Goal: Book appointment/travel/reservation

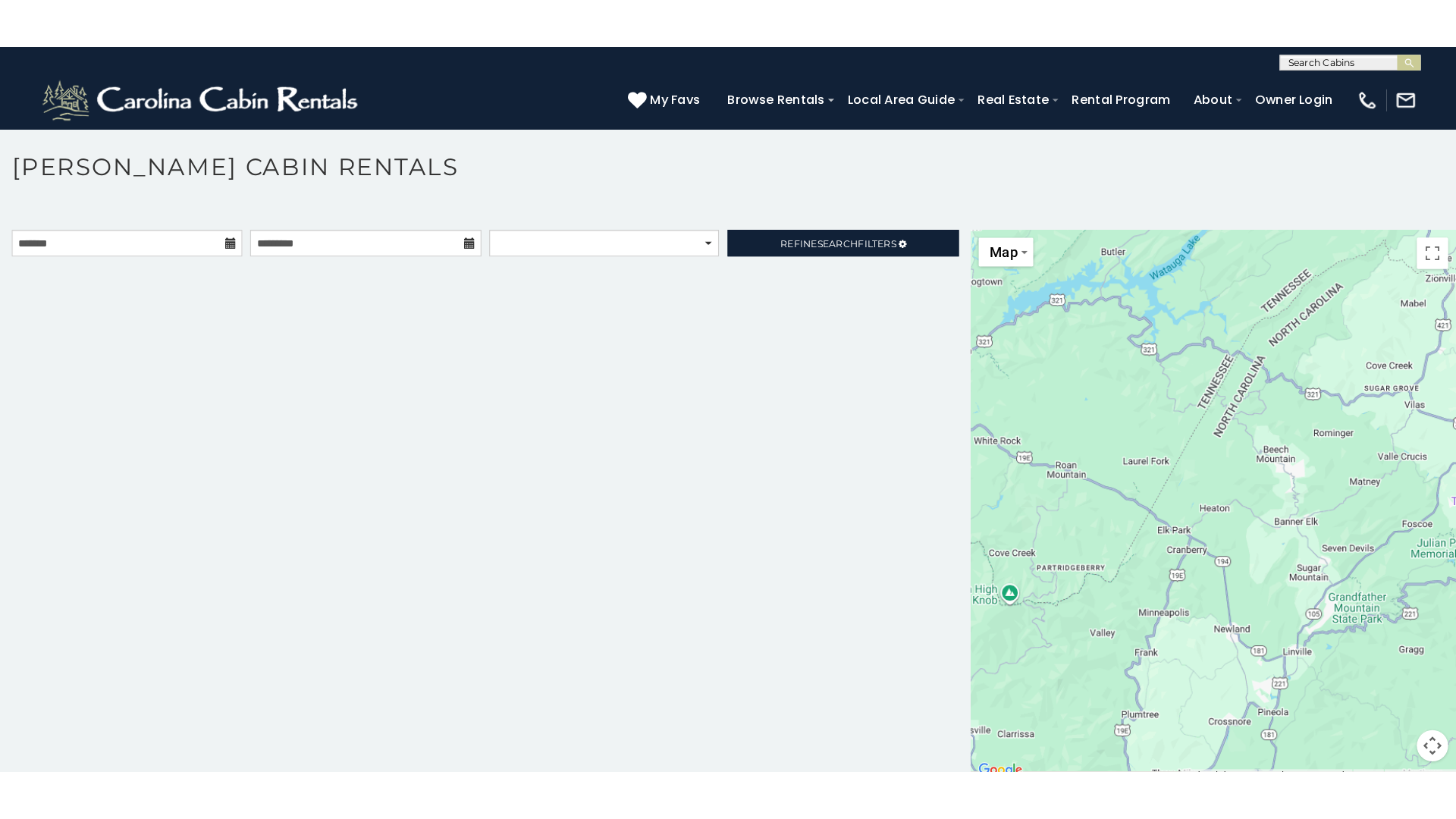
scroll to position [9, 0]
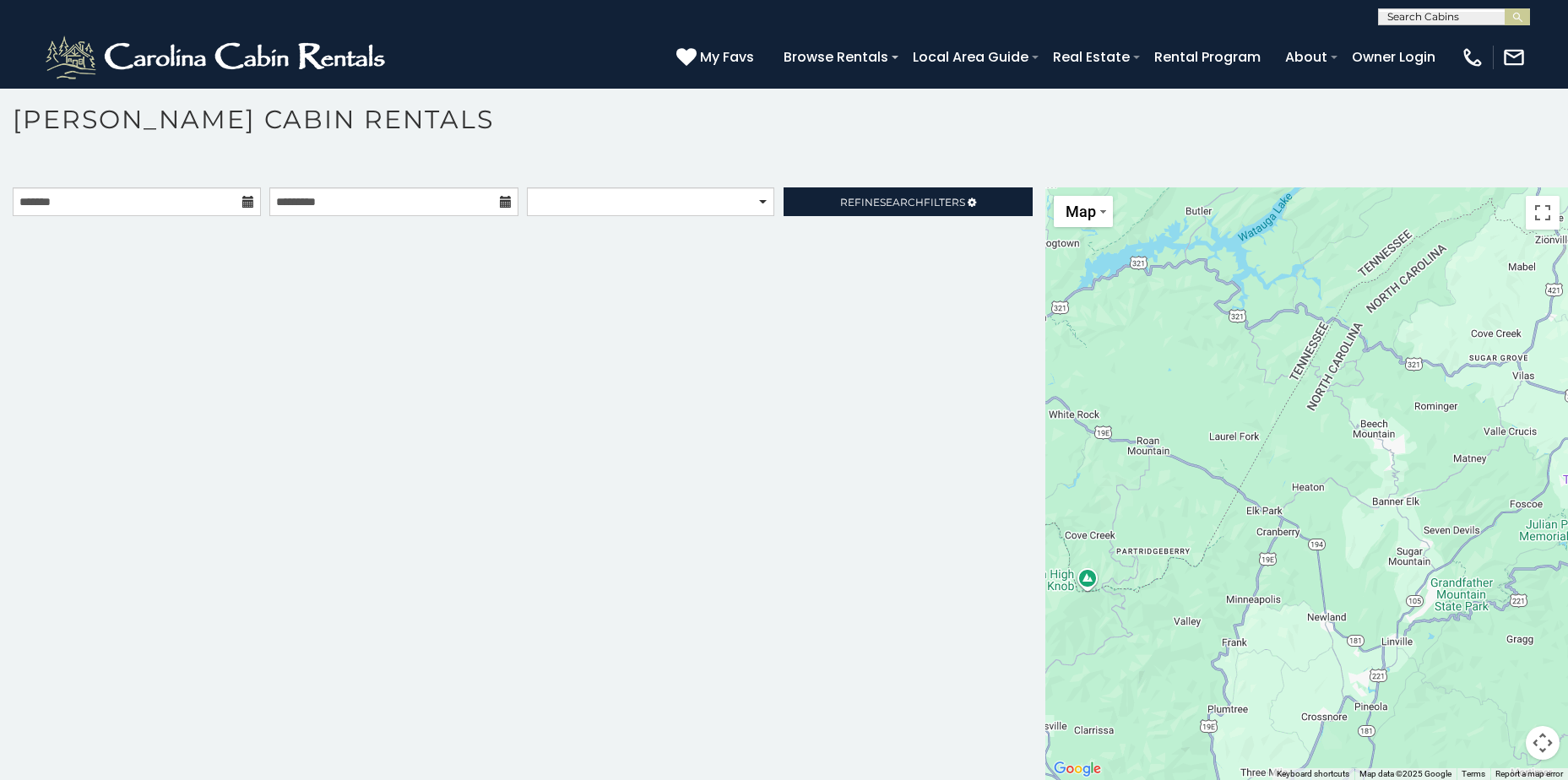
click at [1530, 743] on button "Map camera controls" at bounding box center [1543, 742] width 33 height 33
click at [1496, 662] on button "Zoom in" at bounding box center [1500, 658] width 33 height 33
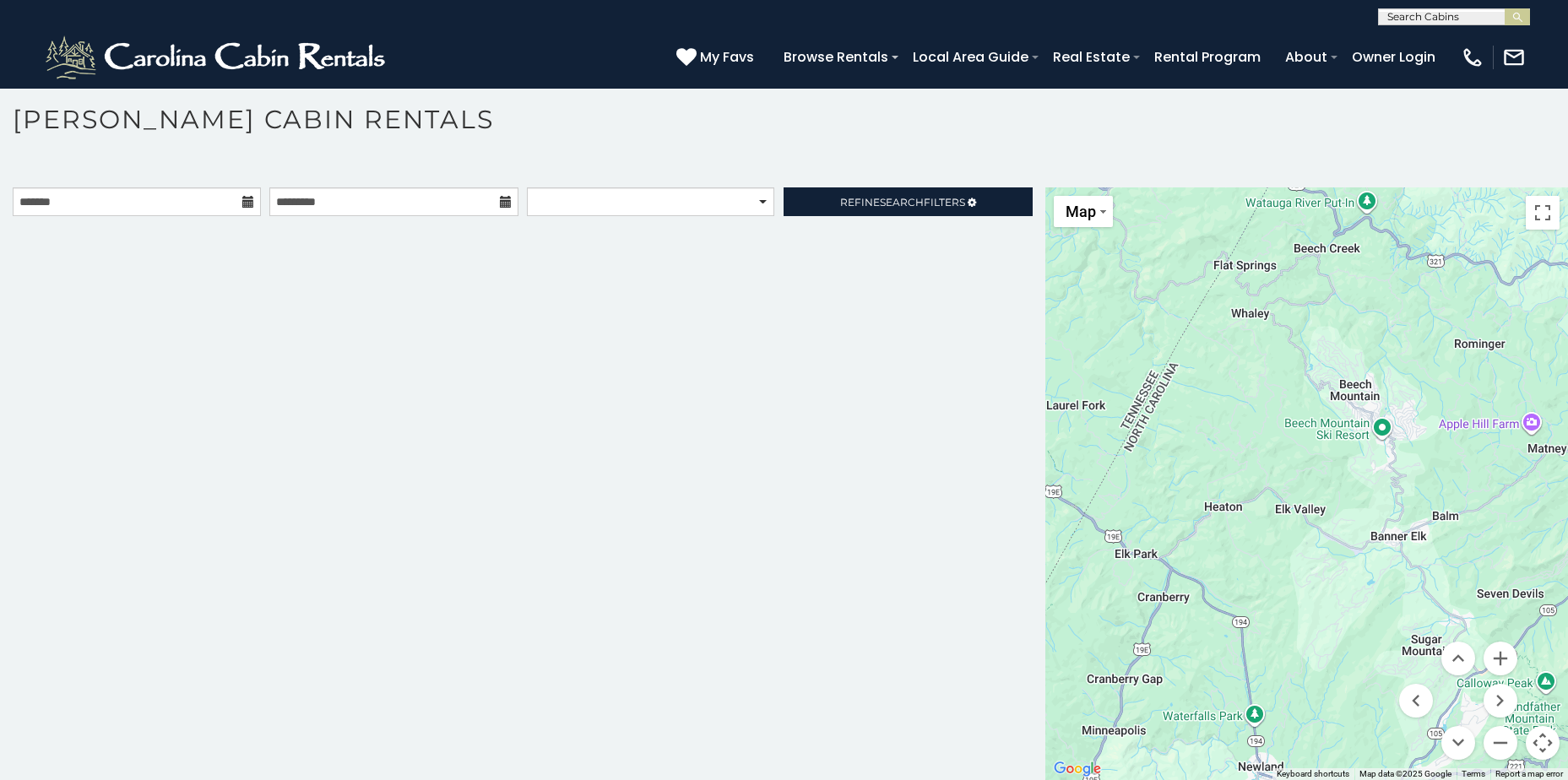
drag, startPoint x: 1043, startPoint y: 567, endPoint x: 955, endPoint y: 582, distance: 89.3
click at [955, 187] on main "**********" at bounding box center [784, 187] width 1568 height 0
click at [1536, 213] on button "Toggle fullscreen view" at bounding box center [1543, 213] width 33 height 33
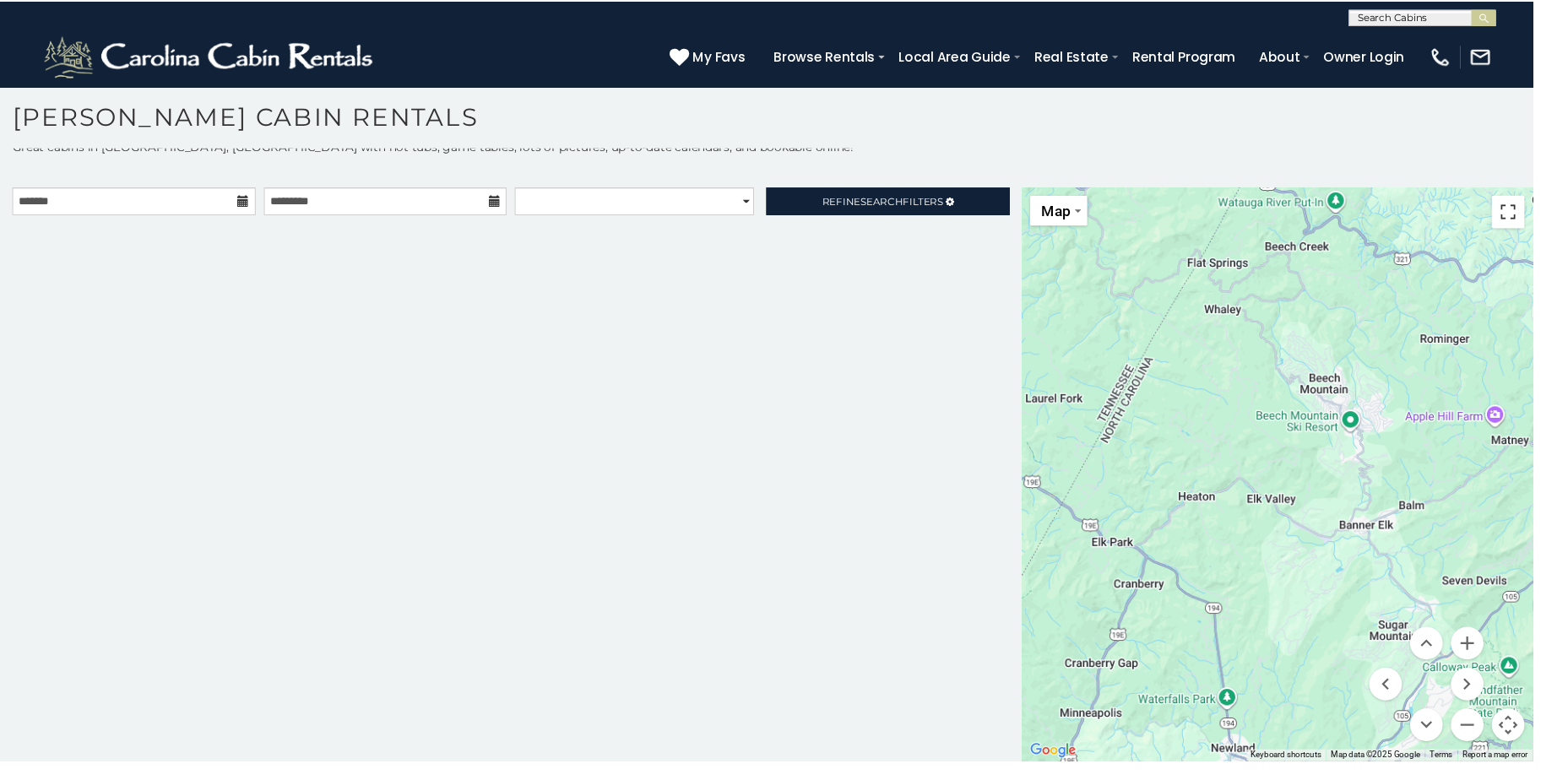
scroll to position [0, 0]
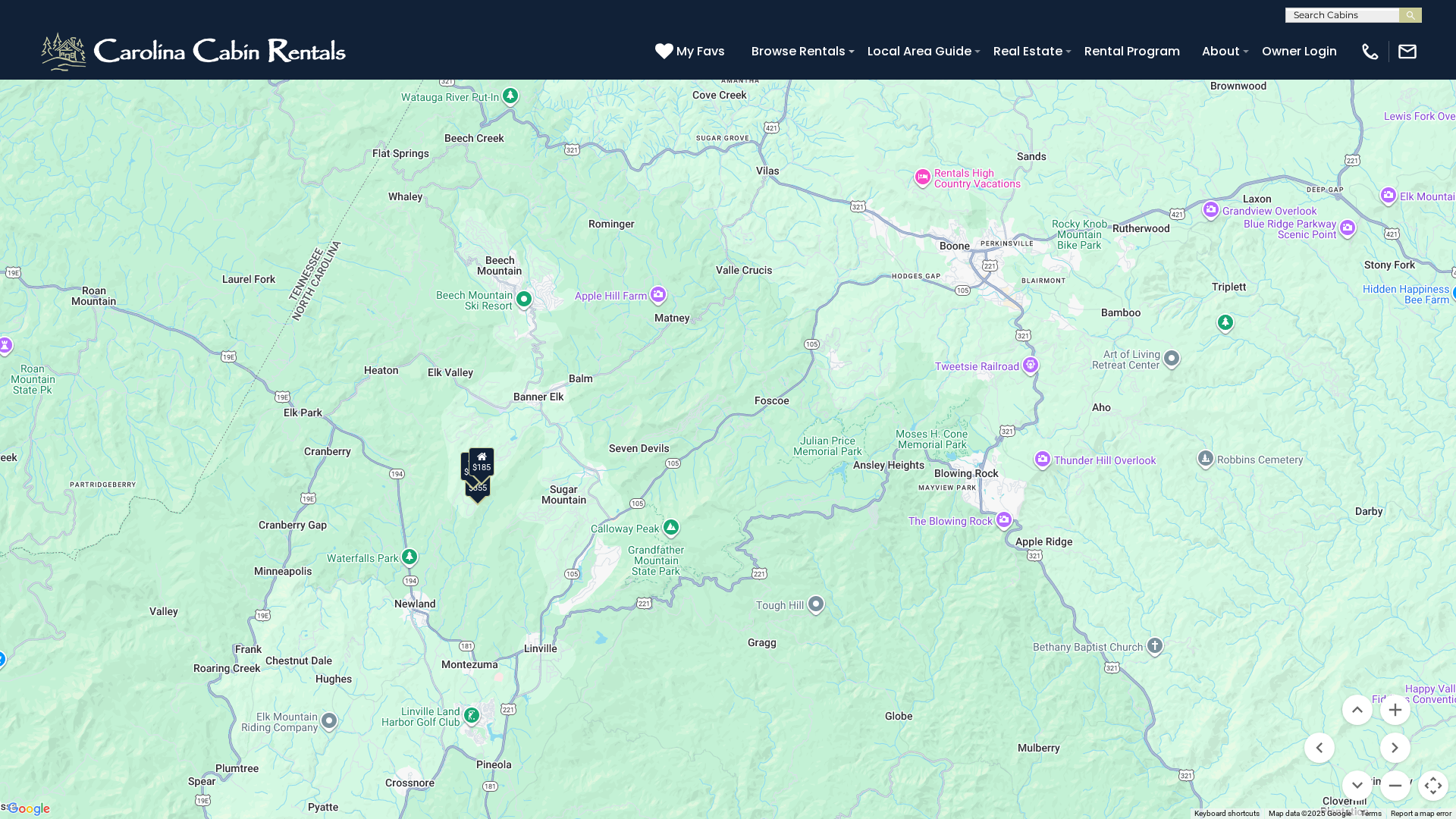
drag, startPoint x: 770, startPoint y: 447, endPoint x: 496, endPoint y: 387, distance: 280.5
click at [496, 387] on div "$355 $420 $185" at bounding box center [728, 410] width 1456 height 819
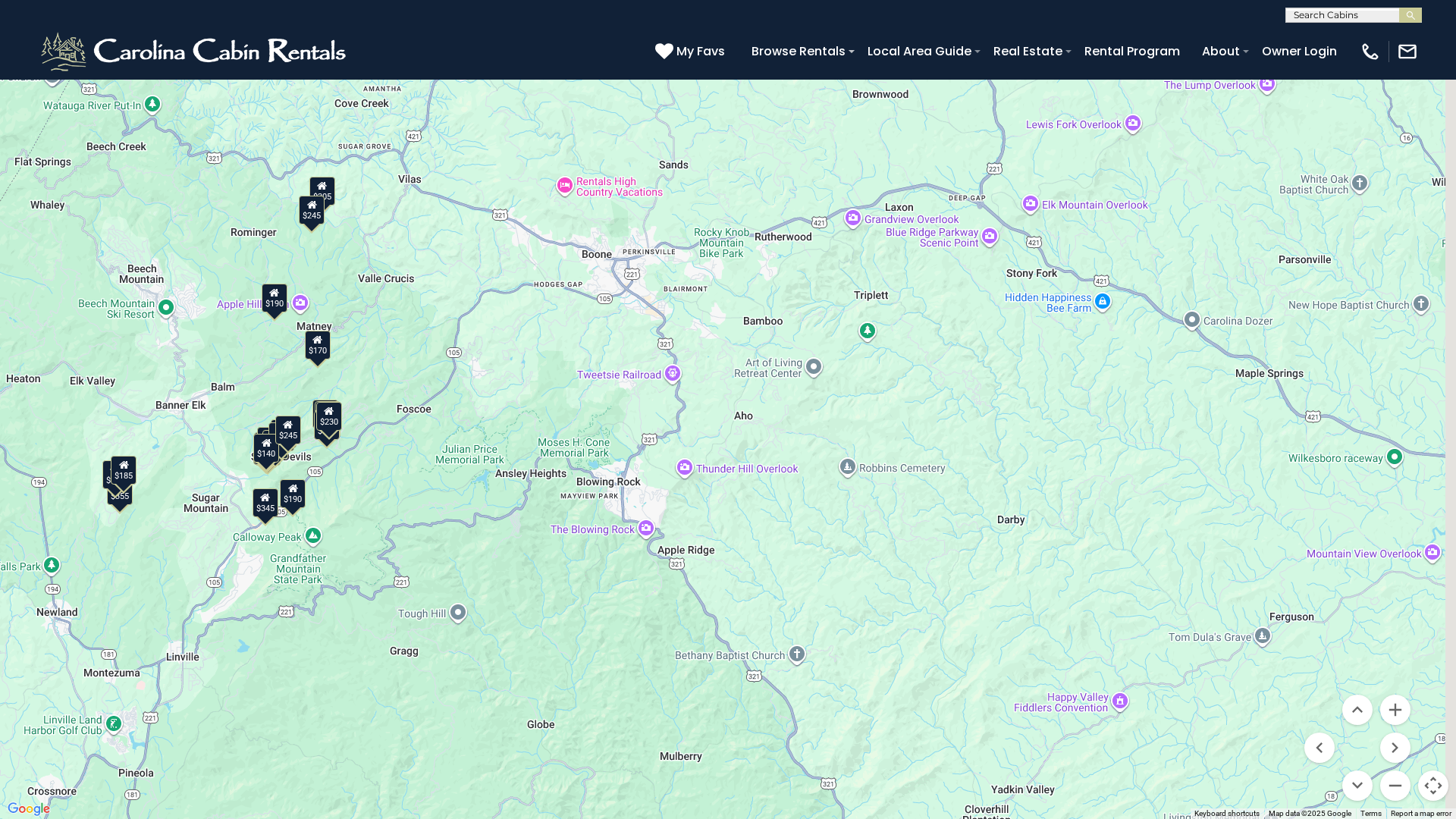
drag, startPoint x: 773, startPoint y: 415, endPoint x: 414, endPoint y: 424, distance: 359.1
click at [414, 424] on div "$330 $305 $375 $345 $355 $305 $436 $300 $315 $270 $230 $245 $190 $190 $170 $420…" at bounding box center [728, 410] width 1456 height 819
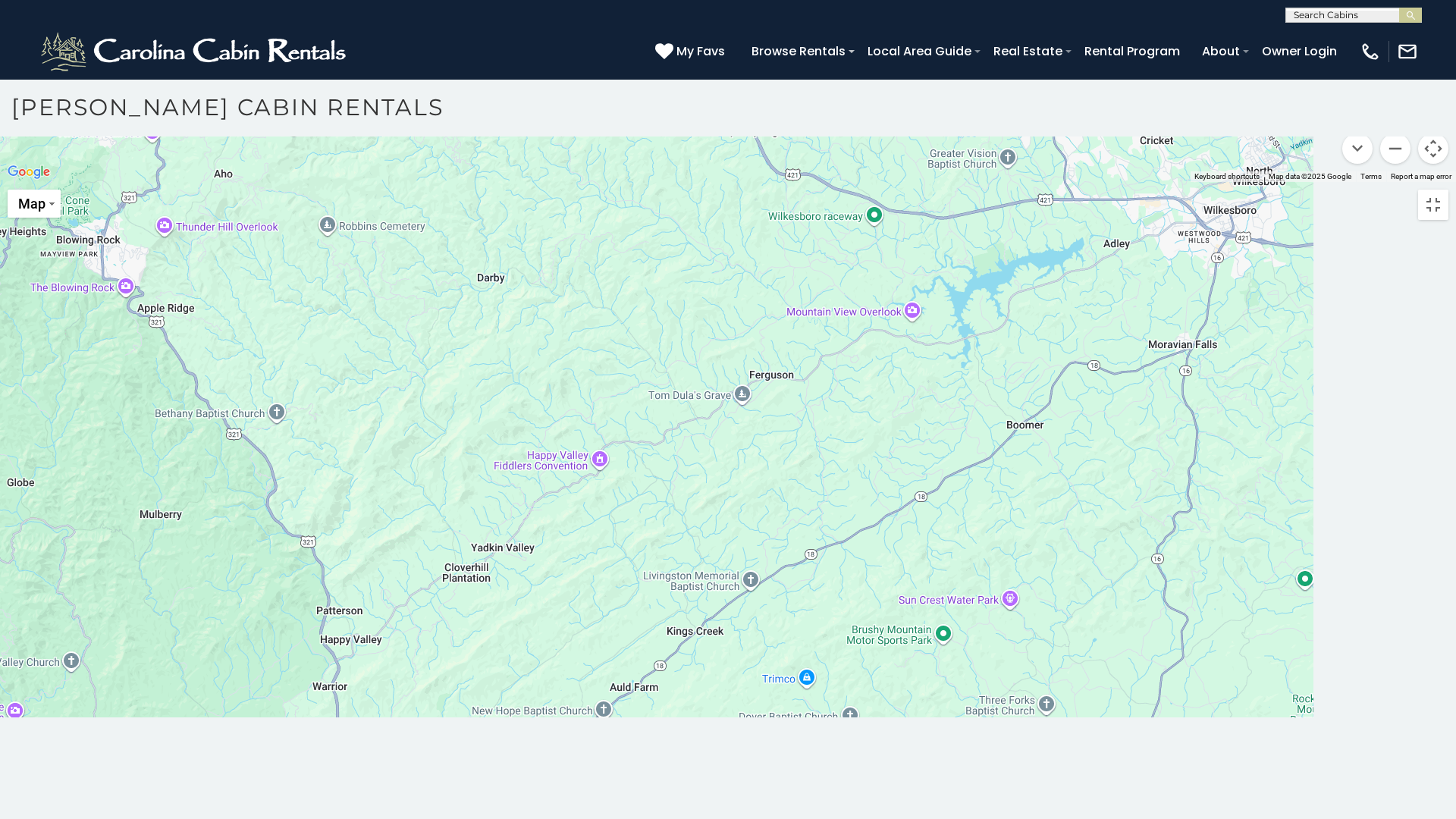
drag, startPoint x: 889, startPoint y: 417, endPoint x: 366, endPoint y: 404, distance: 523.2
click at [366, 182] on div at bounding box center [728, 182] width 1456 height 0
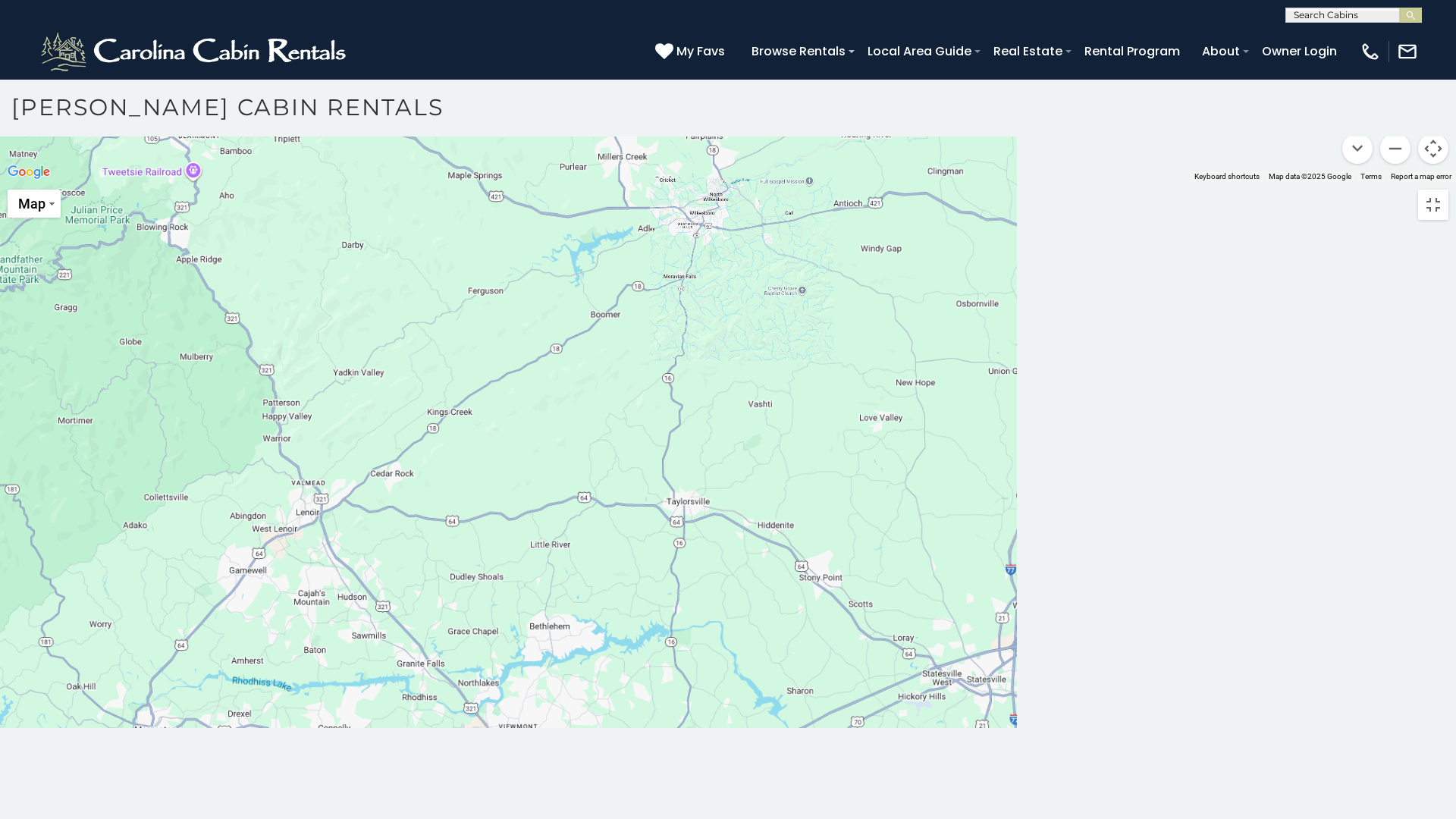
drag, startPoint x: 825, startPoint y: 398, endPoint x: 452, endPoint y: 408, distance: 373.1
click at [452, 182] on div at bounding box center [728, 182] width 1456 height 0
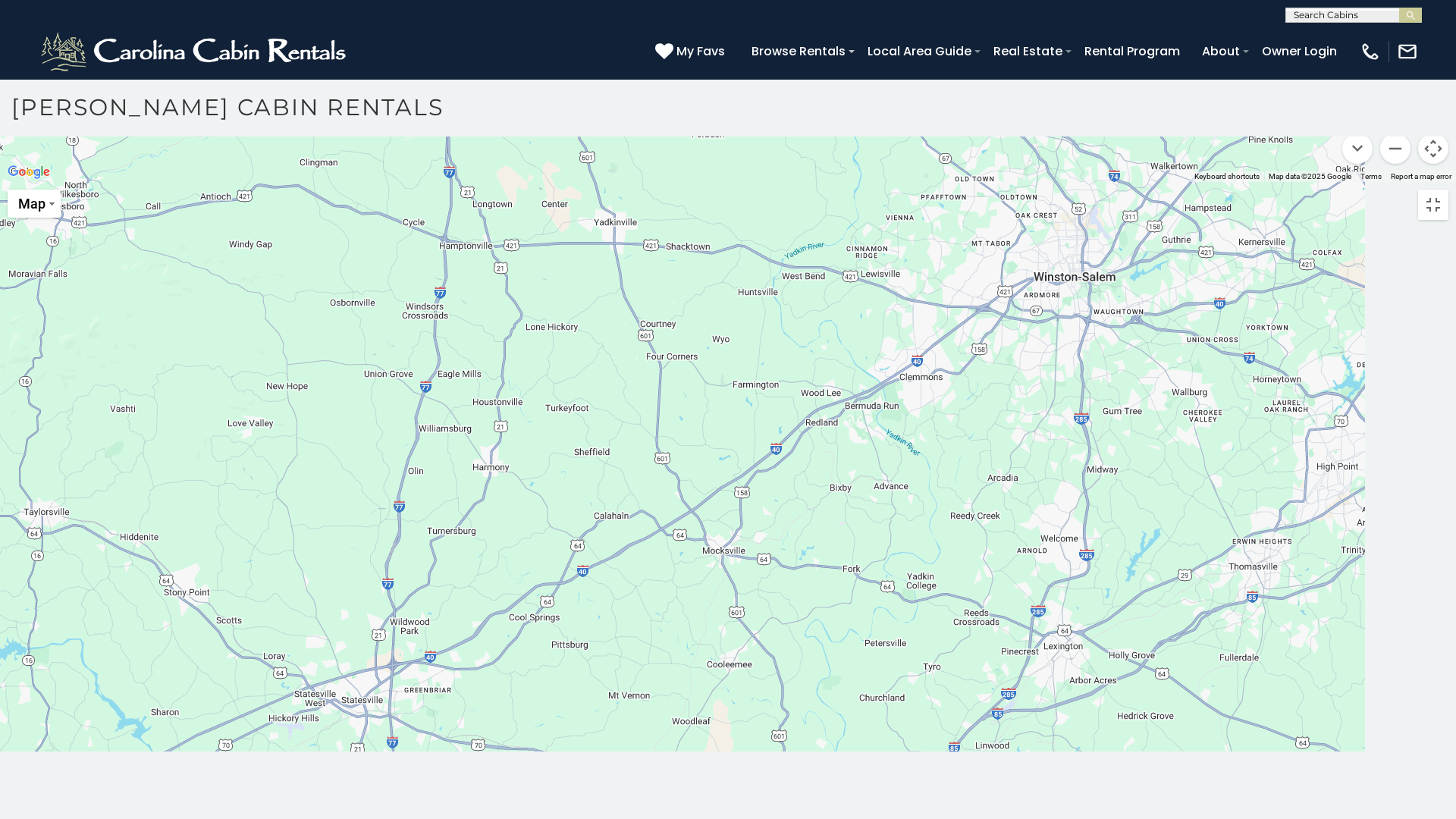
drag, startPoint x: 866, startPoint y: 443, endPoint x: 335, endPoint y: 445, distance: 531.0
click at [335, 182] on div at bounding box center [728, 182] width 1456 height 0
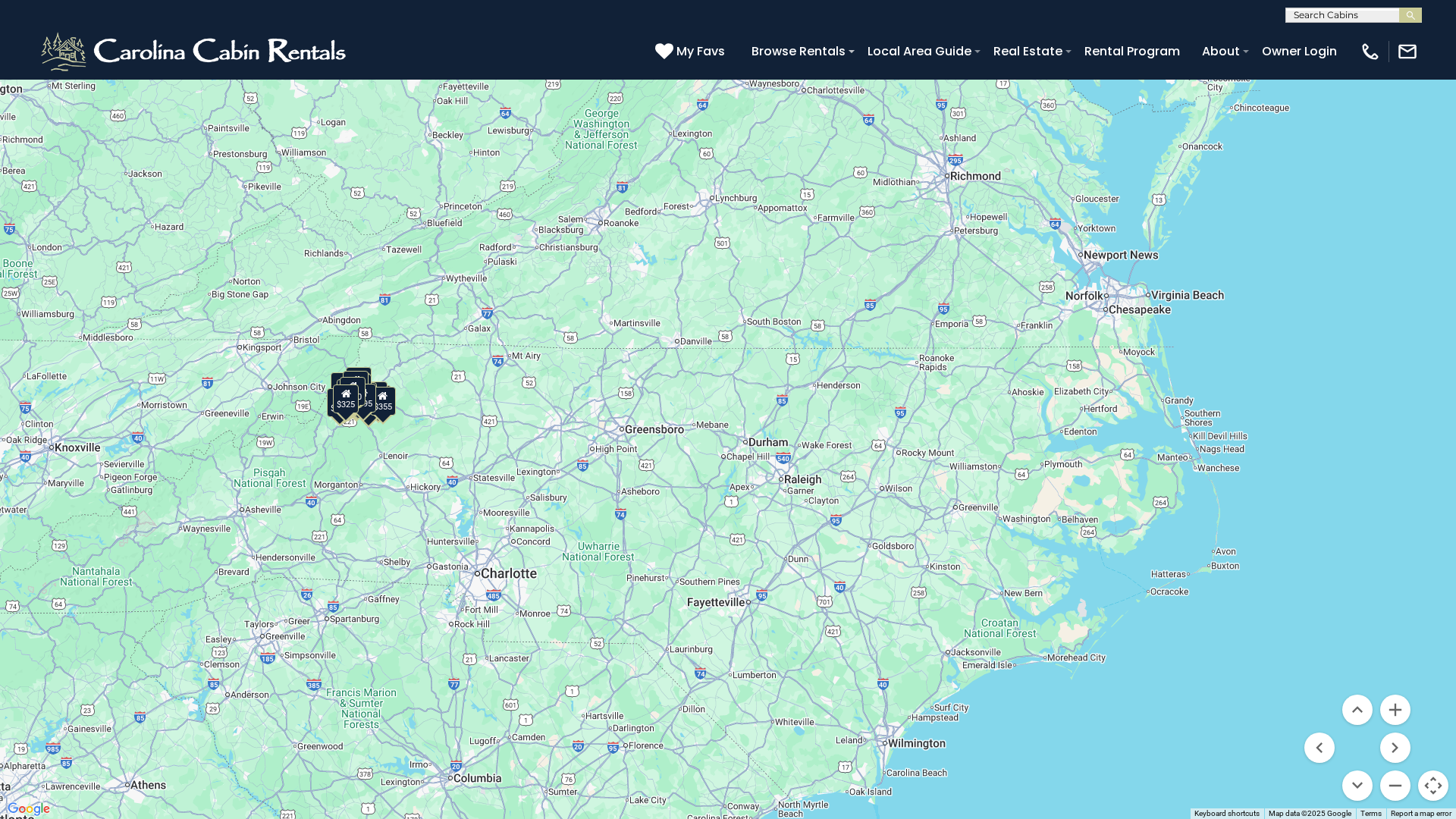
drag, startPoint x: 851, startPoint y: 419, endPoint x: 503, endPoint y: 419, distance: 348.0
click at [503, 419] on div "$349 $480 $525 $315 $355 $675 $635 $930 $400 $451 $330 $400 $485 $460 $395 $255…" at bounding box center [728, 410] width 1456 height 819
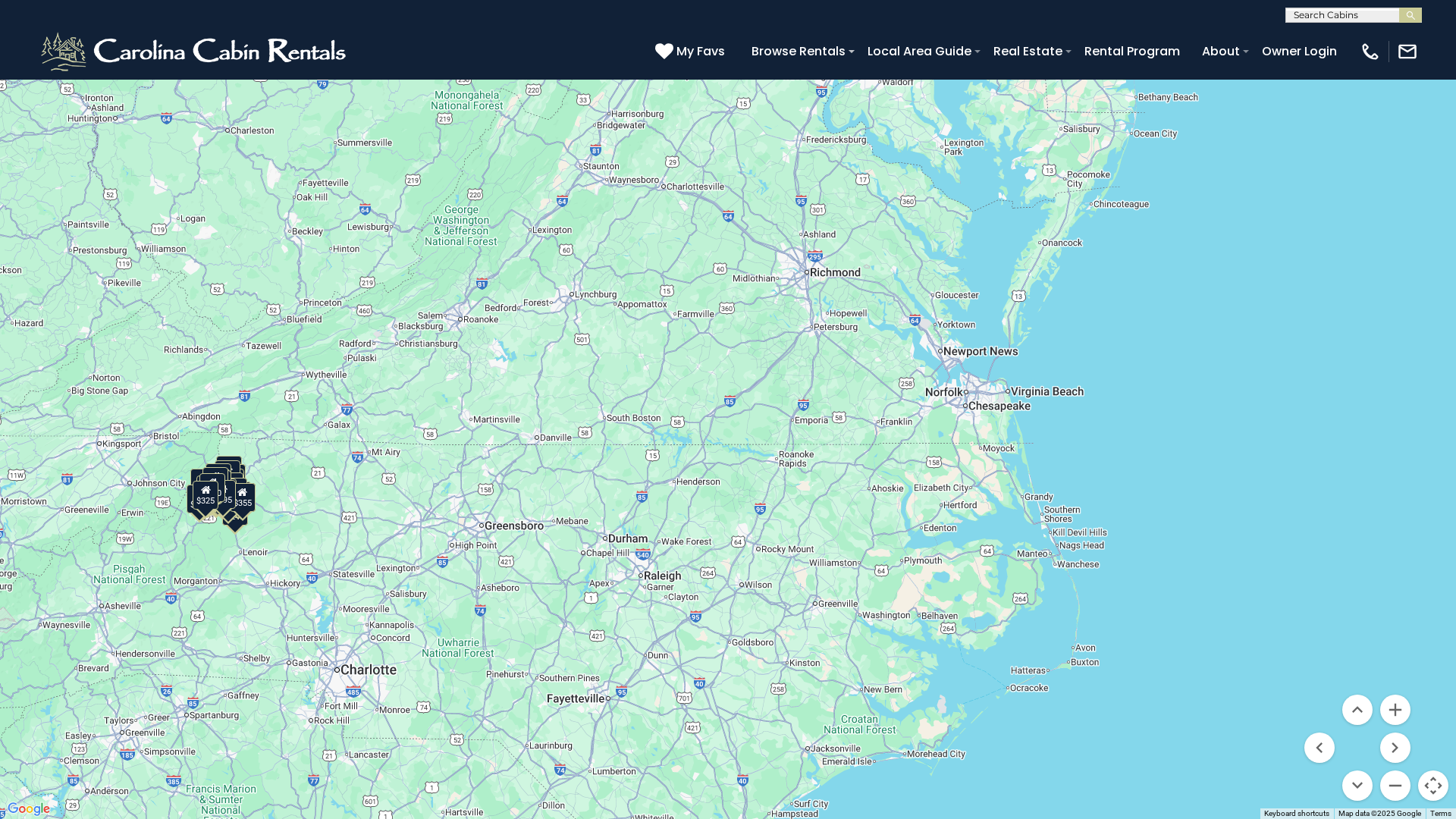
drag, startPoint x: 981, startPoint y: 472, endPoint x: 938, endPoint y: 576, distance: 112.5
click at [938, 576] on div "$480 $525 $315 $355 $675 $930 $395 $255 $350 $380 $355 $250 $695 $299 $365 $299…" at bounding box center [728, 410] width 1456 height 819
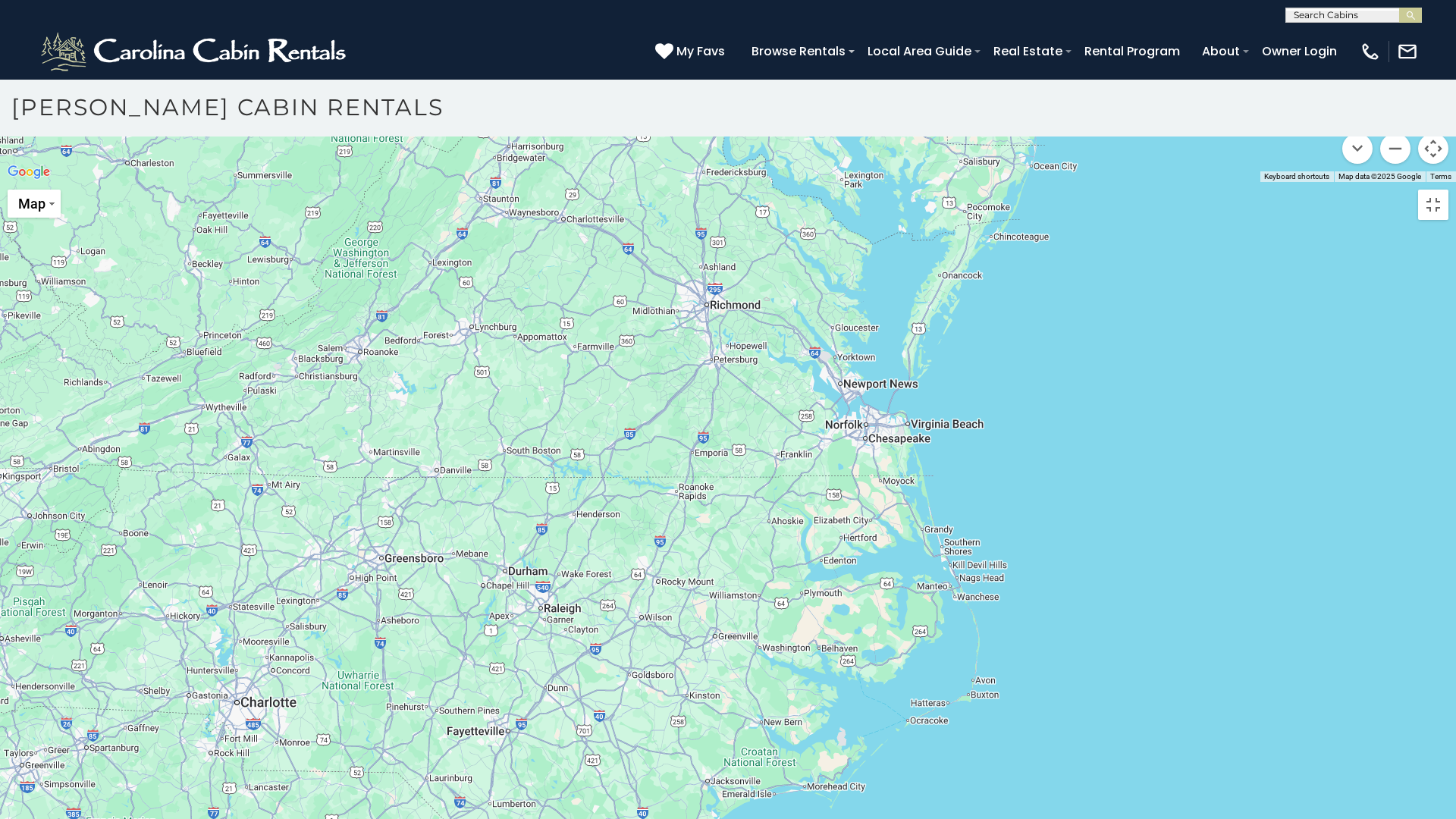
drag, startPoint x: 1004, startPoint y: 405, endPoint x: 902, endPoint y: 655, distance: 270.0
click at [902, 182] on div at bounding box center [728, 182] width 1456 height 0
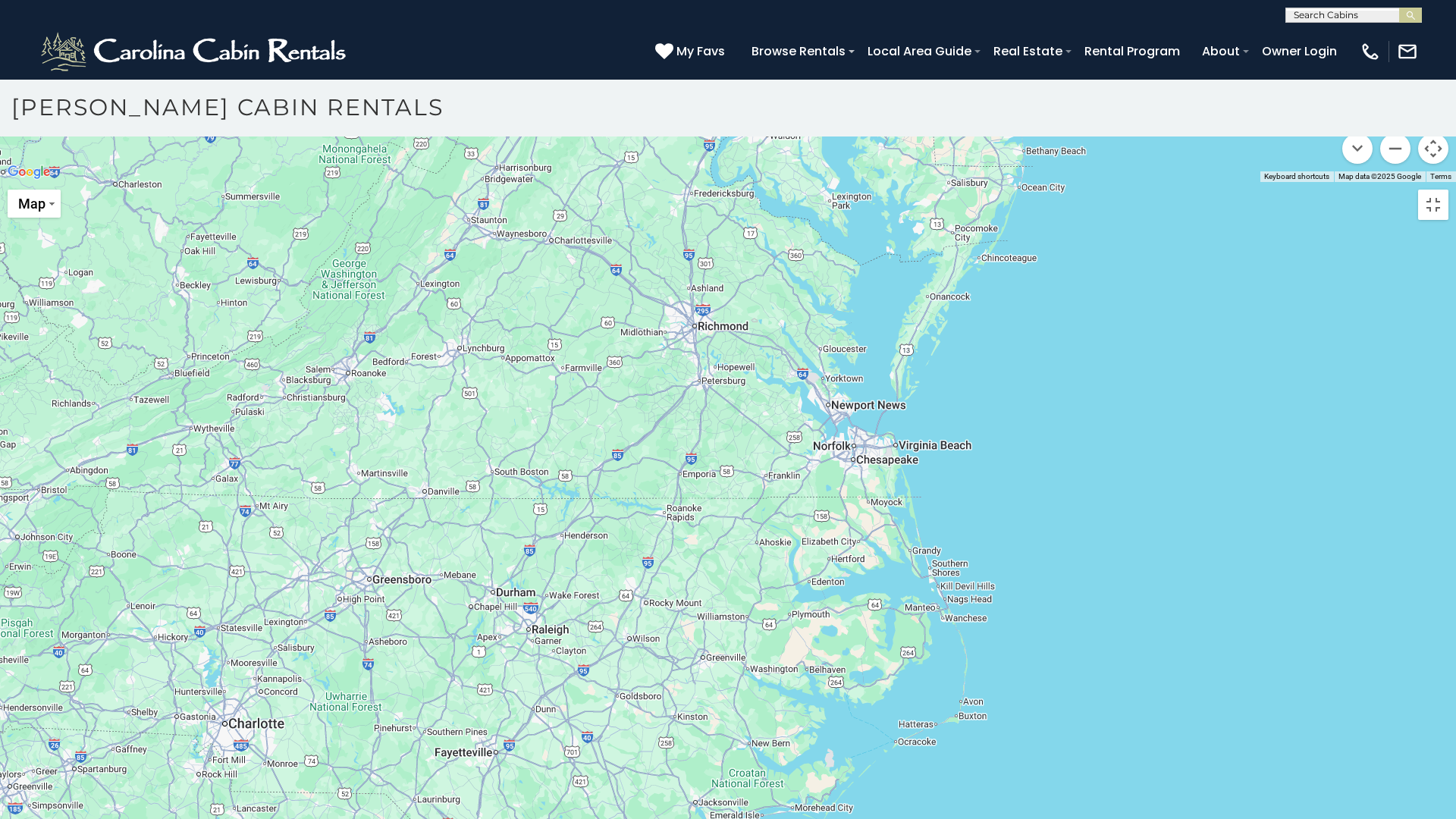
drag, startPoint x: 964, startPoint y: 401, endPoint x: 842, endPoint y: 509, distance: 162.9
click at [844, 182] on div at bounding box center [728, 182] width 1456 height 0
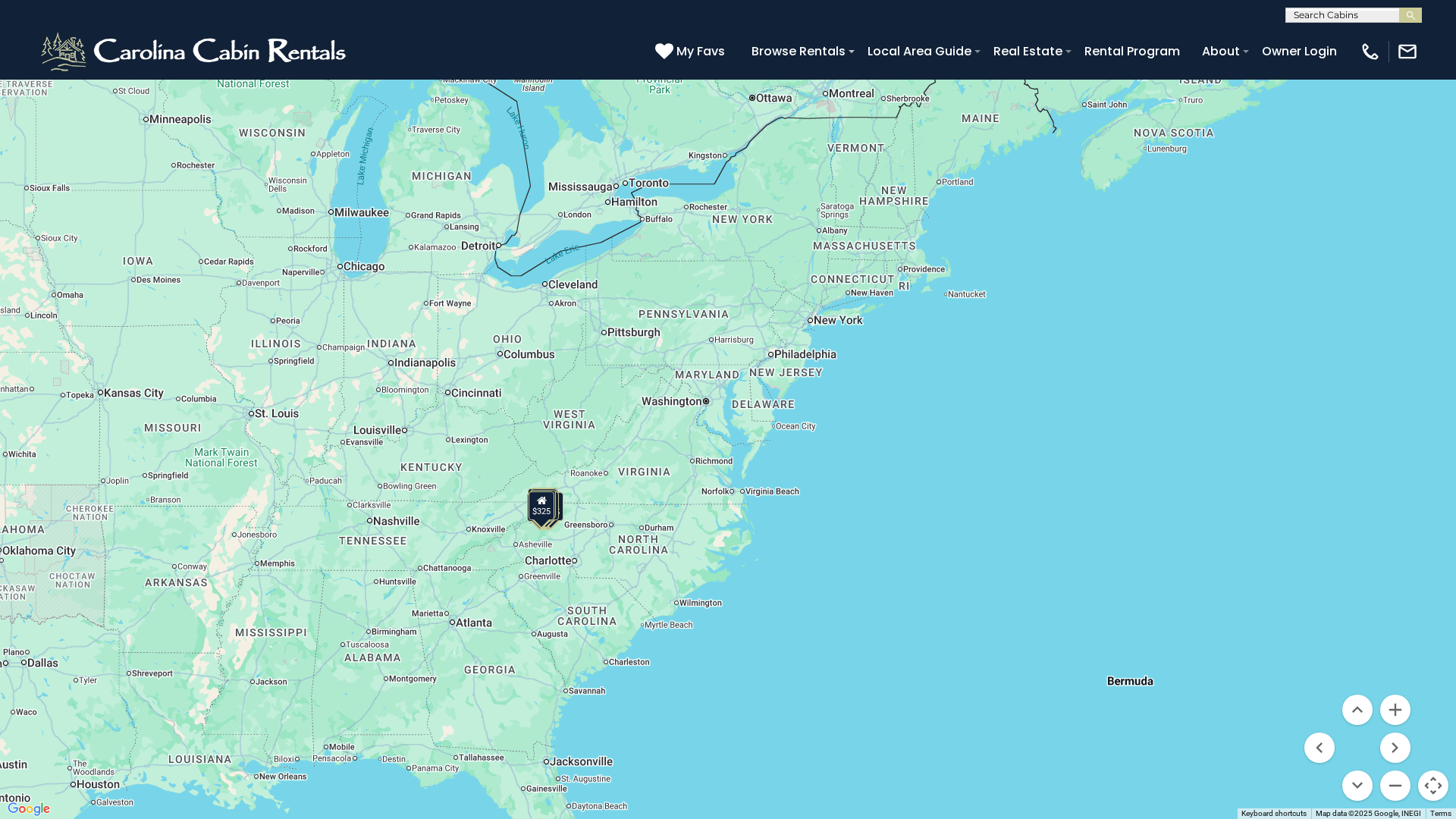
click at [637, 552] on div "$349 $480 $525 $315 $355 $675 $635 $930 $400 $451 $330 $400 $485 $460 $395 $255…" at bounding box center [728, 410] width 1456 height 819
click at [667, 560] on div "$349 $480 $525 $315 $355 $675 $635 $930 $400 $451 $330 $400 $485 $460 $395 $255…" at bounding box center [728, 410] width 1456 height 819
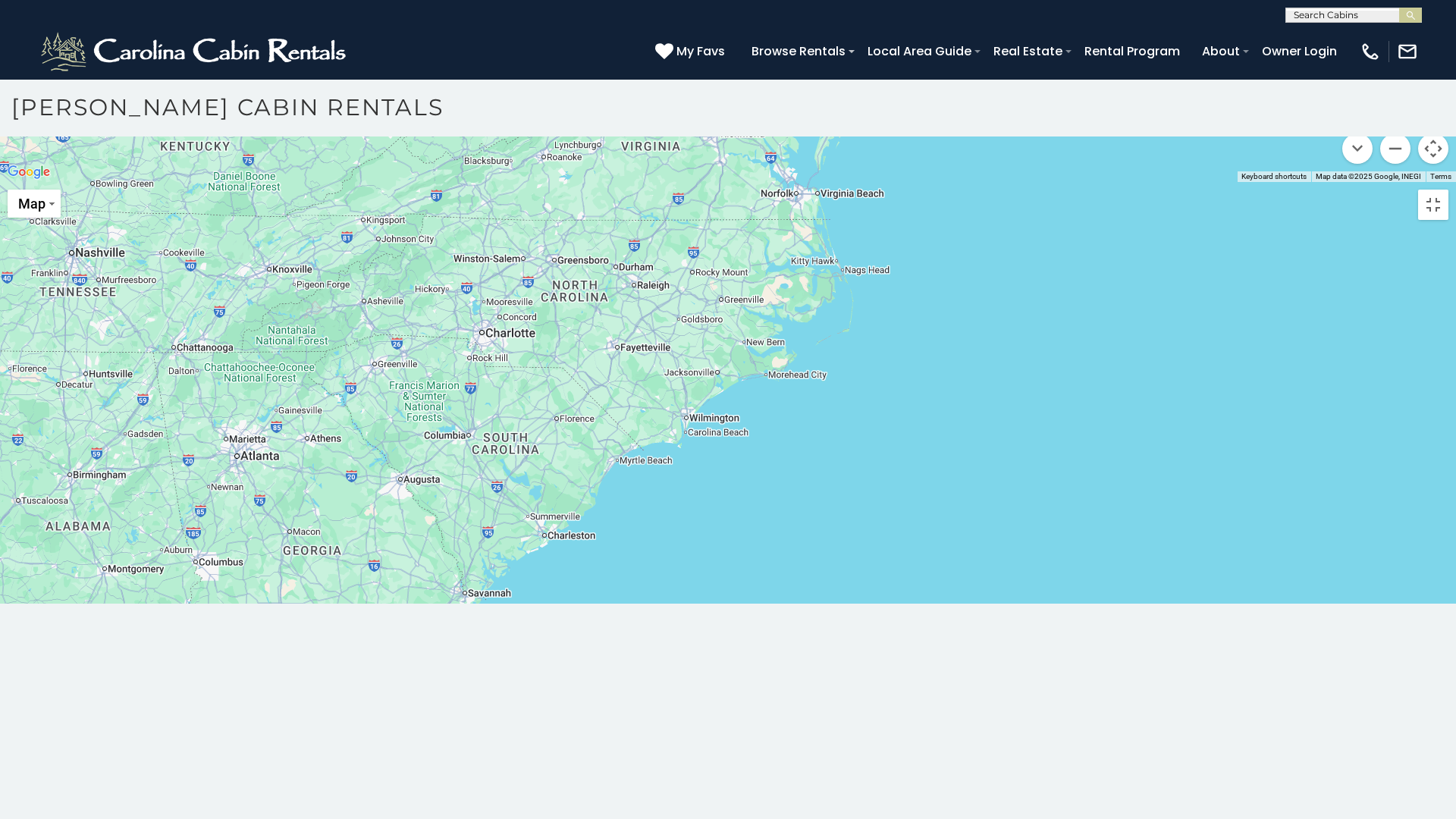
click at [791, 182] on div at bounding box center [728, 182] width 1456 height 0
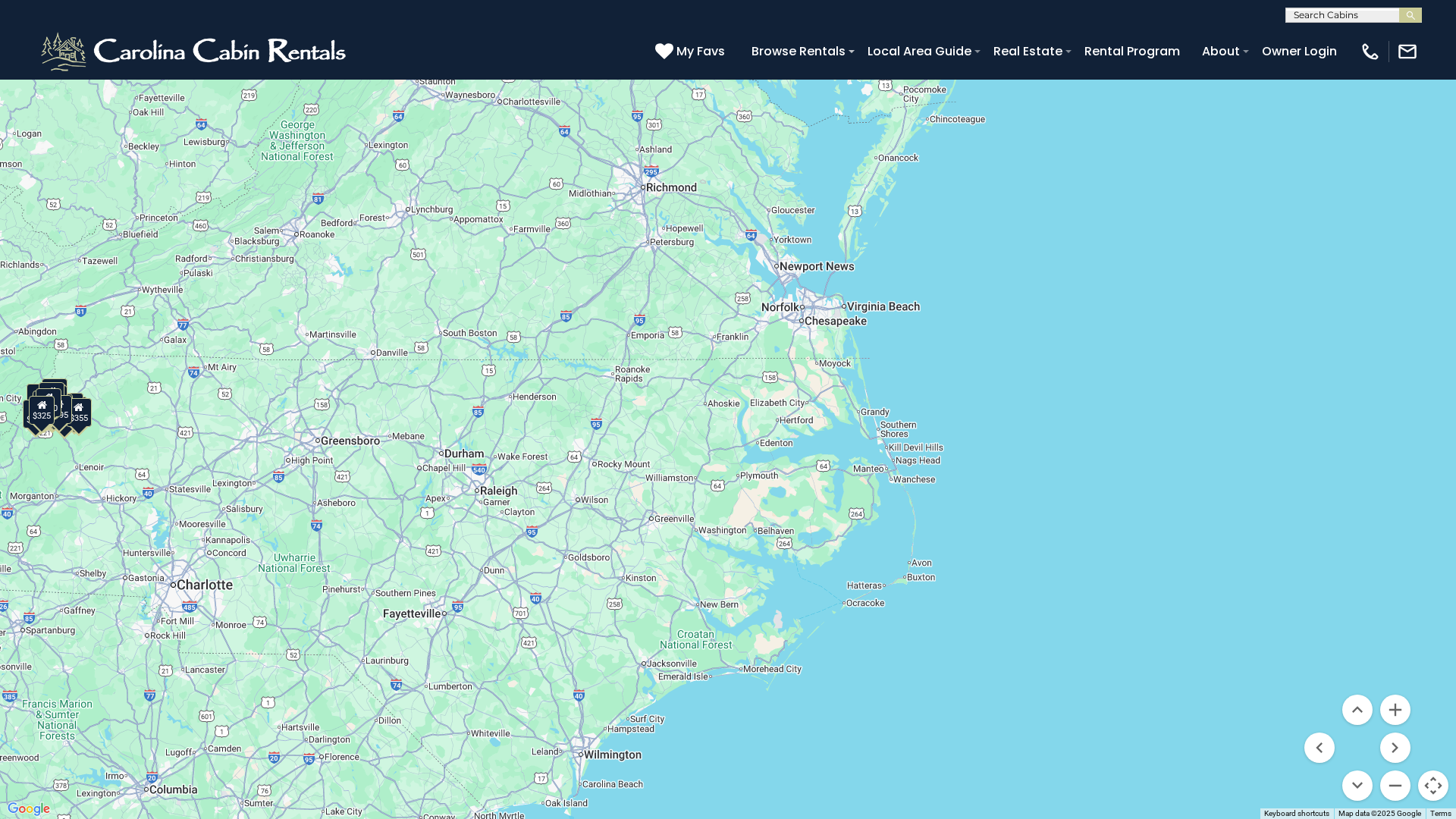
click at [892, 461] on div "$349 $480 $525 $315 $355 $675 $635 $930 $400 $451 $330 $400 $485 $460 $395 $255…" at bounding box center [728, 410] width 1456 height 819
click at [891, 461] on div "$349 $480 $525 $315 $355 $675 $635 $930 $400 $451 $330 $400 $485 $460 $395 $255…" at bounding box center [728, 410] width 1456 height 819
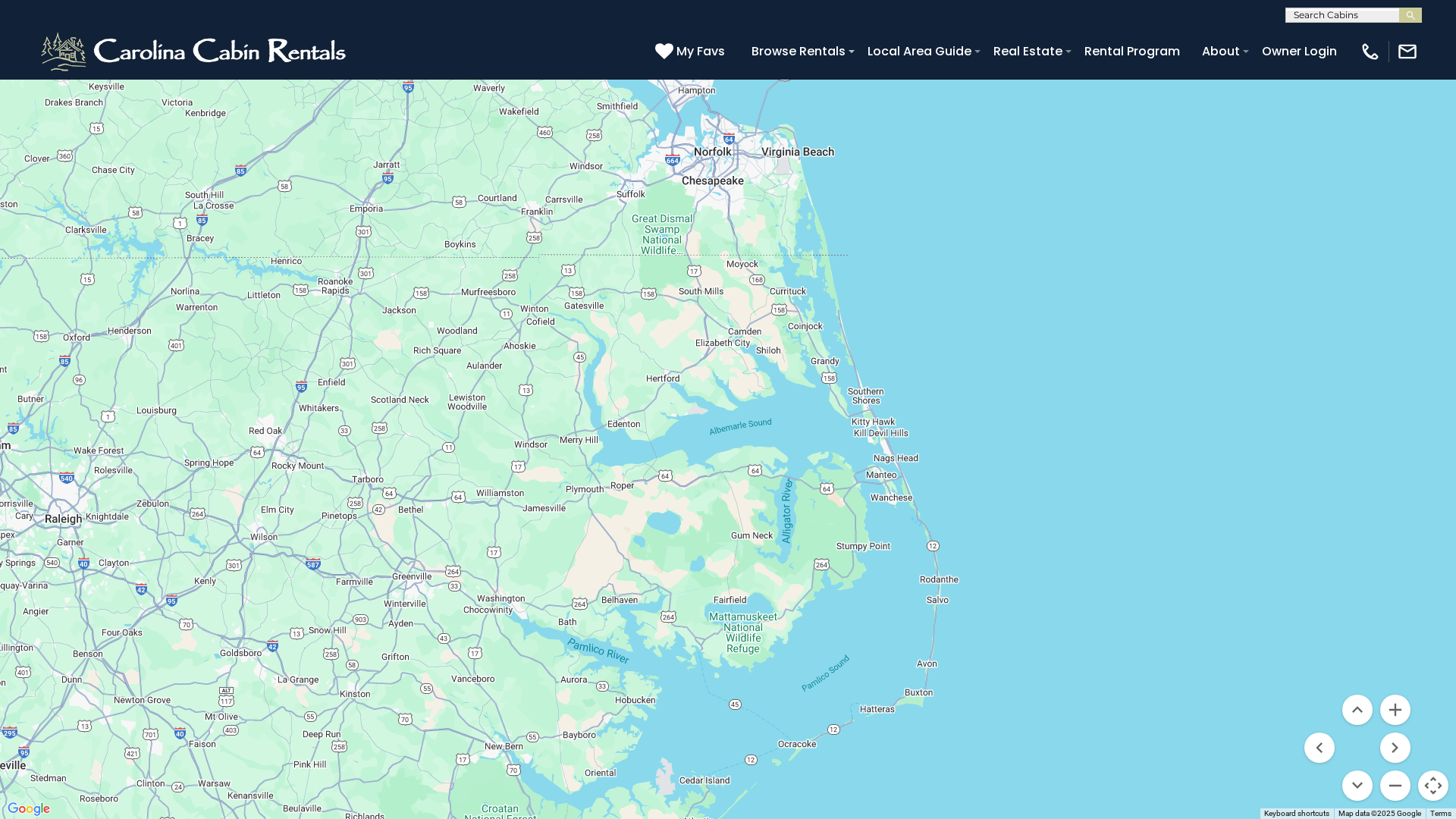
click at [878, 467] on div at bounding box center [728, 410] width 1456 height 819
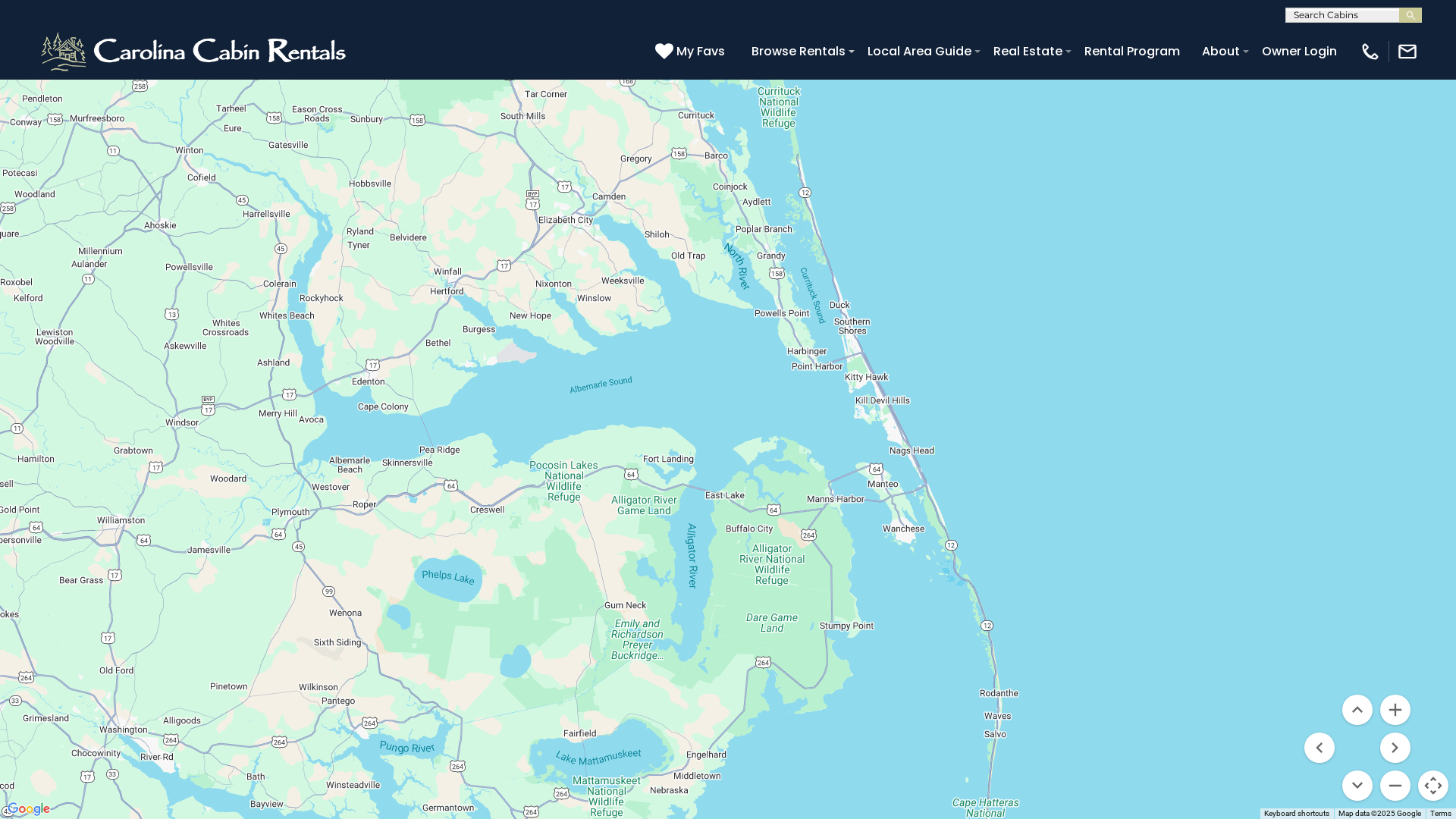
click at [834, 420] on div at bounding box center [728, 410] width 1456 height 819
click at [833, 421] on div at bounding box center [728, 410] width 1456 height 819
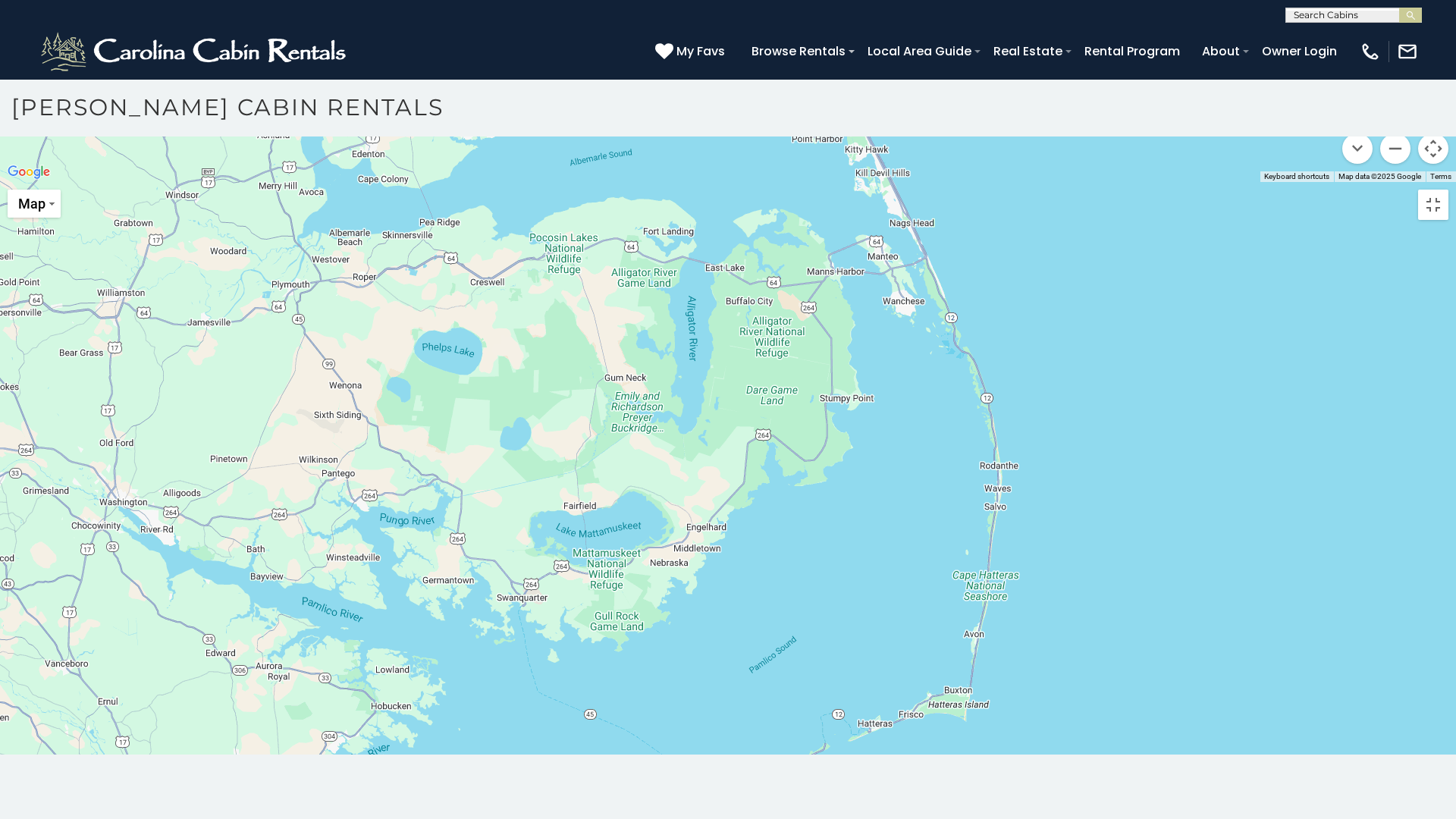
click at [821, 182] on div at bounding box center [728, 182] width 1456 height 0
click at [820, 182] on div at bounding box center [728, 182] width 1456 height 0
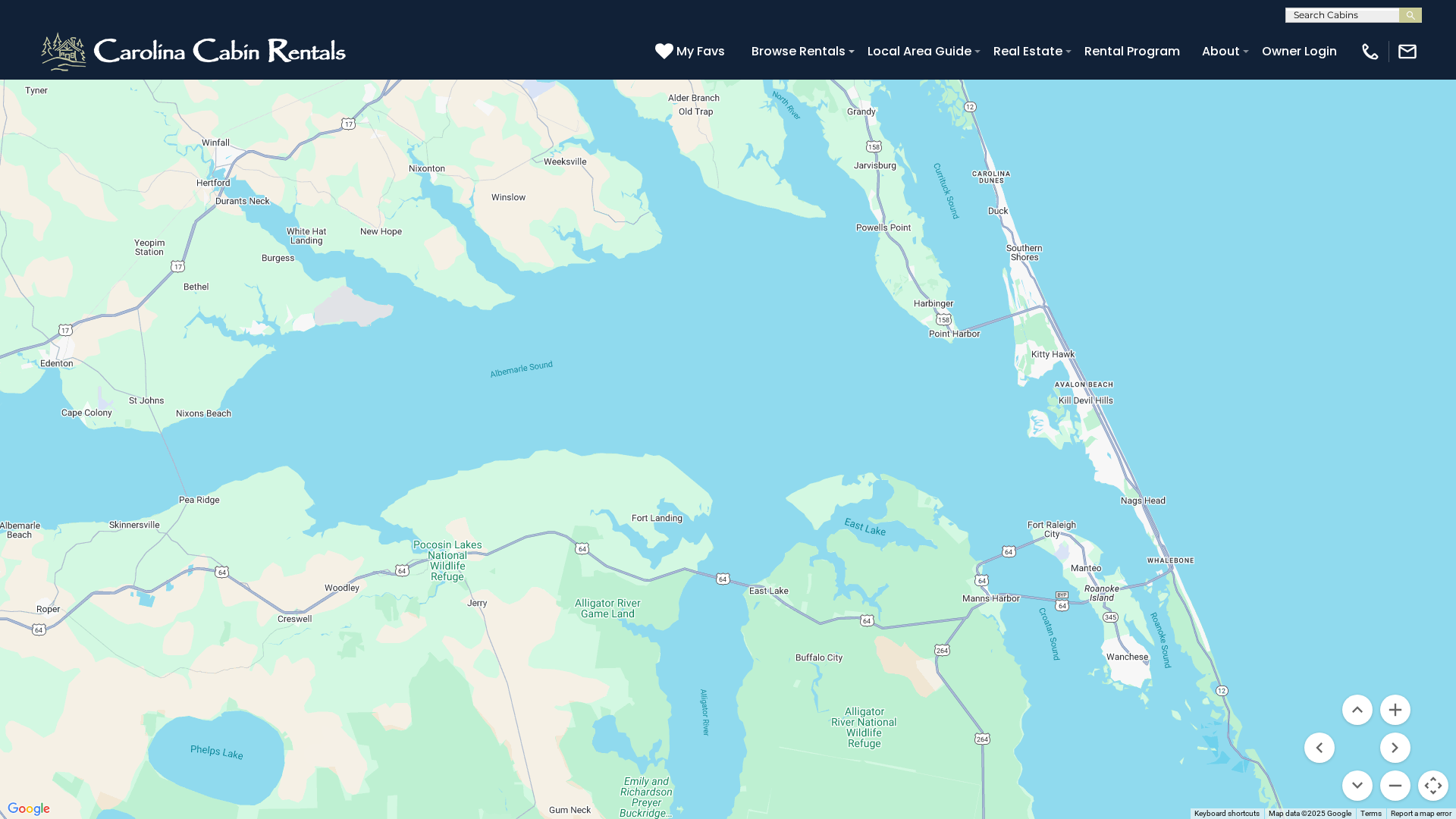
drag, startPoint x: 651, startPoint y: 363, endPoint x: 792, endPoint y: 404, distance: 146.8
click at [792, 404] on div at bounding box center [728, 410] width 1456 height 819
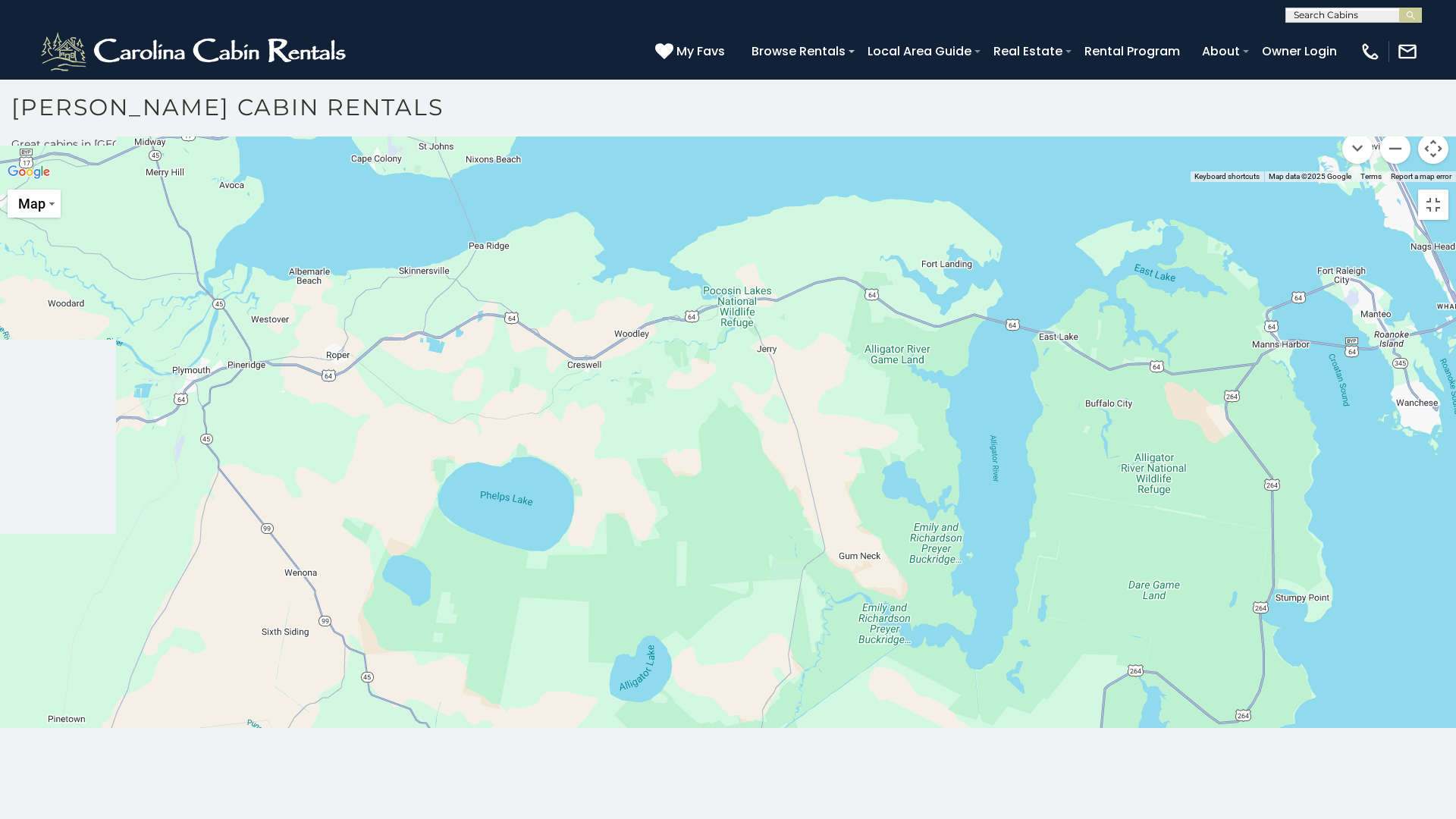
drag, startPoint x: 352, startPoint y: 454, endPoint x: 709, endPoint y: 426, distance: 358.1
click at [709, 182] on div at bounding box center [728, 182] width 1456 height 0
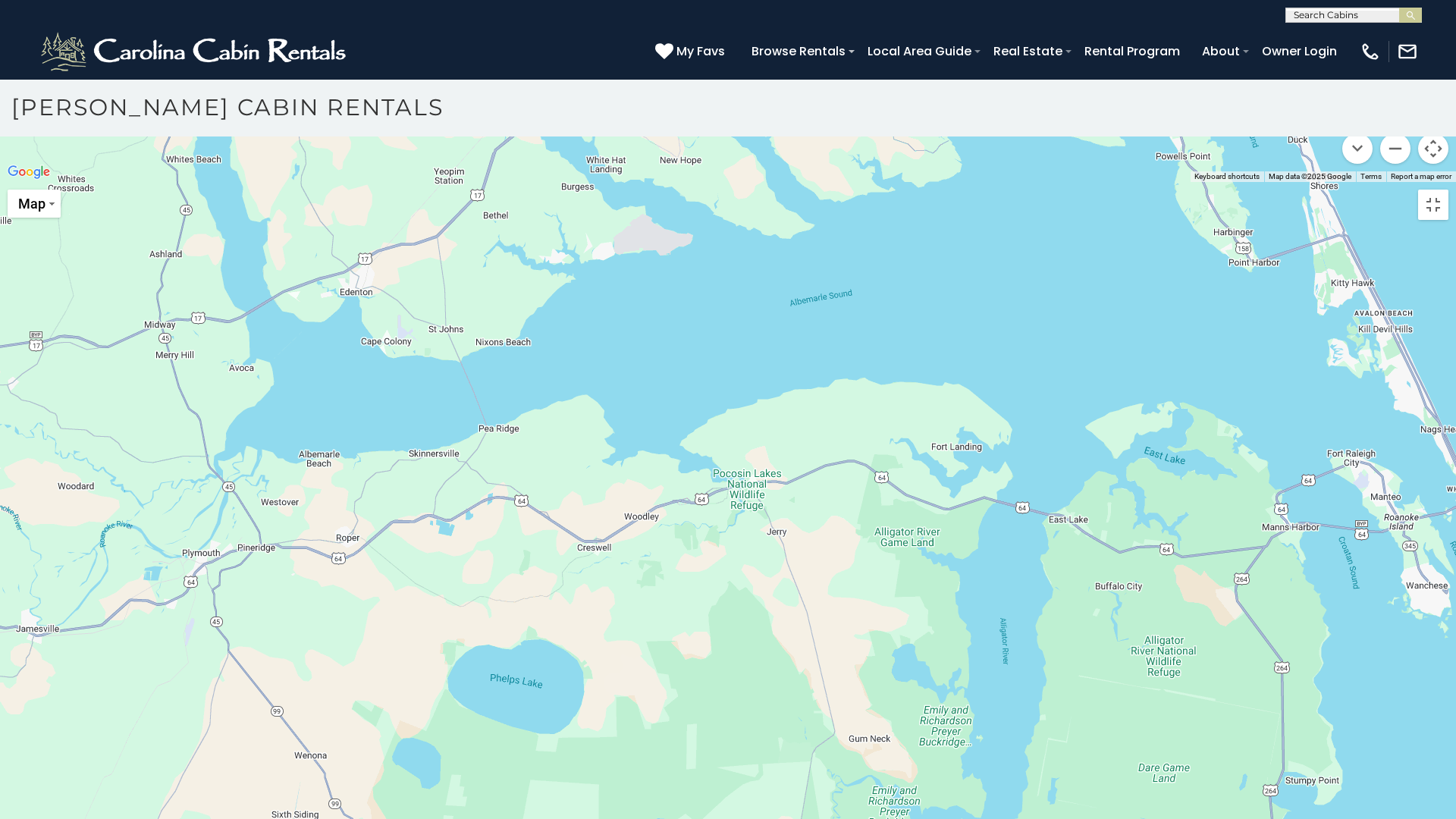
drag, startPoint x: 597, startPoint y: 368, endPoint x: 540, endPoint y: 553, distance: 193.6
click at [540, 182] on div at bounding box center [728, 182] width 1456 height 0
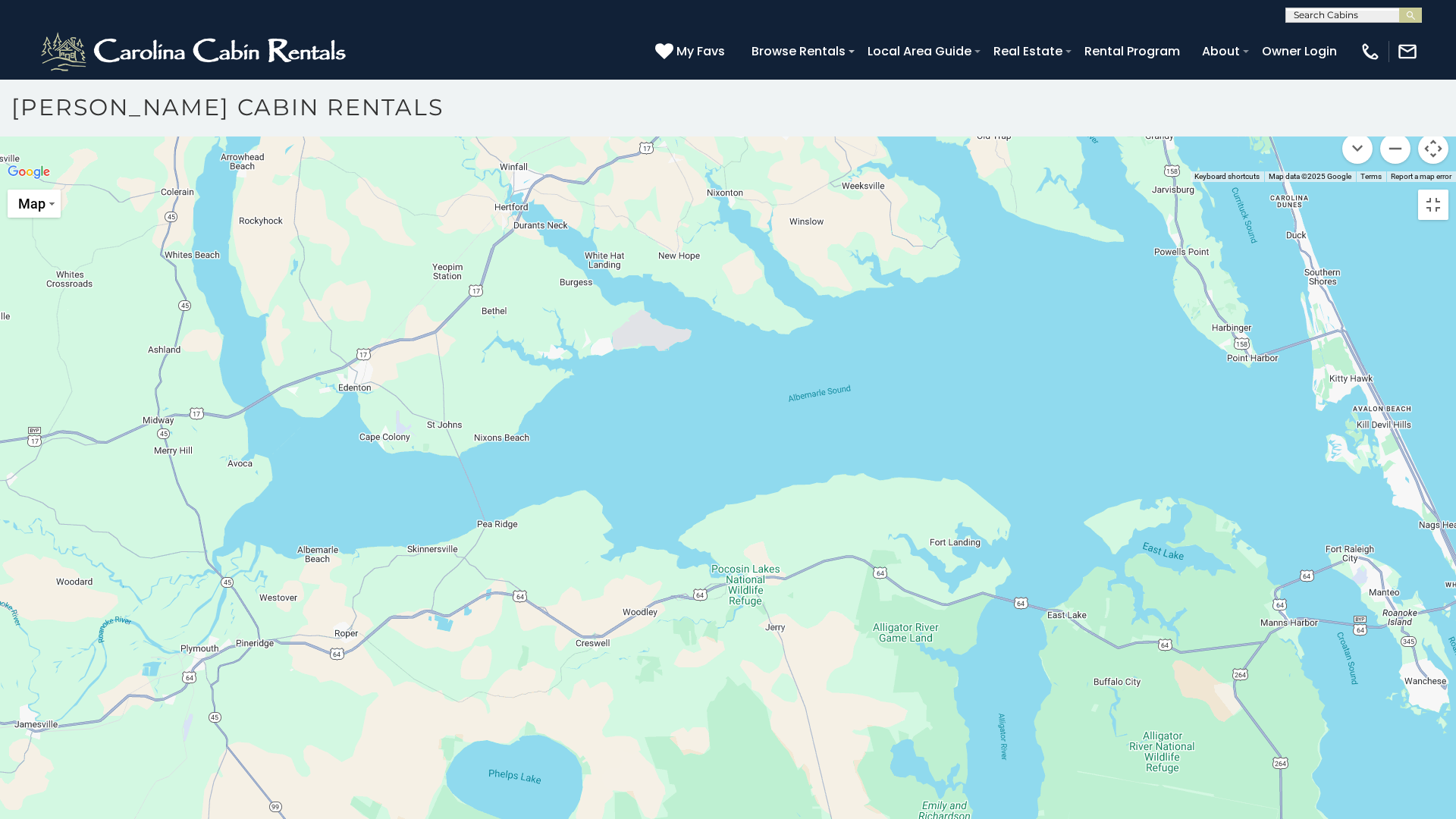
drag, startPoint x: 495, startPoint y: 372, endPoint x: 492, endPoint y: 471, distance: 99.0
click at [492, 182] on div at bounding box center [728, 182] width 1456 height 0
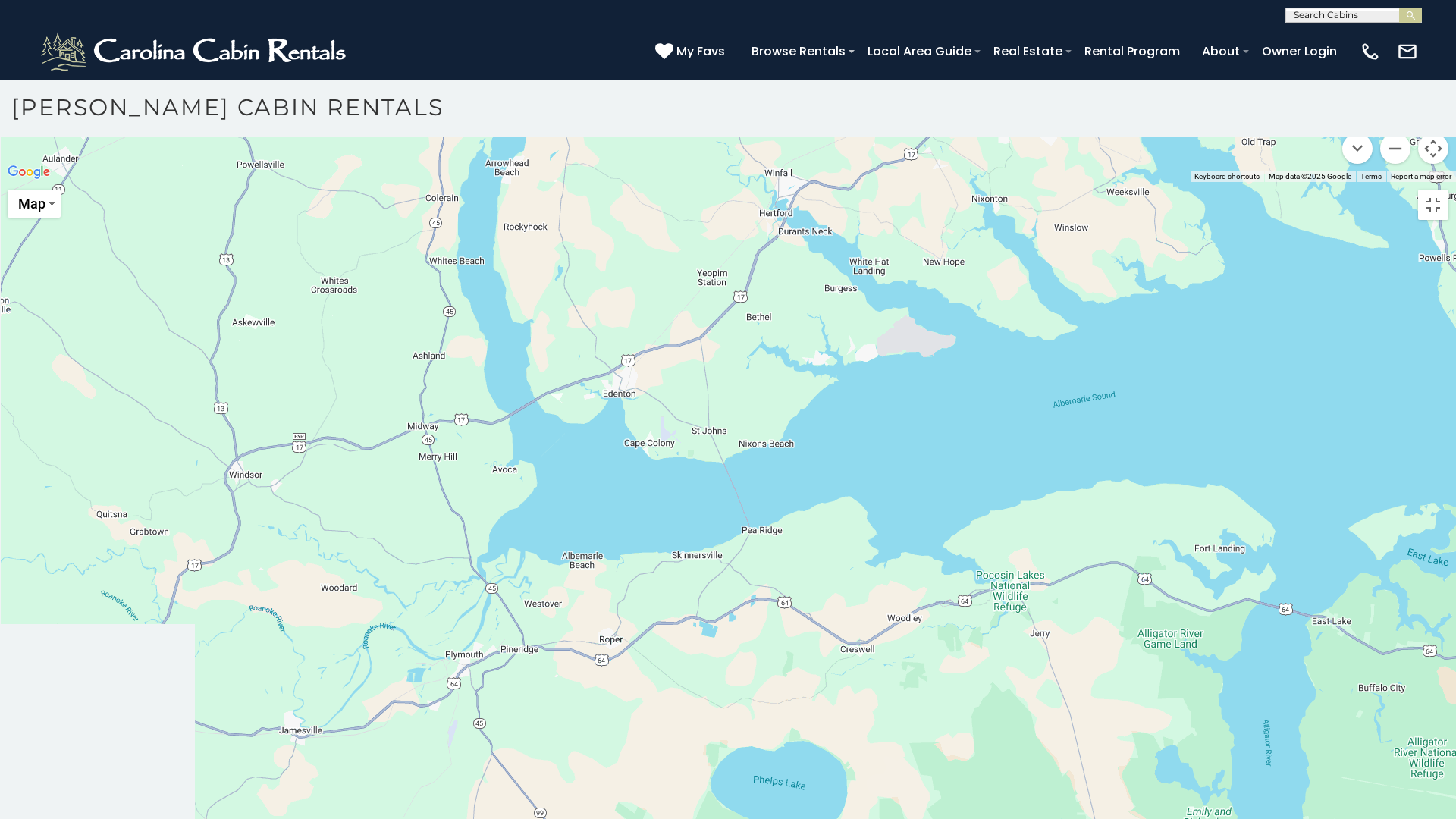
drag, startPoint x: 523, startPoint y: 431, endPoint x: 789, endPoint y: 436, distance: 266.0
click at [789, 182] on div at bounding box center [728, 182] width 1456 height 0
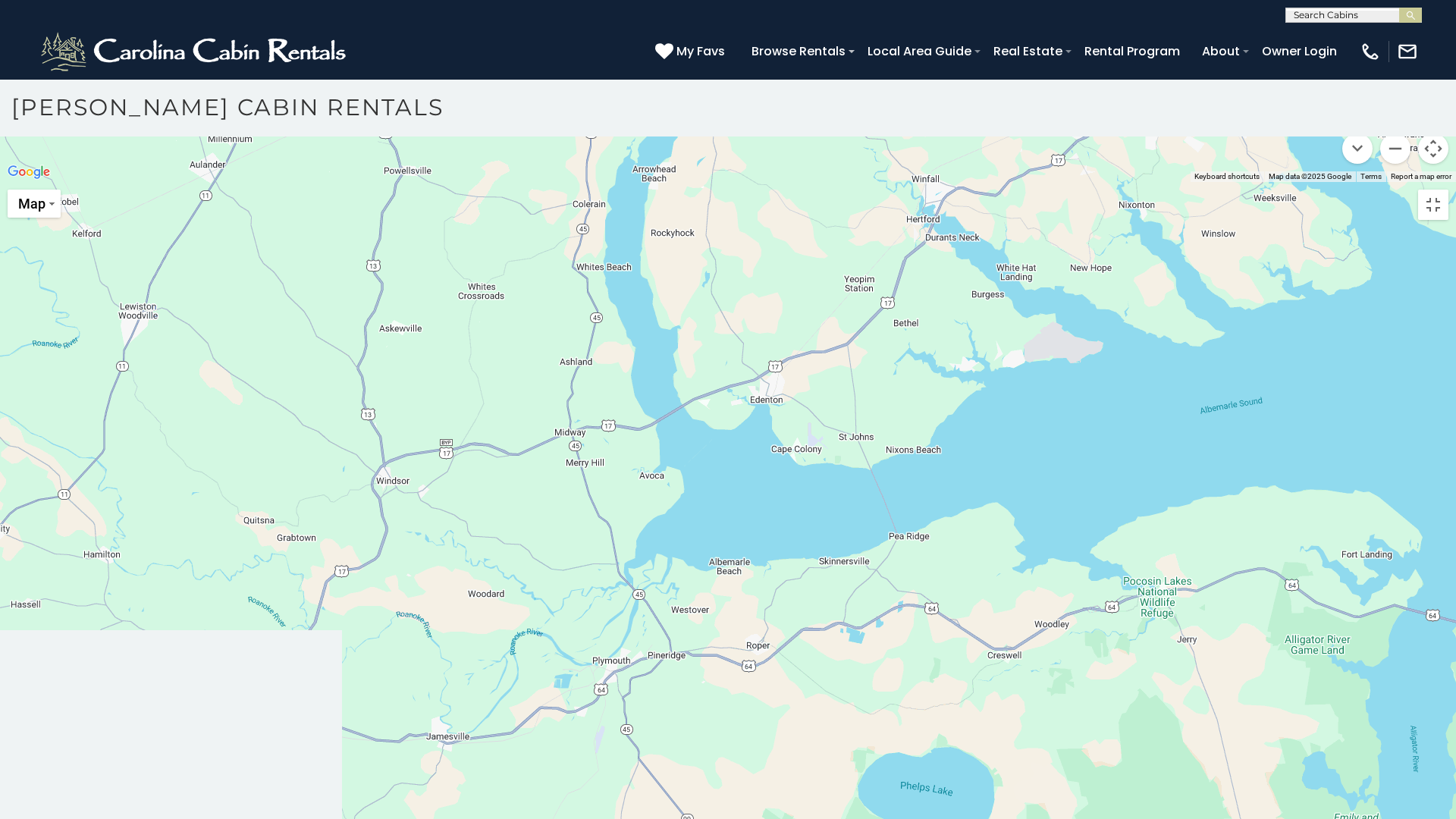
drag, startPoint x: 444, startPoint y: 443, endPoint x: 593, endPoint y: 450, distance: 149.2
click at [593, 182] on div at bounding box center [728, 182] width 1456 height 0
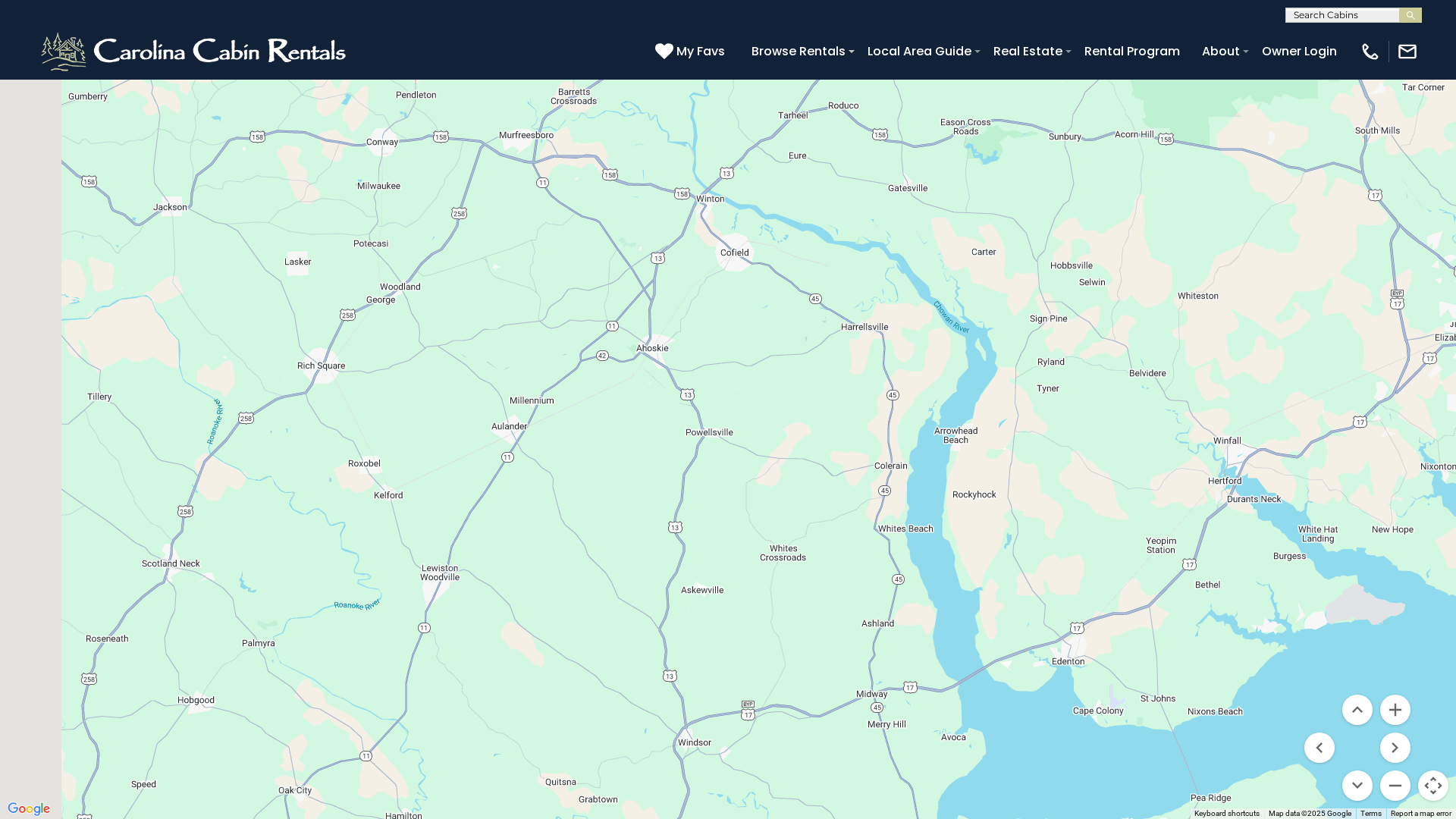
drag, startPoint x: 510, startPoint y: 398, endPoint x: 836, endPoint y: 433, distance: 327.9
click at [836, 433] on div at bounding box center [728, 410] width 1456 height 819
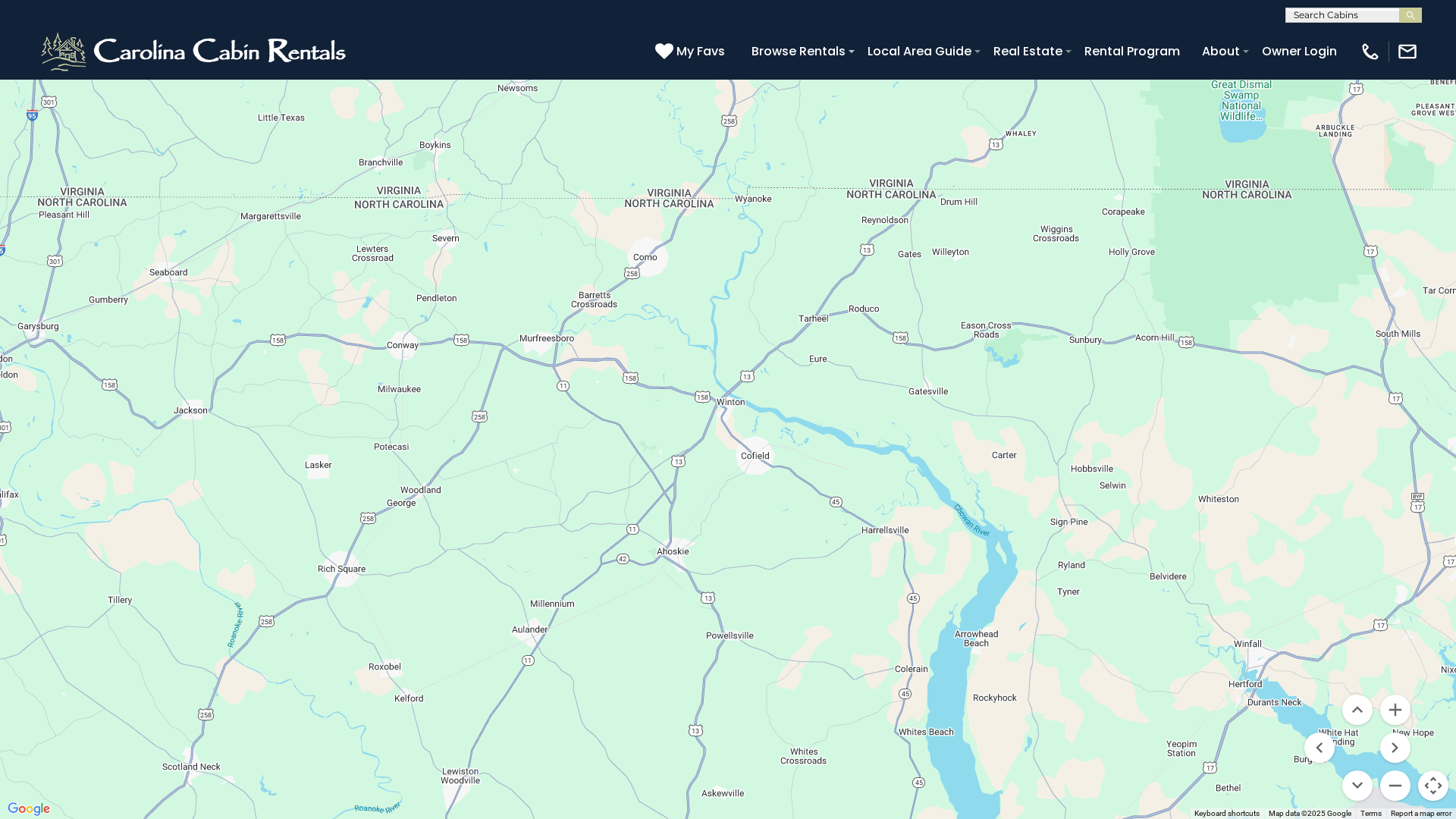
drag, startPoint x: 509, startPoint y: 440, endPoint x: 507, endPoint y: 649, distance: 209.0
click at [507, 649] on div at bounding box center [728, 410] width 1456 height 819
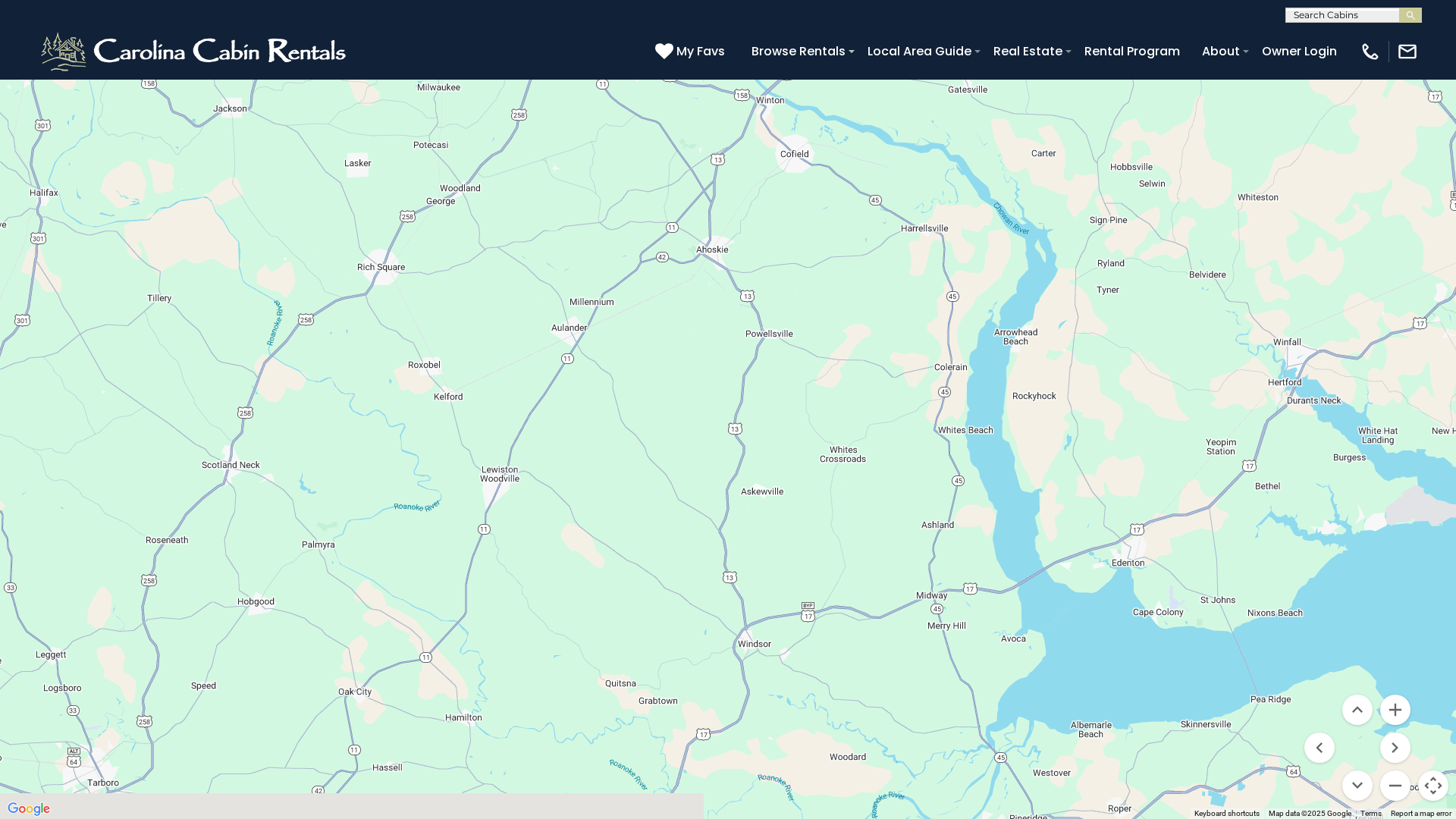
drag, startPoint x: 507, startPoint y: 649, endPoint x: 545, endPoint y: 342, distance: 309.3
click at [545, 342] on div at bounding box center [728, 410] width 1456 height 819
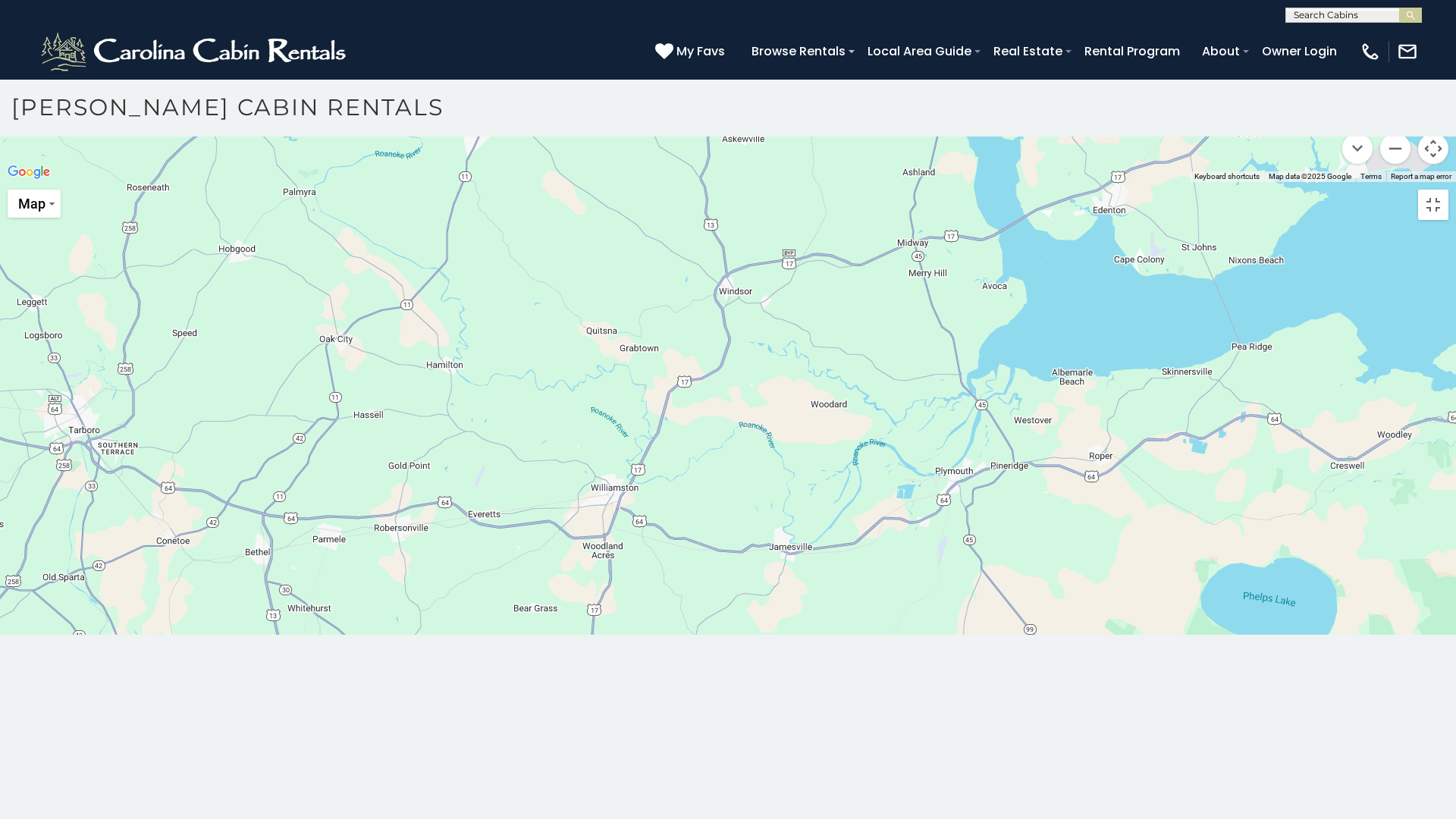
drag, startPoint x: 670, startPoint y: 533, endPoint x: 623, endPoint y: 255, distance: 281.9
click at [623, 182] on div at bounding box center [728, 182] width 1456 height 0
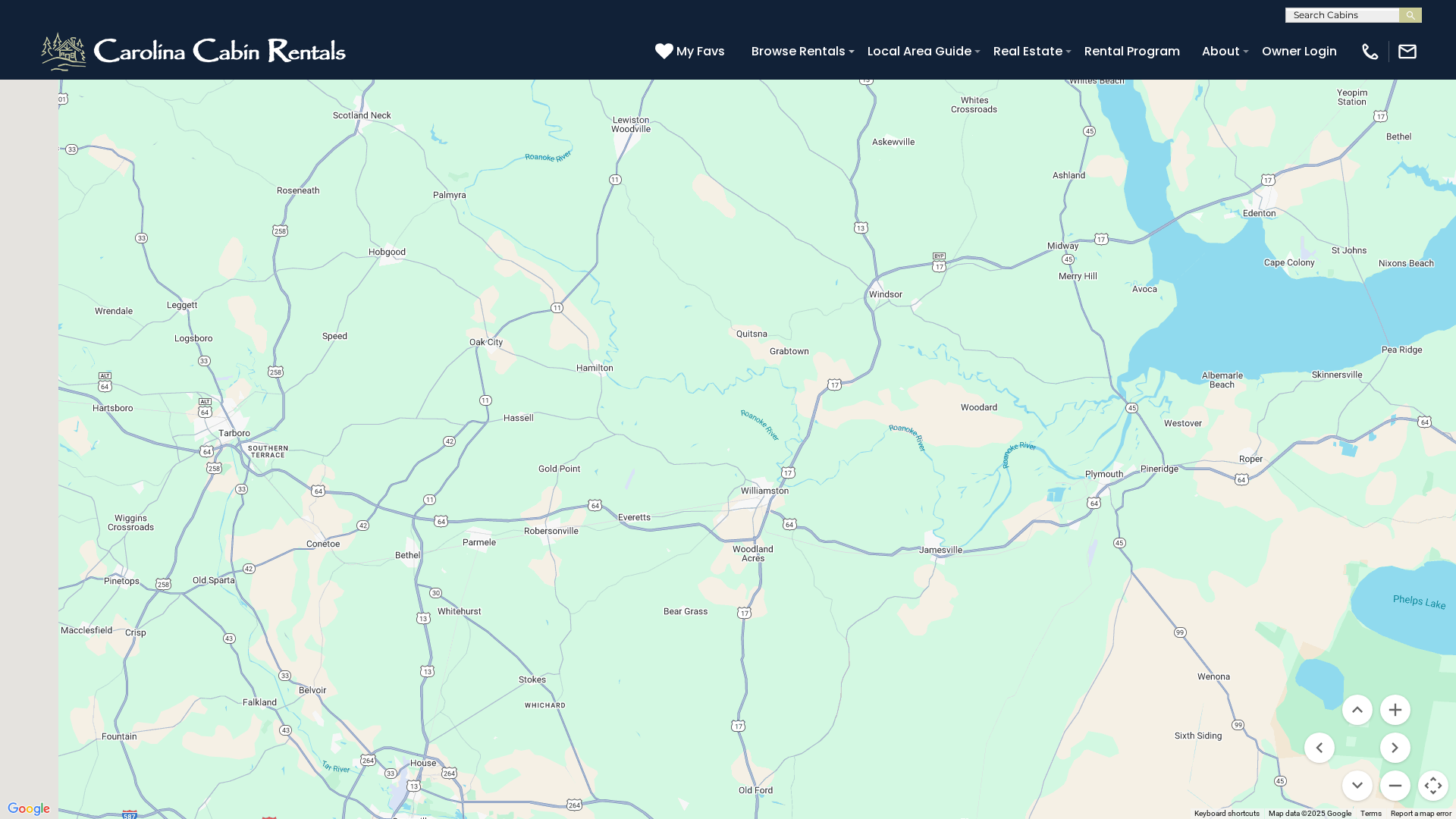
drag, startPoint x: 859, startPoint y: 316, endPoint x: 1089, endPoint y: 255, distance: 238.0
click at [1089, 255] on div at bounding box center [728, 410] width 1456 height 819
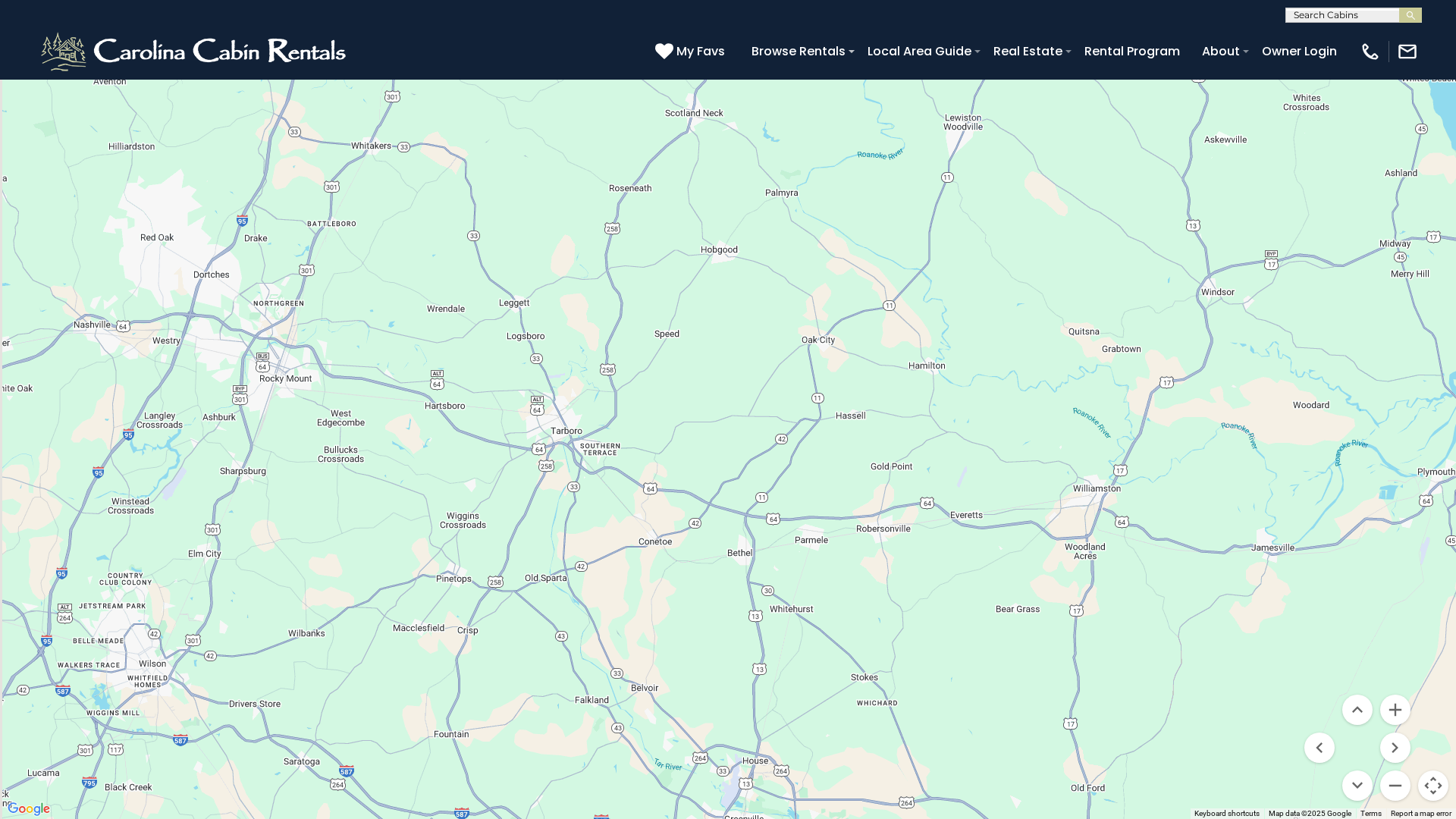
drag, startPoint x: 415, startPoint y: 376, endPoint x: 610, endPoint y: 372, distance: 195.0
click at [610, 372] on div at bounding box center [728, 410] width 1456 height 819
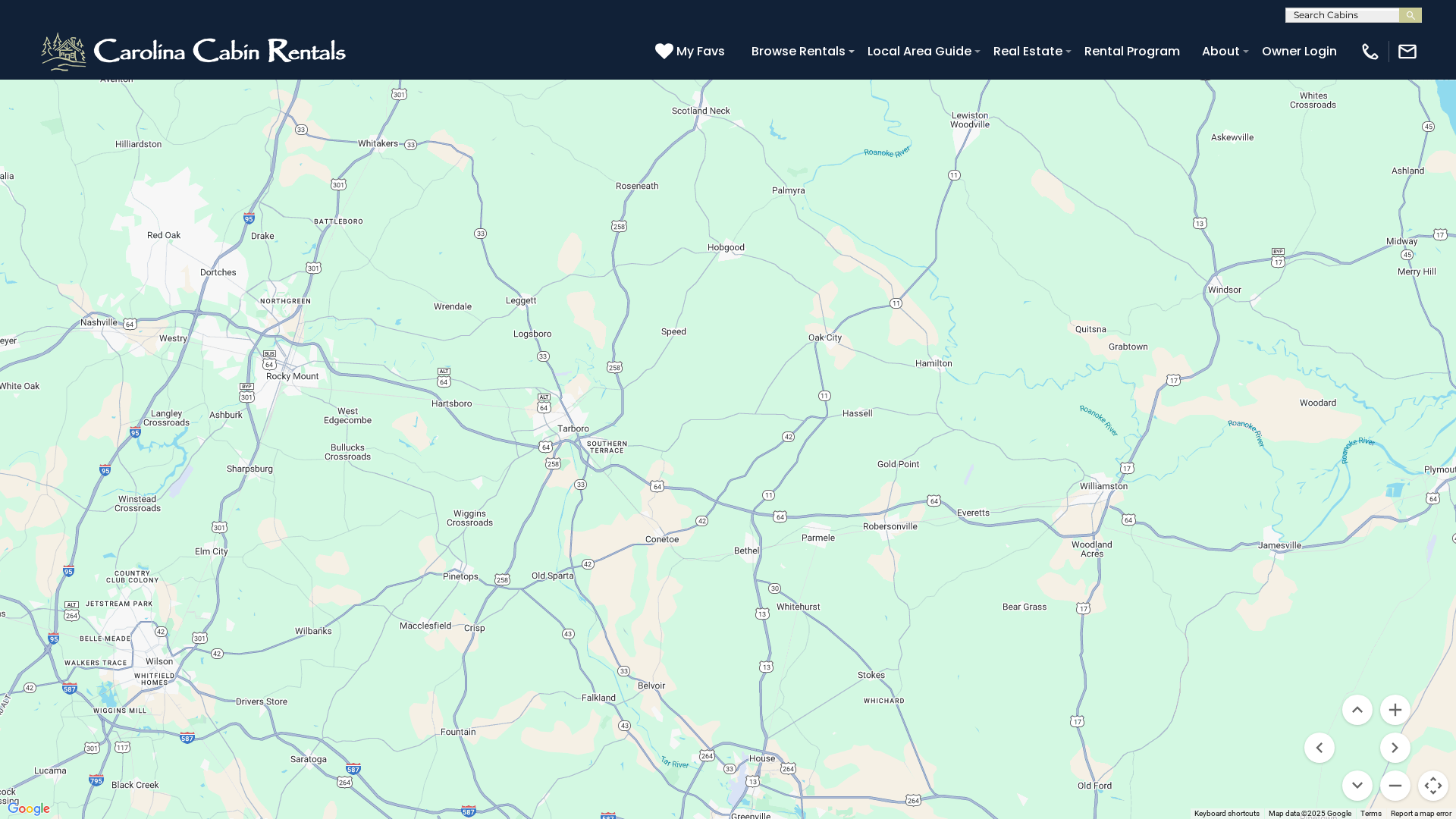
click at [569, 435] on div at bounding box center [728, 410] width 1456 height 819
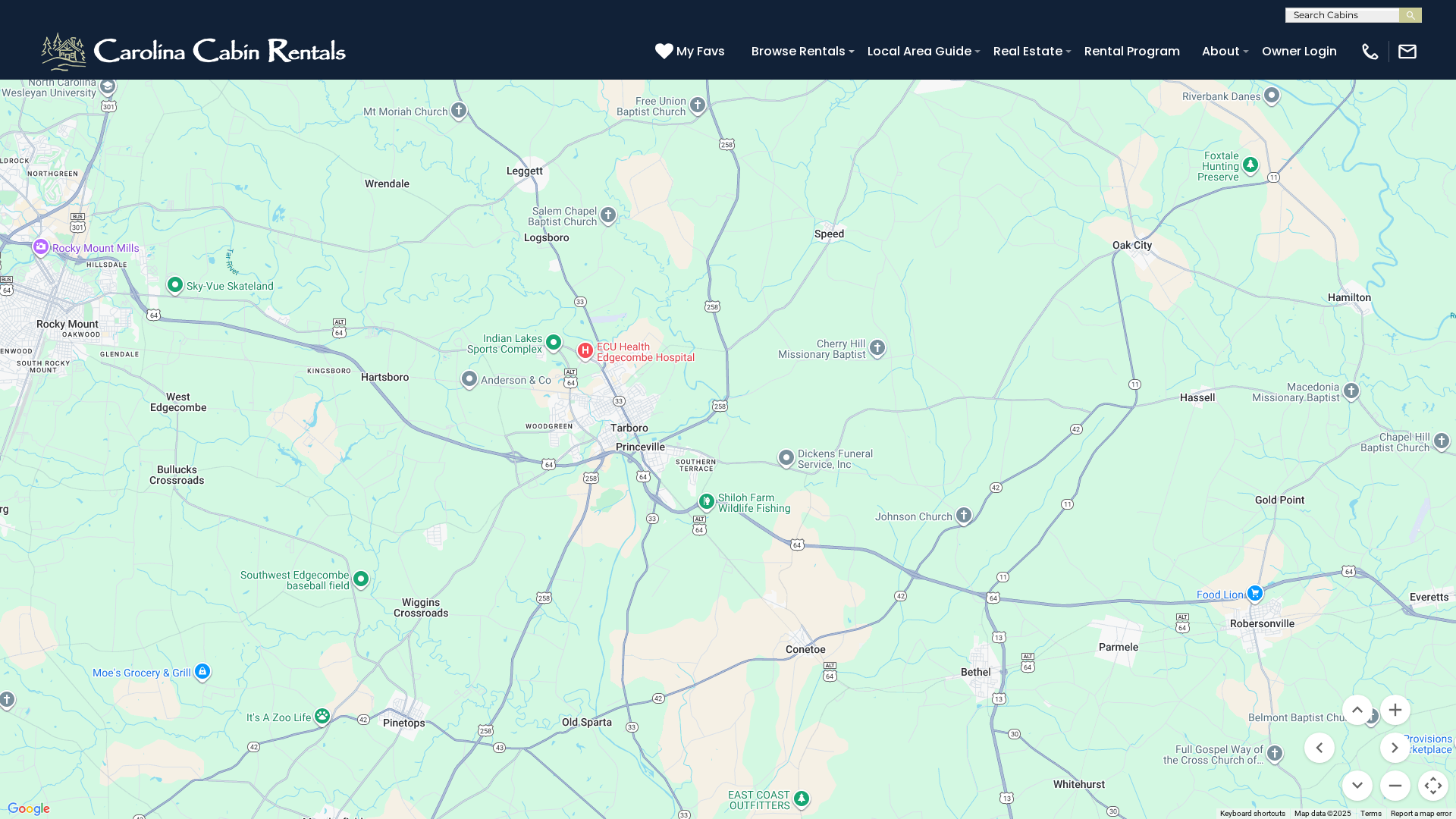
drag, startPoint x: 428, startPoint y: 437, endPoint x: 585, endPoint y: 458, distance: 158.4
click at [585, 458] on div at bounding box center [728, 410] width 1456 height 819
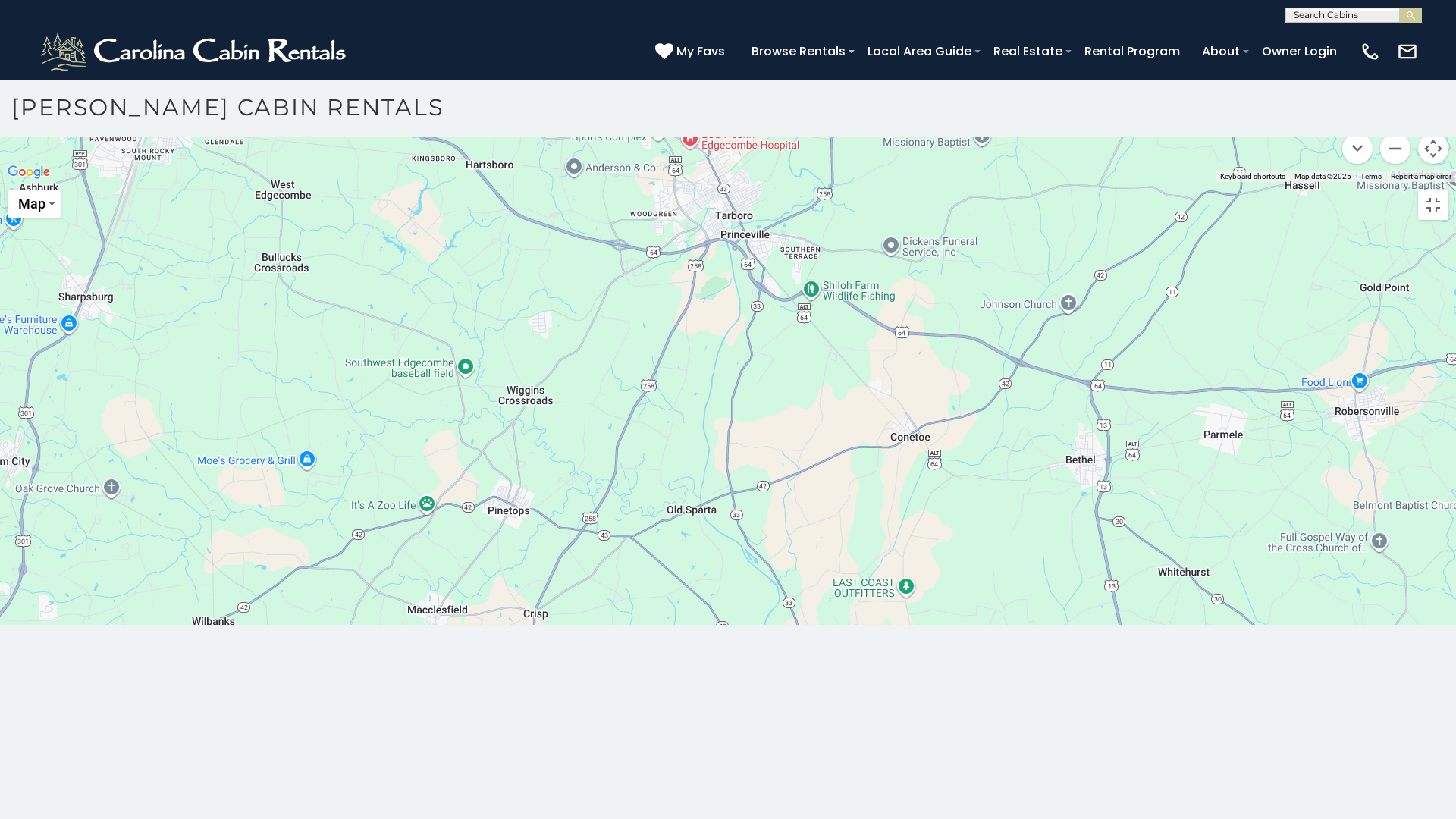
click at [725, 182] on div at bounding box center [728, 182] width 1456 height 0
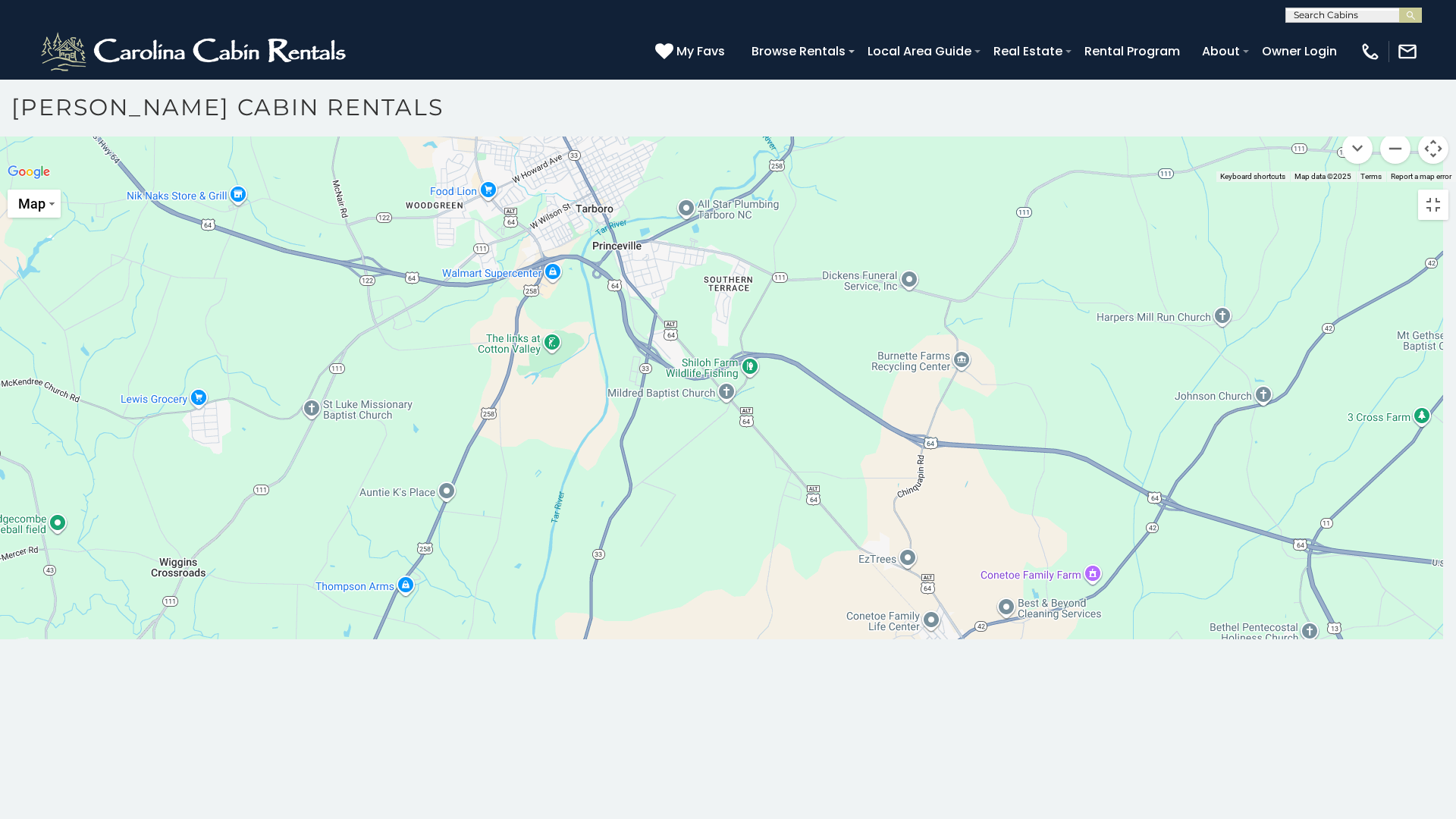
drag, startPoint x: 739, startPoint y: 484, endPoint x: 590, endPoint y: 484, distance: 149.0
click at [590, 182] on div at bounding box center [728, 182] width 1456 height 0
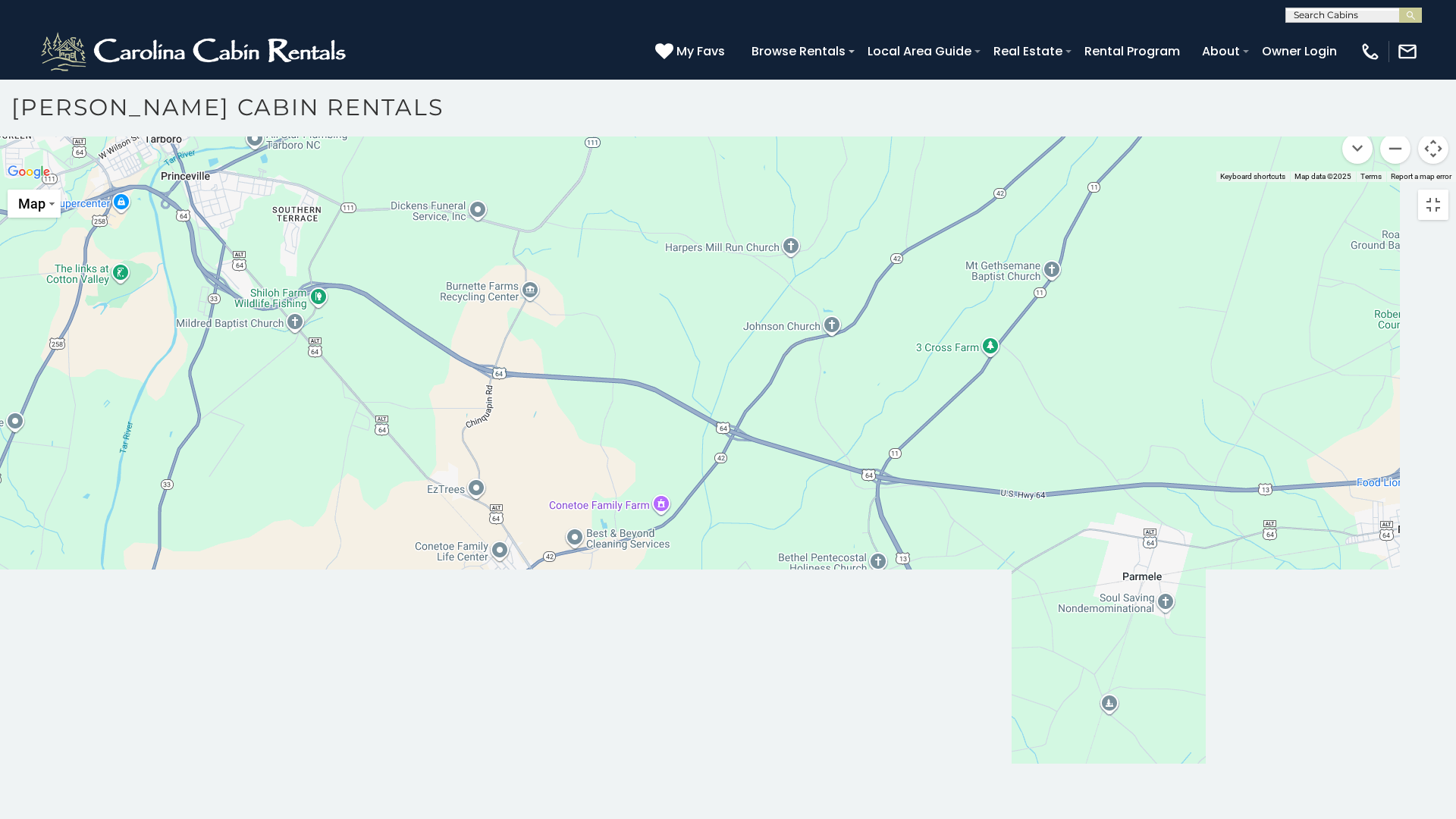
drag, startPoint x: 953, startPoint y: 514, endPoint x: 522, endPoint y: 447, distance: 436.2
click at [522, 182] on div at bounding box center [728, 182] width 1456 height 0
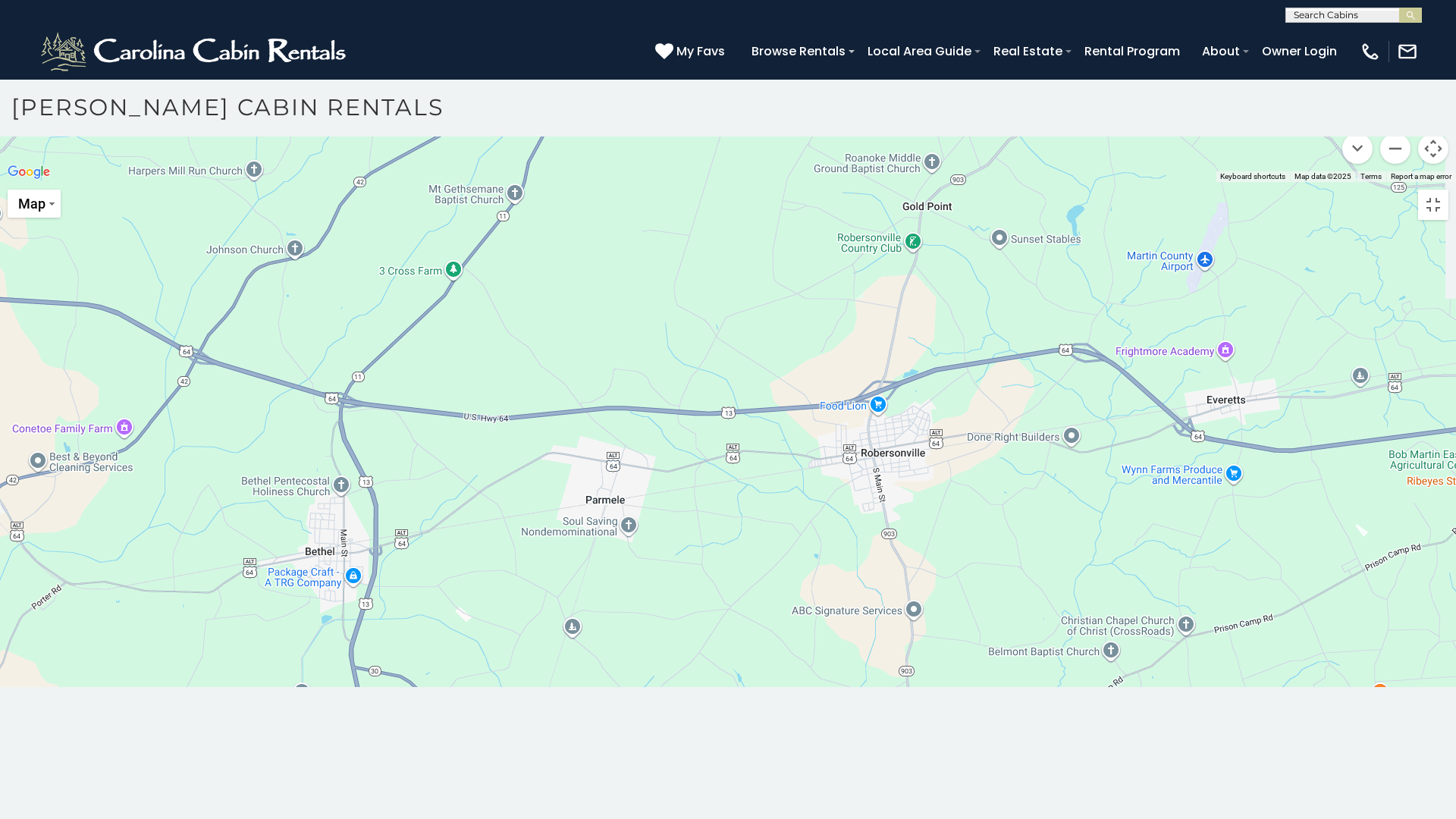
drag, startPoint x: 1054, startPoint y: 565, endPoint x: 553, endPoint y: 496, distance: 505.7
click at [554, 182] on div at bounding box center [728, 182] width 1456 height 0
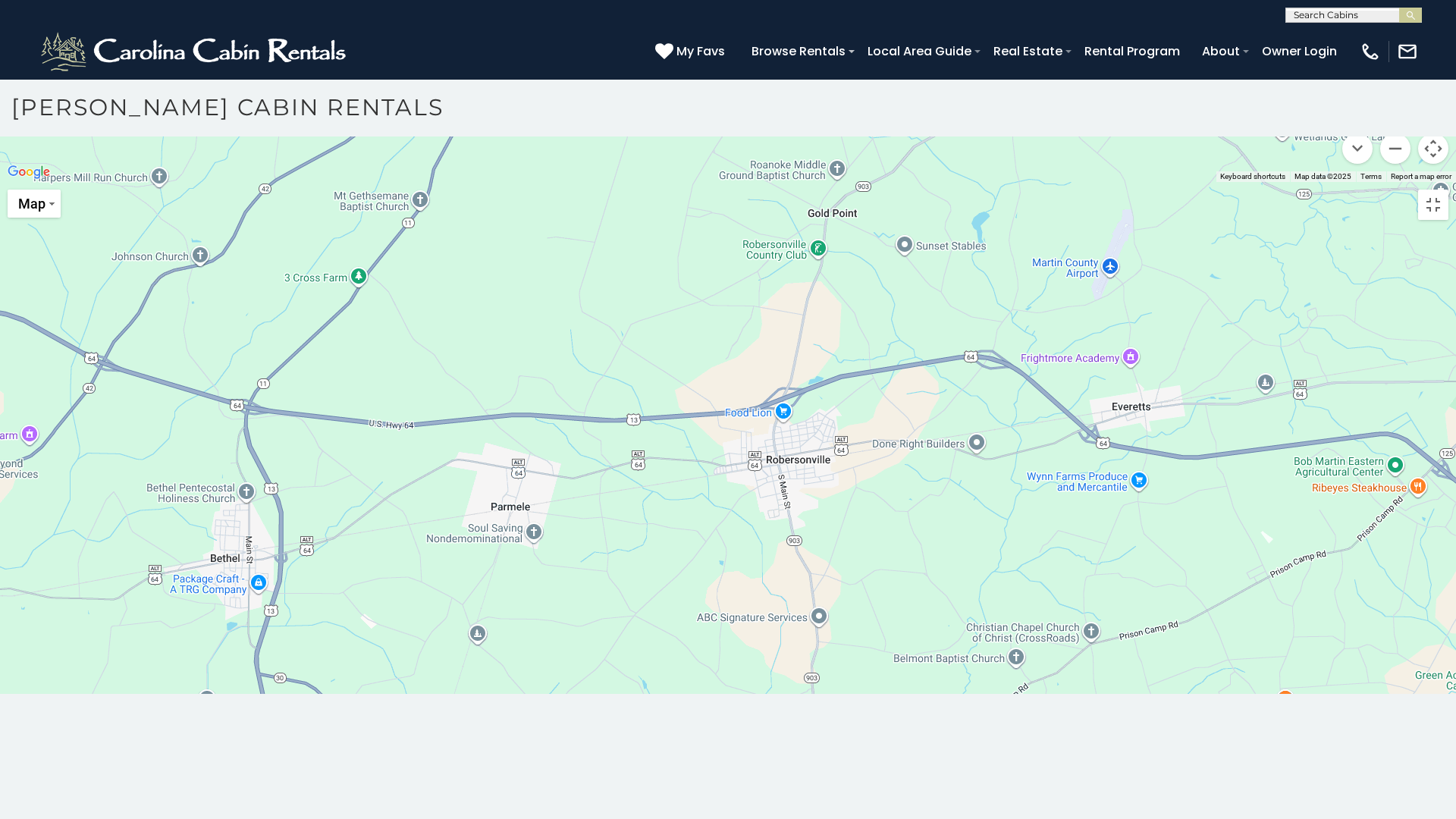
drag, startPoint x: 870, startPoint y: 484, endPoint x: 416, endPoint y: 504, distance: 454.4
click at [416, 182] on div at bounding box center [728, 182] width 1456 height 0
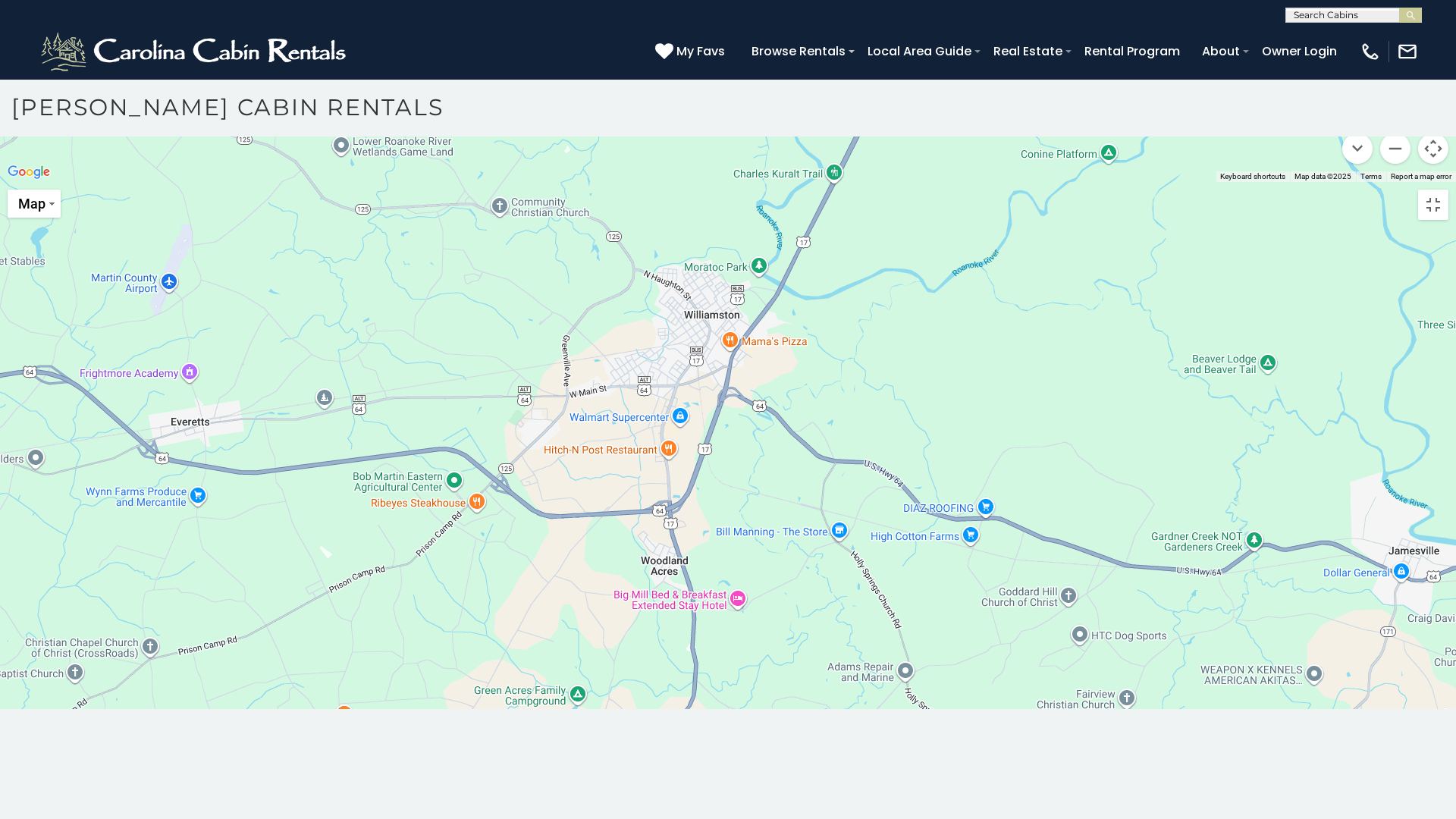
drag, startPoint x: 886, startPoint y: 491, endPoint x: 515, endPoint y: 499, distance: 371.1
click at [515, 182] on div at bounding box center [728, 182] width 1456 height 0
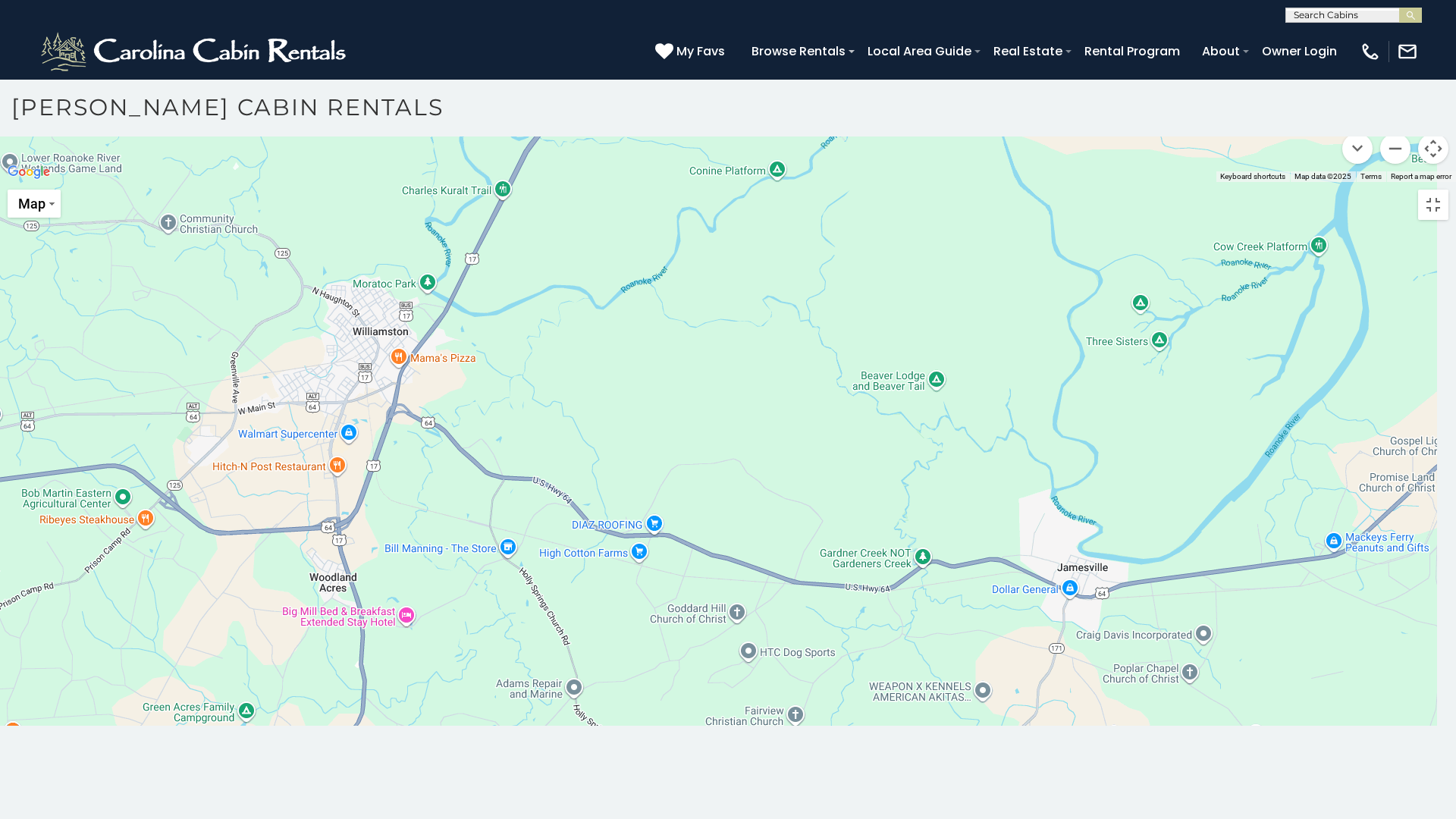
drag, startPoint x: 905, startPoint y: 496, endPoint x: 576, endPoint y: 510, distance: 329.3
click at [596, 182] on div at bounding box center [728, 182] width 1456 height 0
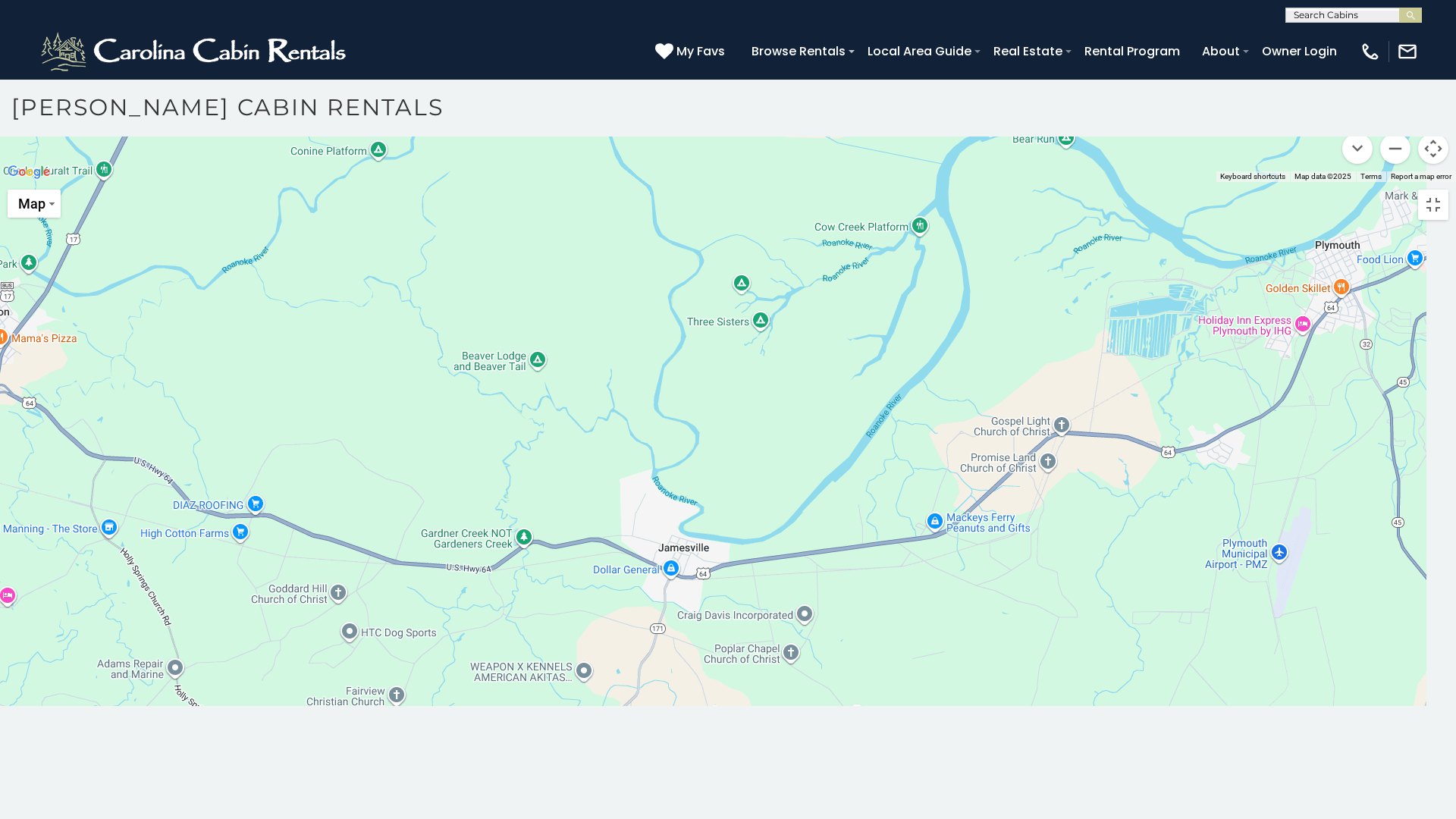
drag, startPoint x: 971, startPoint y: 508, endPoint x: 624, endPoint y: 490, distance: 347.5
click at [624, 182] on div at bounding box center [728, 182] width 1456 height 0
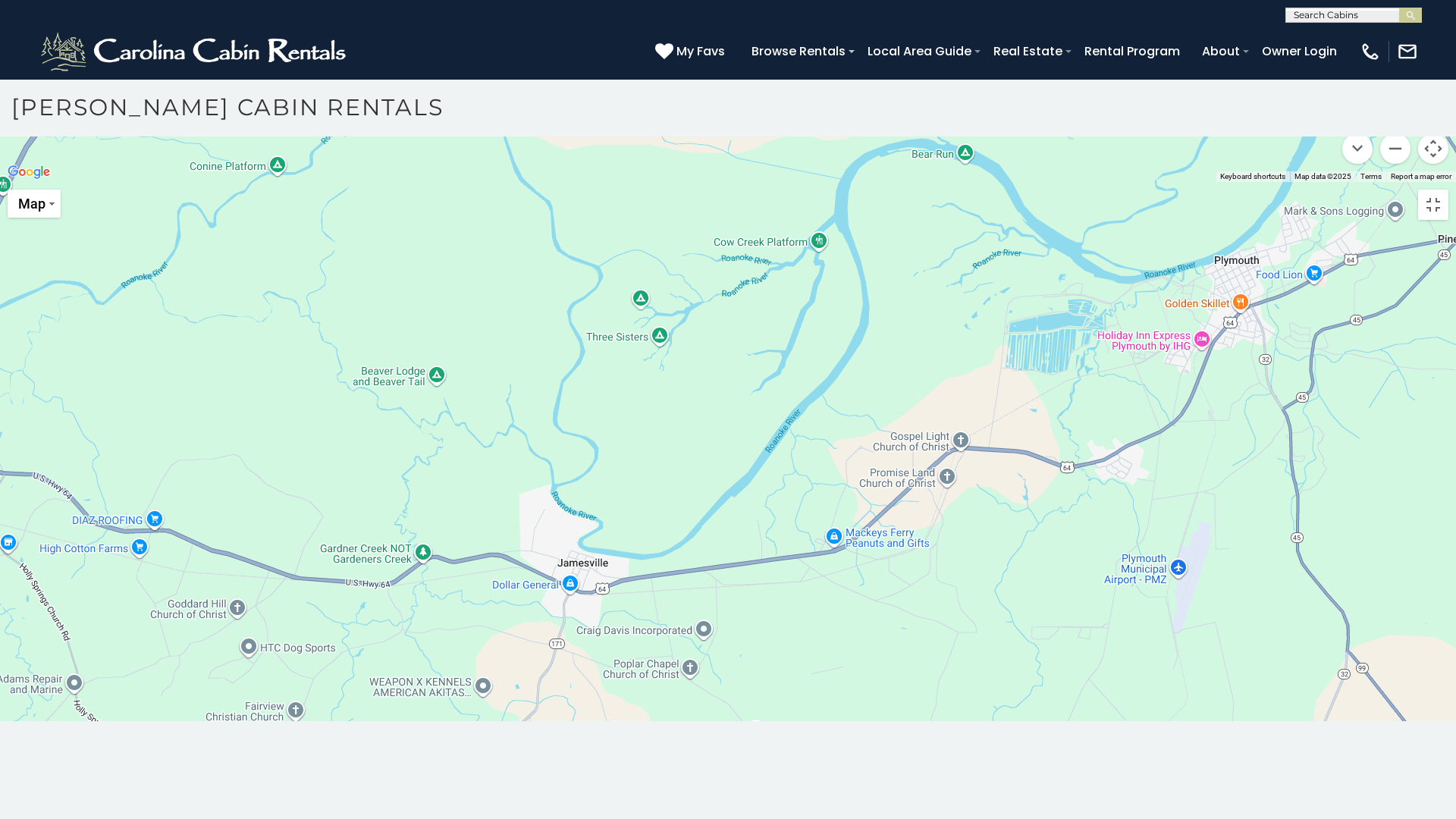
drag, startPoint x: 779, startPoint y: 492, endPoint x: 590, endPoint y: 508, distance: 189.7
click at [590, 182] on div at bounding box center [728, 182] width 1456 height 0
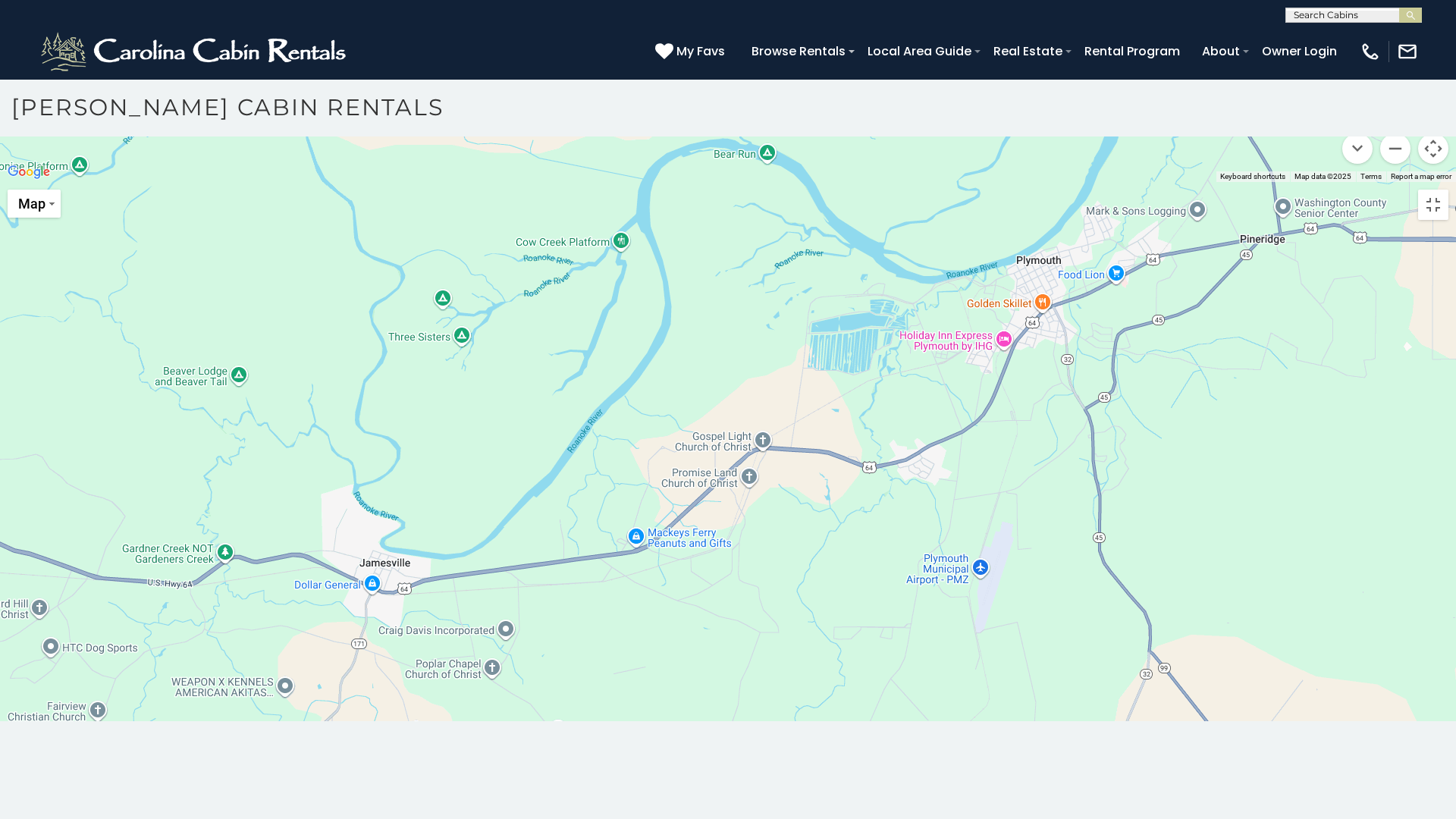
drag, startPoint x: 744, startPoint y: 484, endPoint x: 715, endPoint y: 492, distance: 30.1
click at [720, 182] on div at bounding box center [728, 182] width 1456 height 0
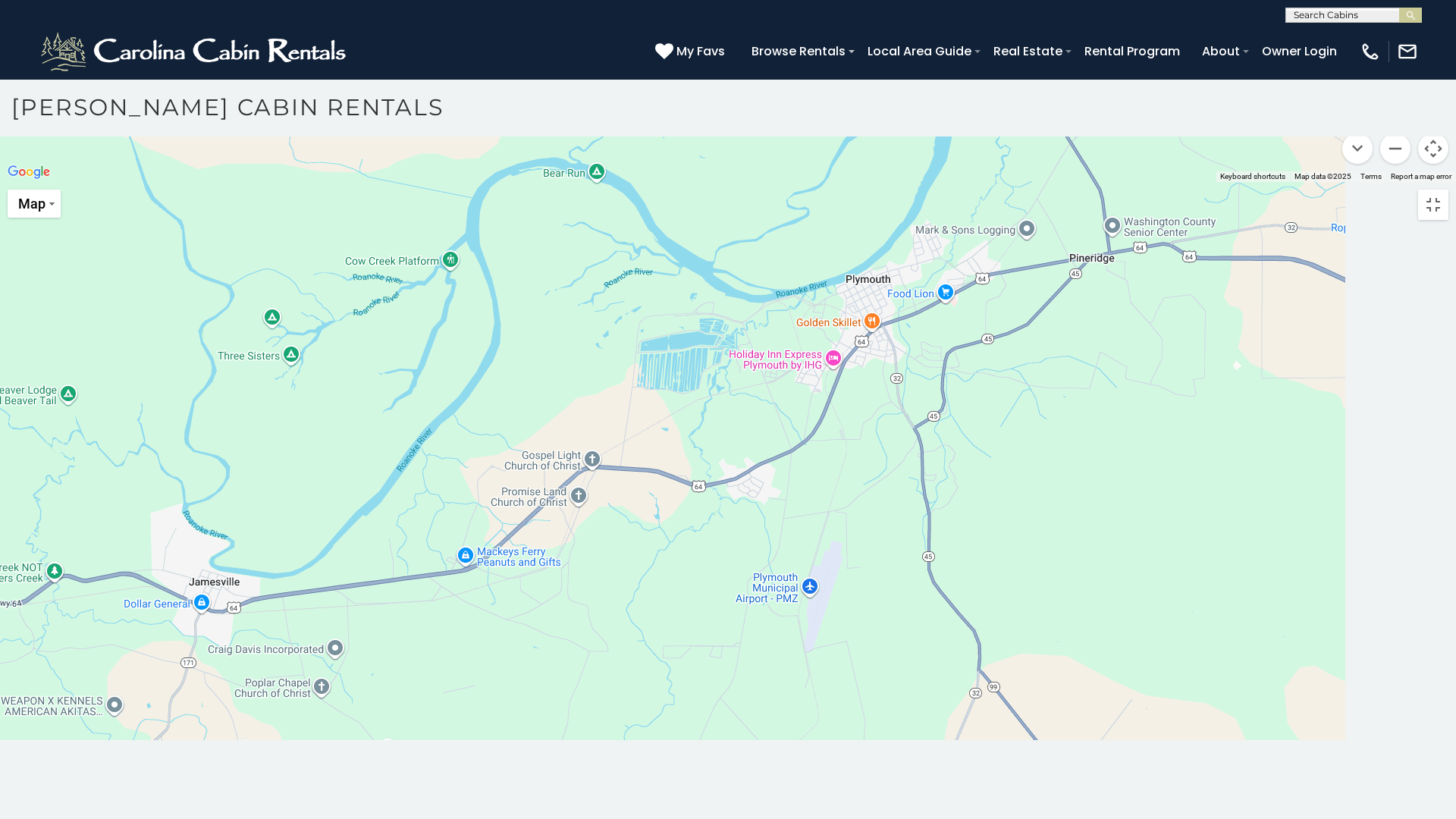
drag, startPoint x: 930, startPoint y: 471, endPoint x: 657, endPoint y: 484, distance: 273.3
click at [659, 182] on div at bounding box center [728, 182] width 1456 height 0
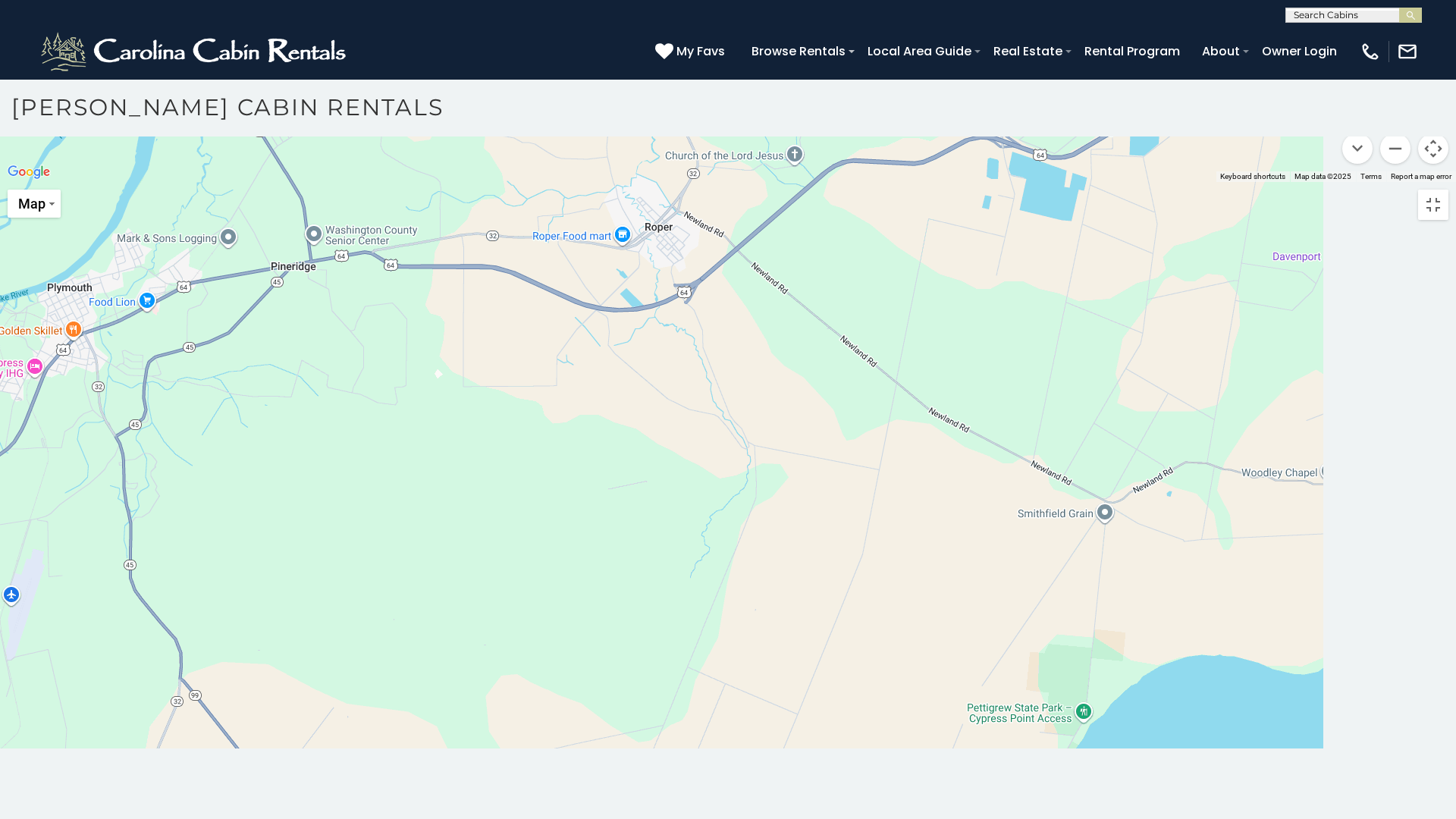
drag, startPoint x: 894, startPoint y: 486, endPoint x: 423, endPoint y: 499, distance: 471.2
click at [423, 182] on div at bounding box center [728, 182] width 1456 height 0
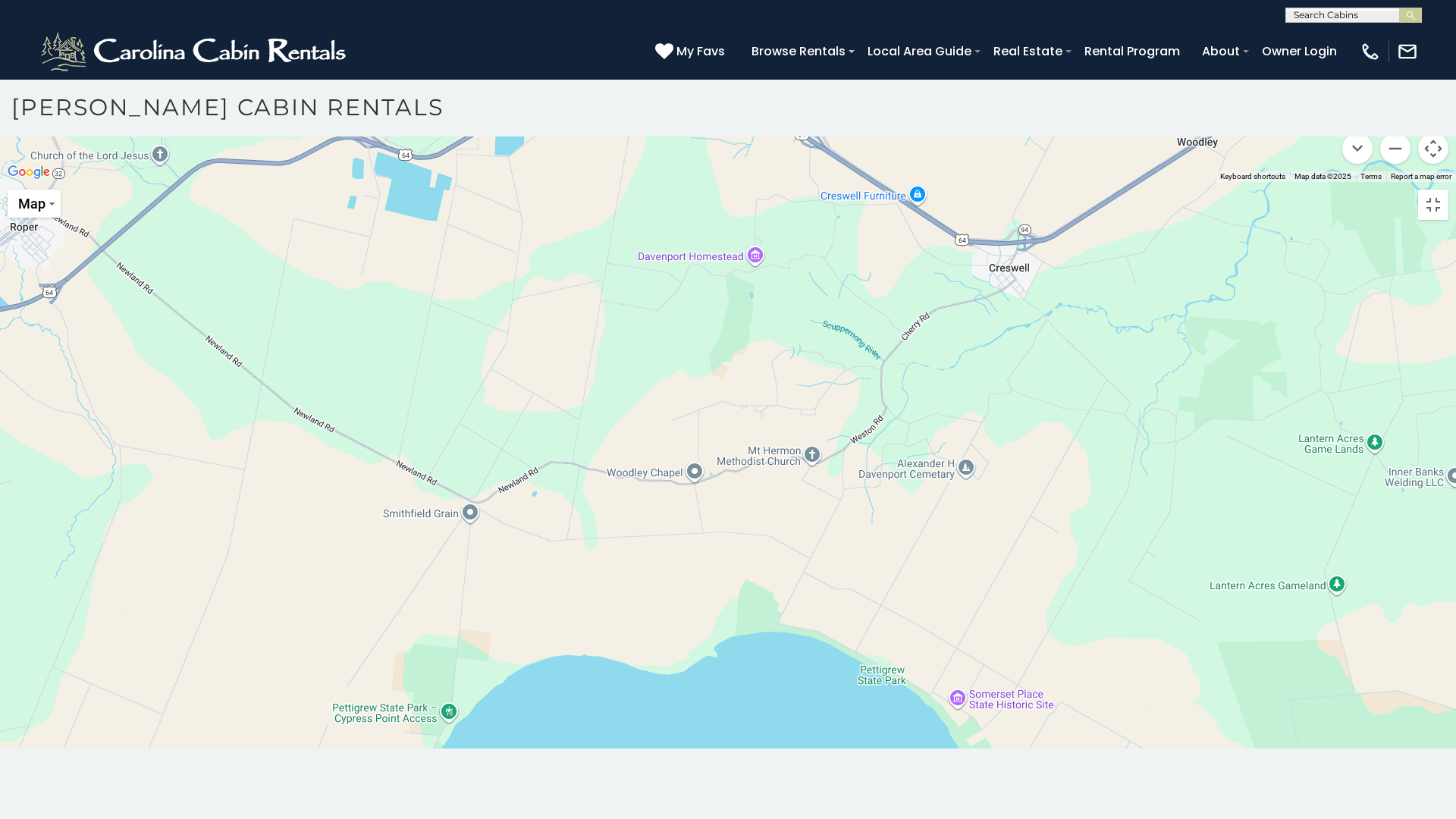
drag, startPoint x: 1036, startPoint y: 503, endPoint x: 406, endPoint y: 503, distance: 630.0
click at [406, 182] on div at bounding box center [728, 182] width 1456 height 0
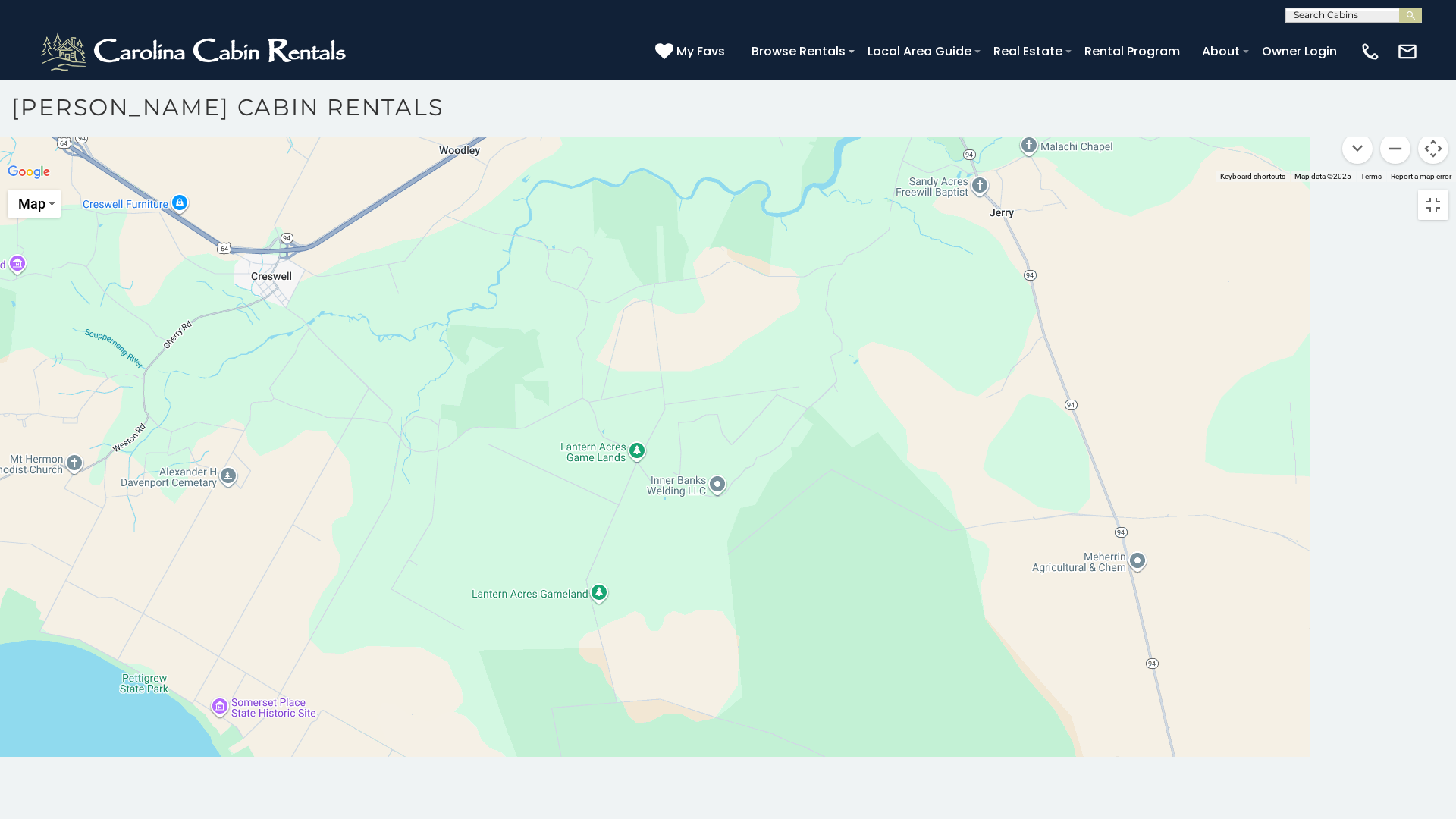
drag, startPoint x: 911, startPoint y: 492, endPoint x: 142, endPoint y: 496, distance: 769.0
click at [142, 182] on div at bounding box center [728, 182] width 1456 height 0
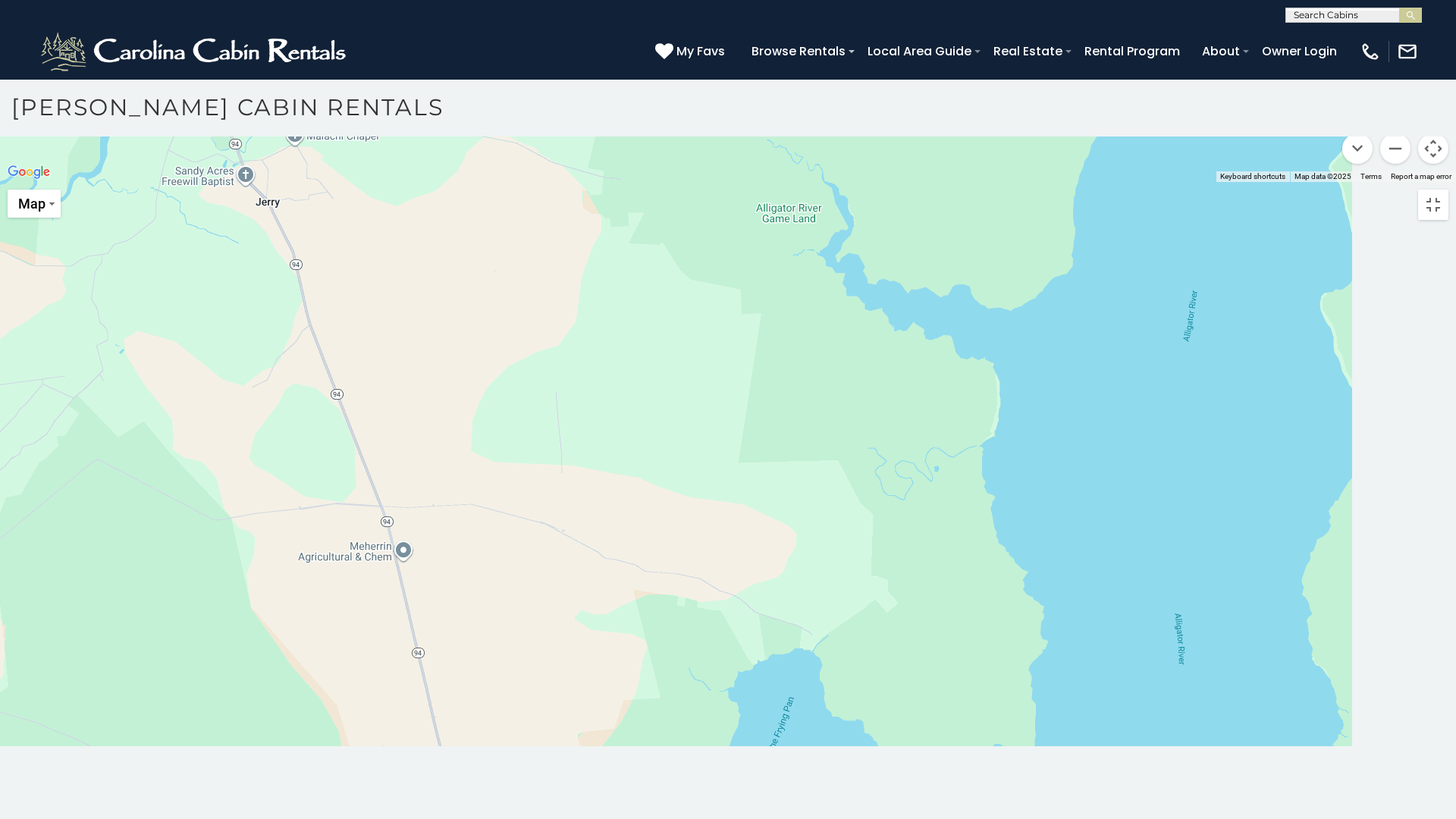
drag, startPoint x: 930, startPoint y: 477, endPoint x: 185, endPoint y: 462, distance: 745.2
click at [185, 182] on div at bounding box center [728, 182] width 1456 height 0
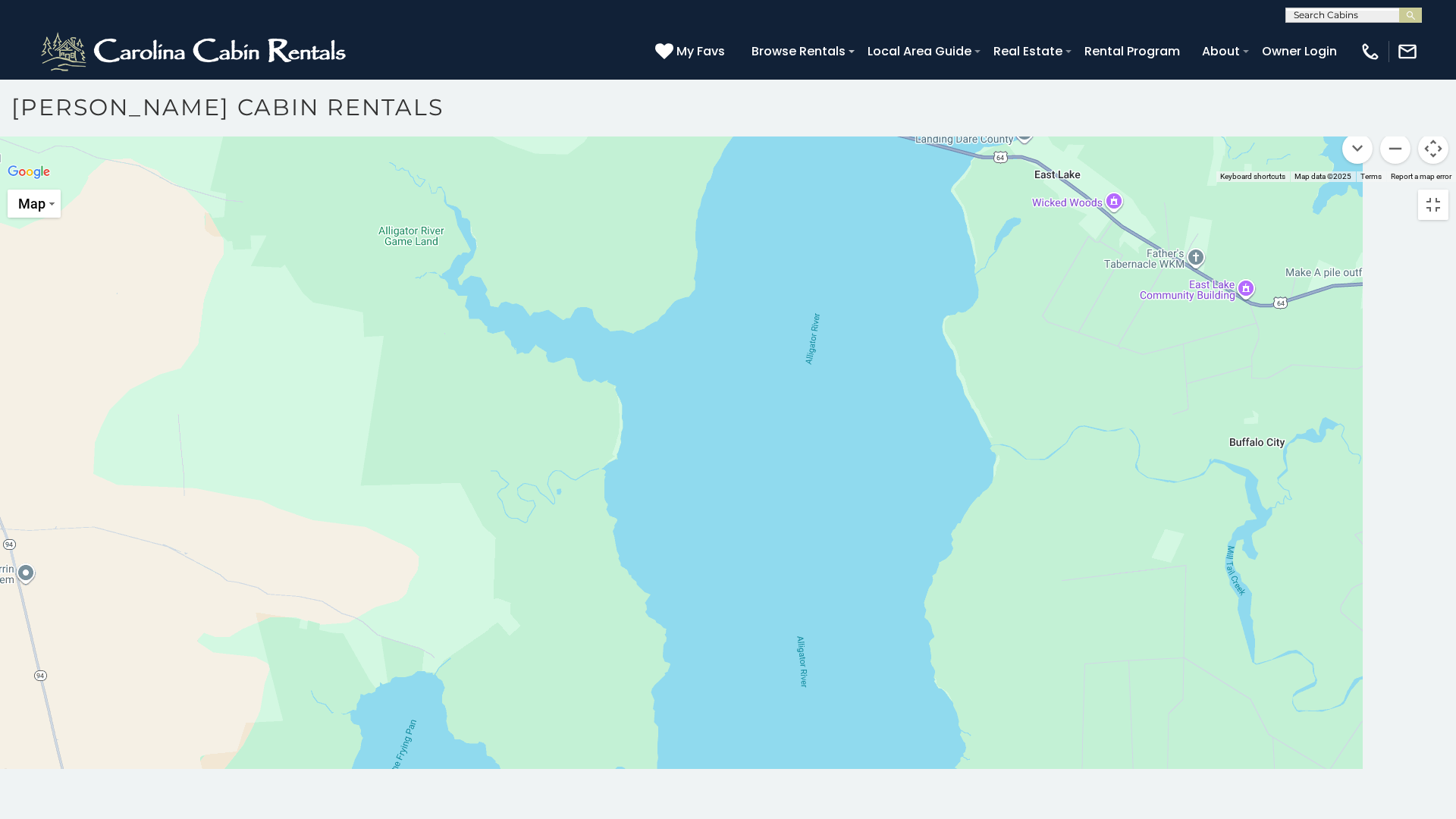
drag, startPoint x: 1053, startPoint y: 310, endPoint x: 638, endPoint y: 348, distance: 416.7
click at [638, 182] on div at bounding box center [728, 182] width 1456 height 0
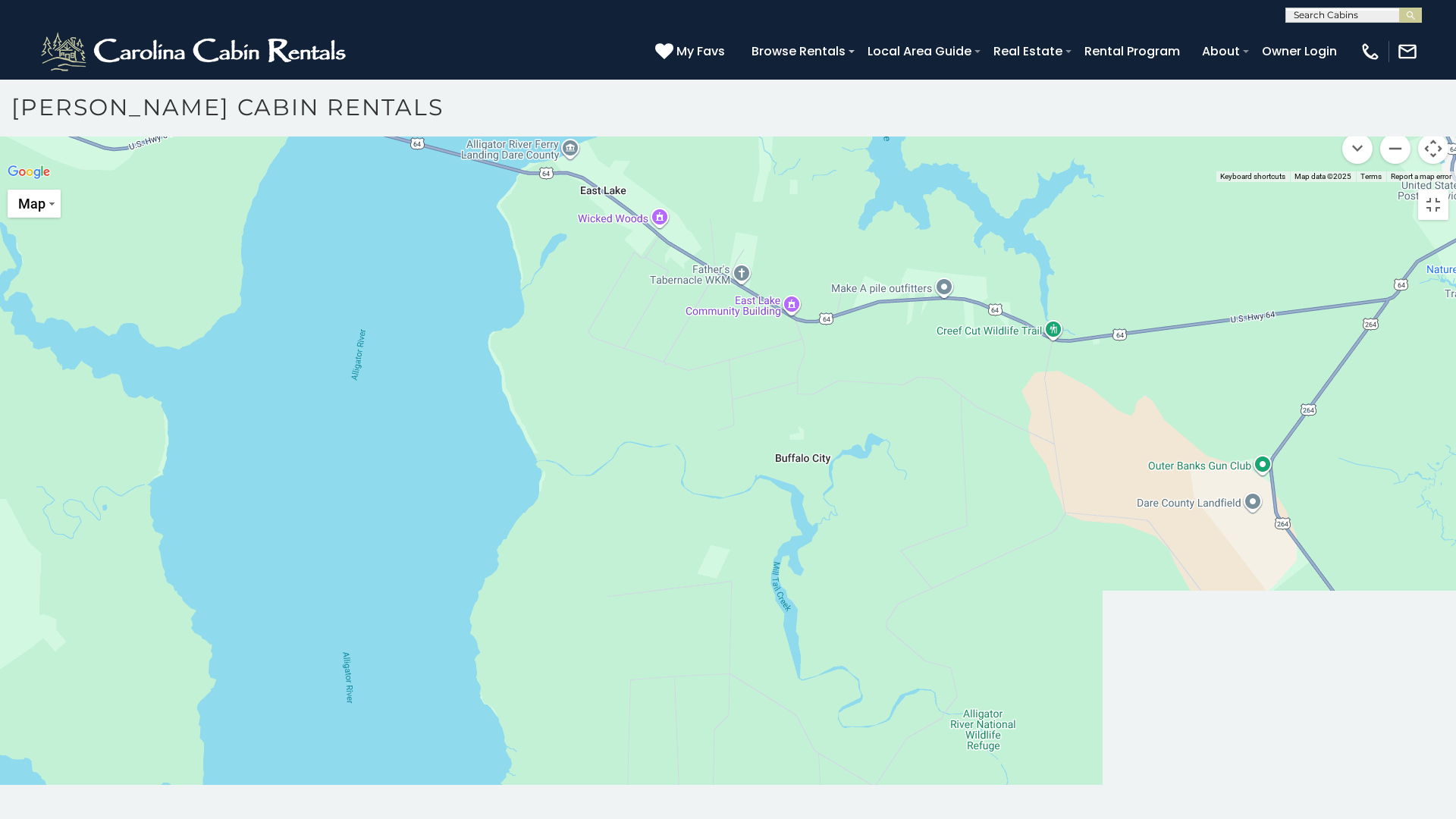
drag, startPoint x: 993, startPoint y: 473, endPoint x: 710, endPoint y: 460, distance: 283.3
click at [711, 182] on div at bounding box center [728, 182] width 1456 height 0
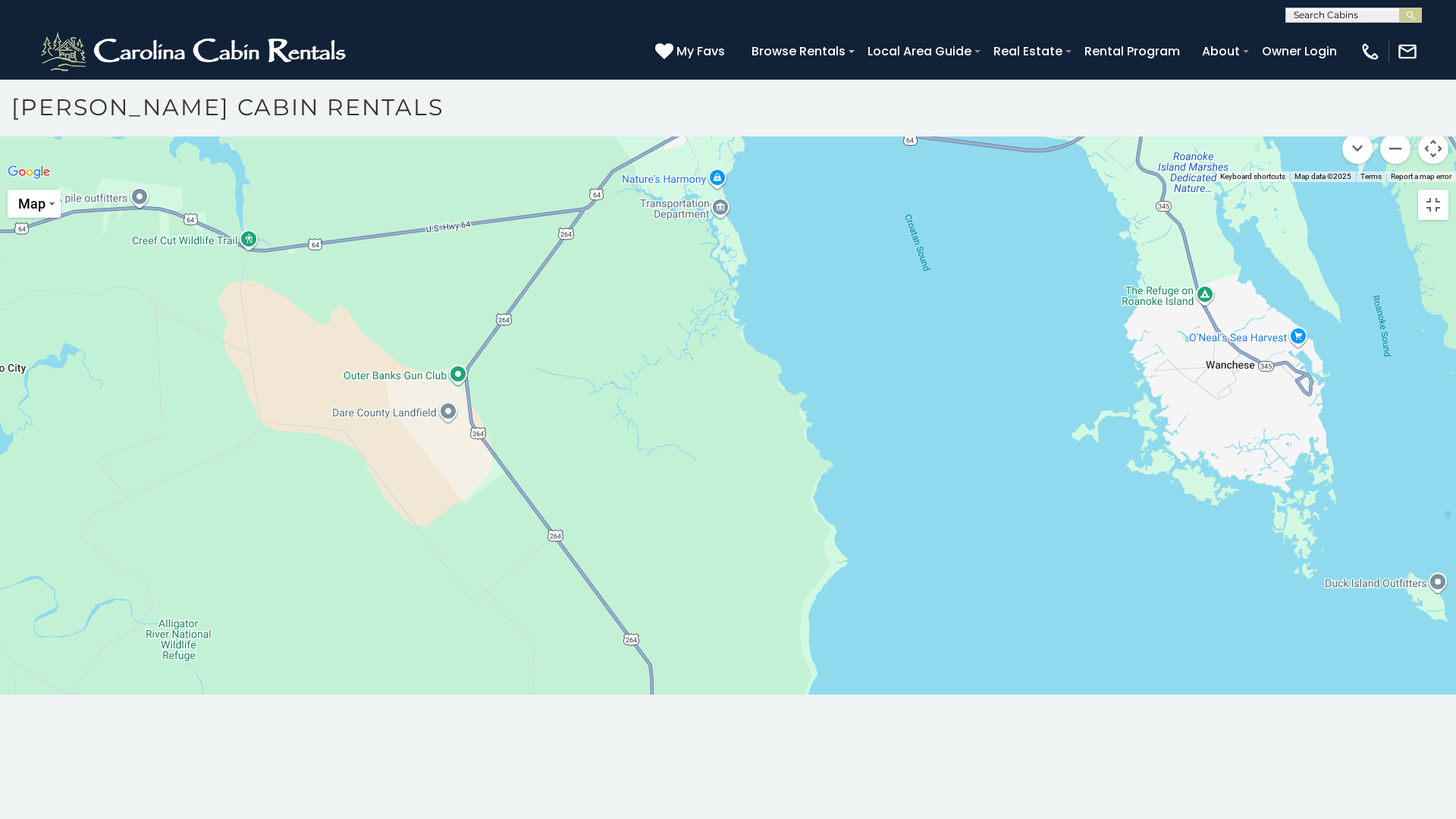
drag, startPoint x: 1054, startPoint y: 488, endPoint x: 253, endPoint y: 399, distance: 805.9
click at [253, 182] on div at bounding box center [728, 182] width 1456 height 0
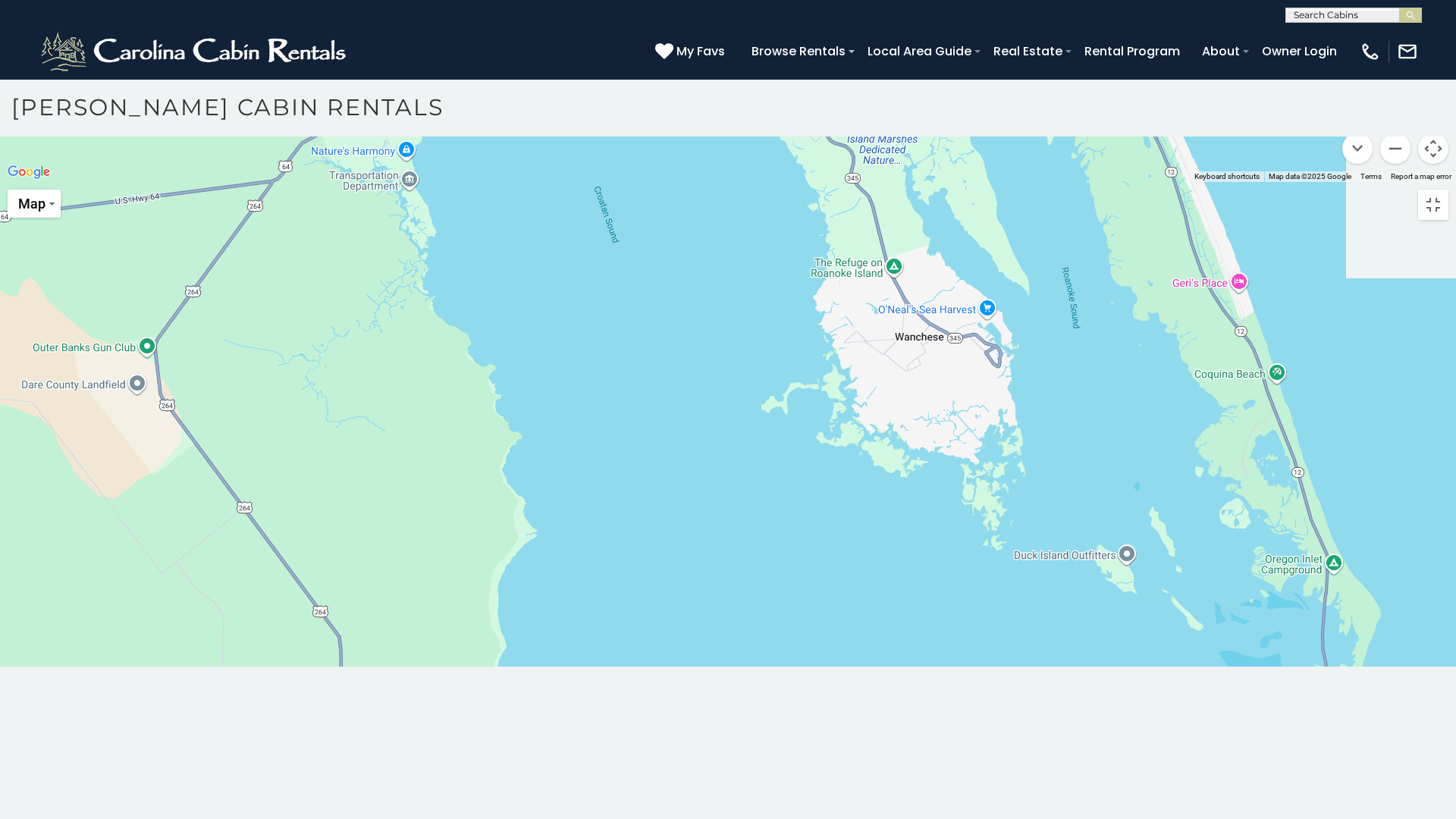
drag, startPoint x: 848, startPoint y: 426, endPoint x: 518, endPoint y: 398, distance: 331.2
click at [518, 182] on div at bounding box center [728, 182] width 1456 height 0
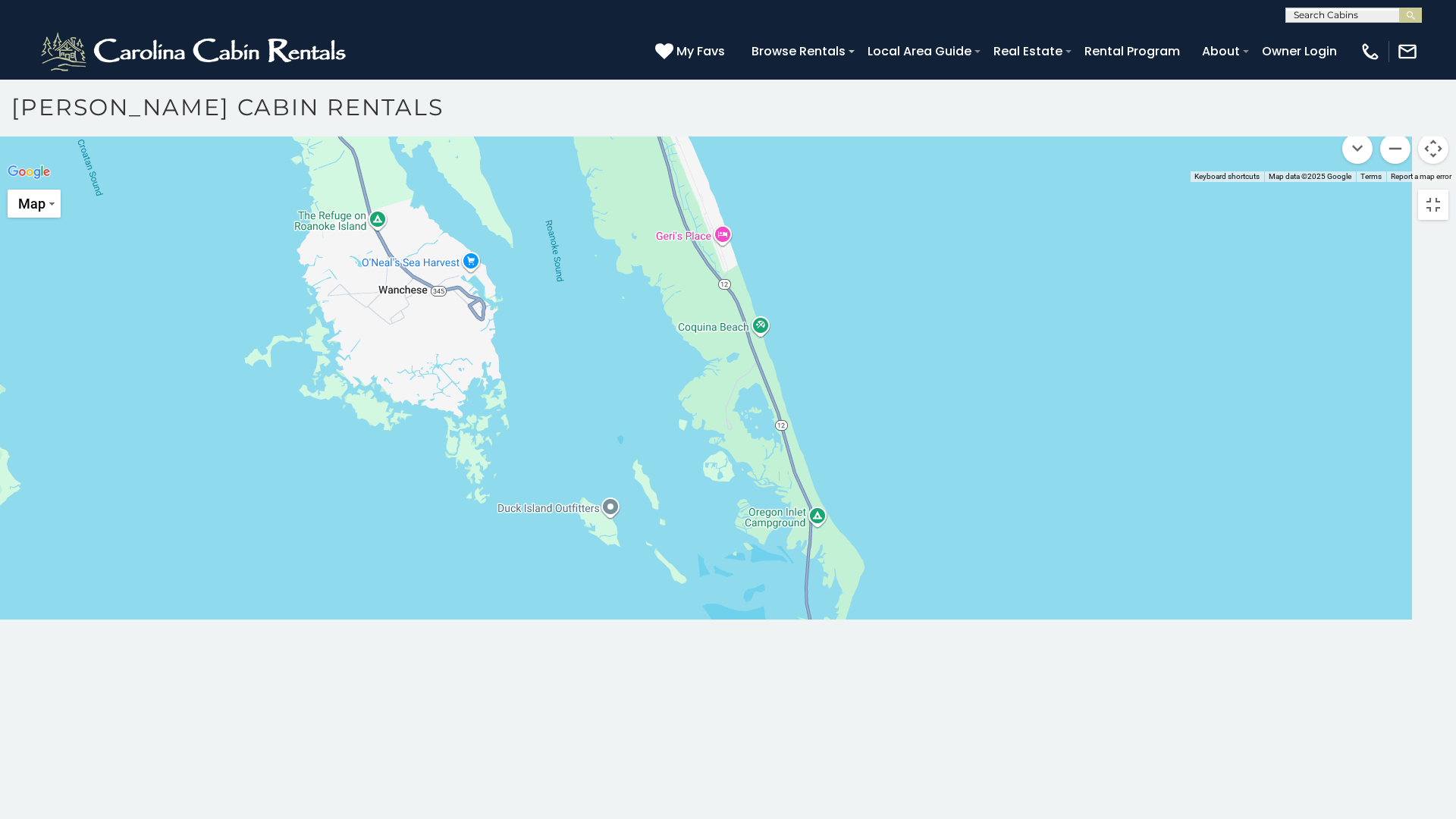
drag, startPoint x: 864, startPoint y: 440, endPoint x: 364, endPoint y: 396, distance: 501.9
click at [364, 182] on div at bounding box center [728, 182] width 1456 height 0
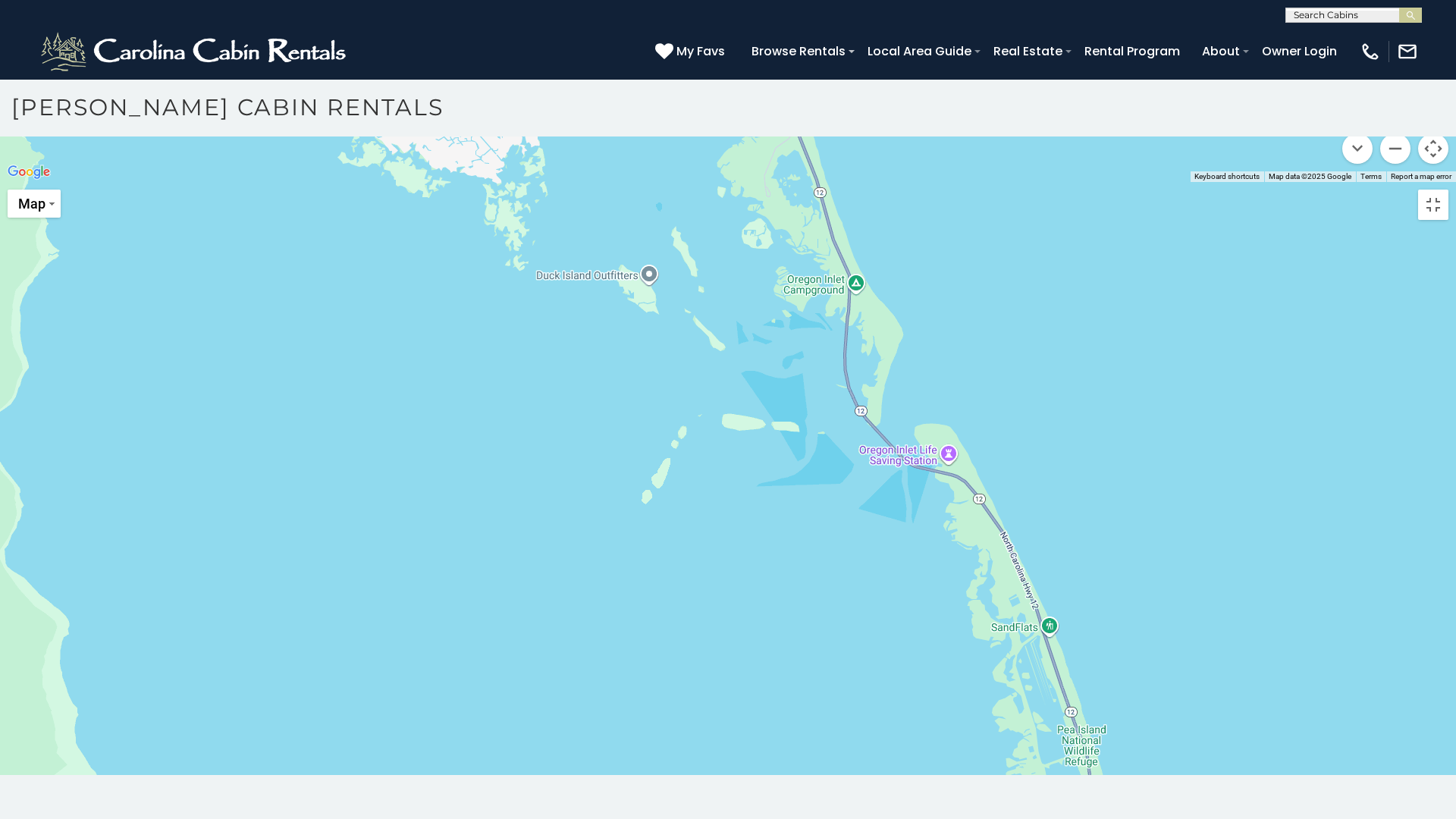
drag, startPoint x: 703, startPoint y: 518, endPoint x: 743, endPoint y: 284, distance: 237.4
click at [743, 182] on div at bounding box center [728, 182] width 1456 height 0
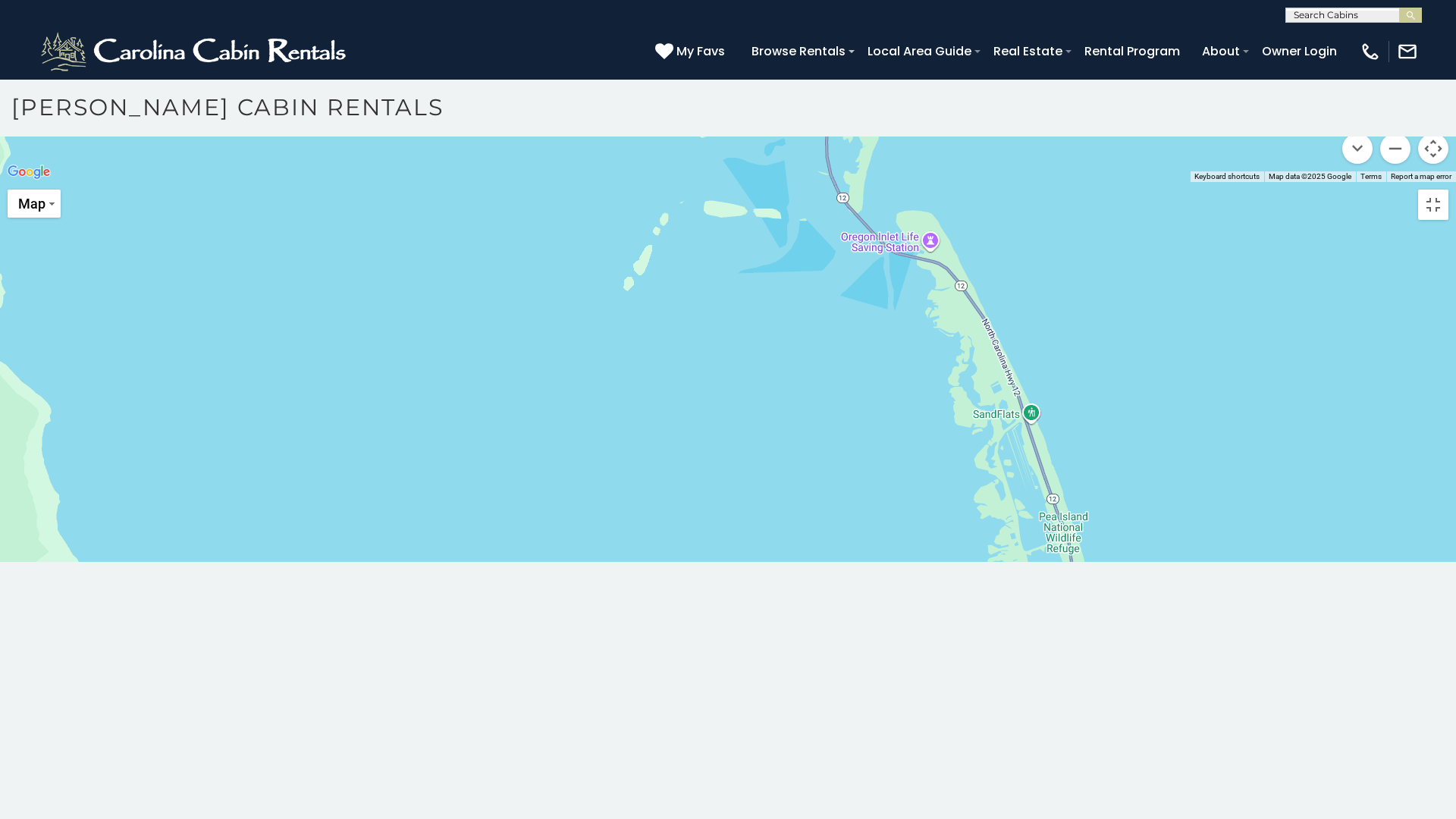
drag, startPoint x: 766, startPoint y: 563, endPoint x: 750, endPoint y: 315, distance: 248.5
click at [750, 182] on div at bounding box center [728, 182] width 1456 height 0
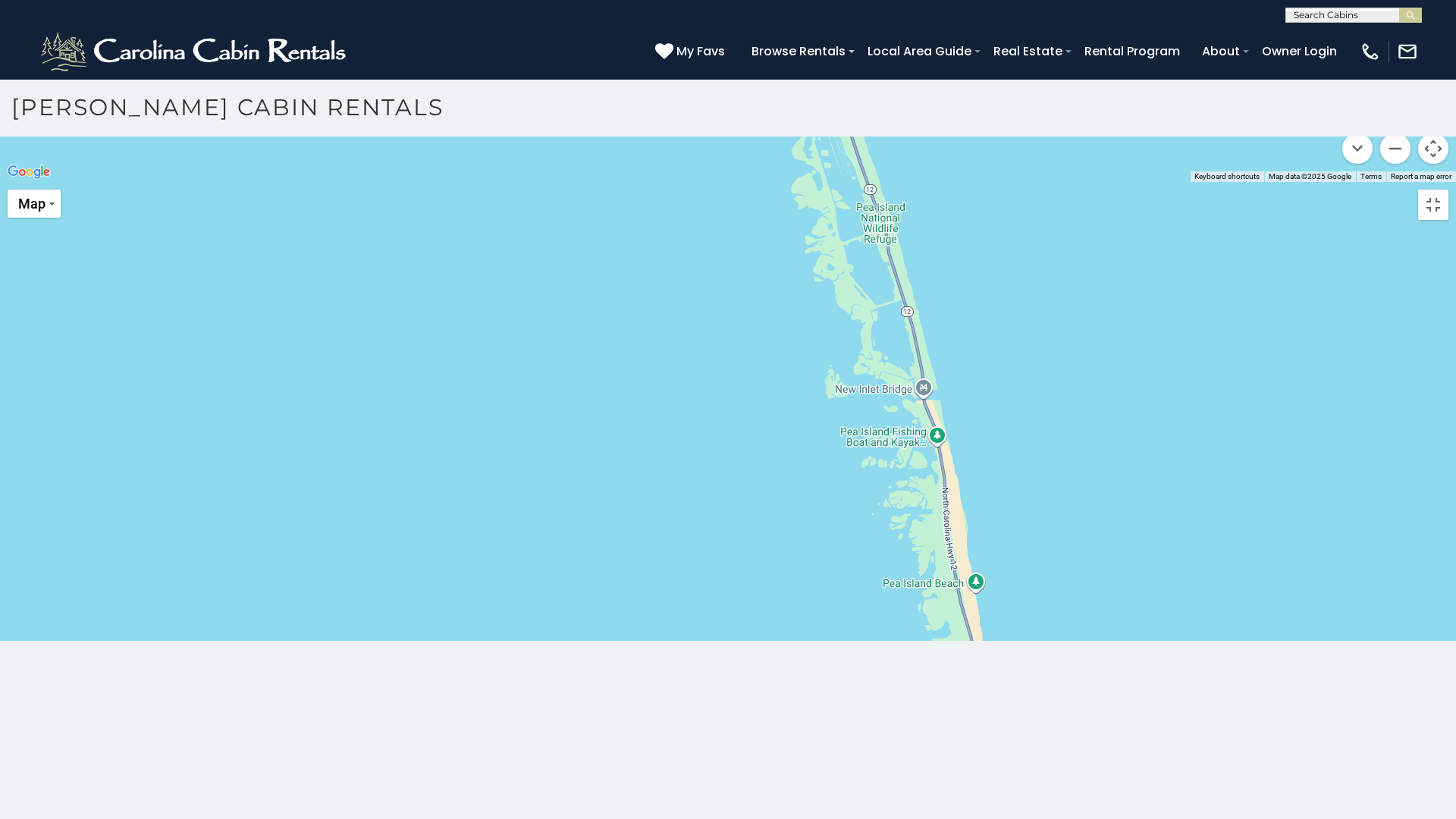
drag, startPoint x: 908, startPoint y: 514, endPoint x: 724, endPoint y: 227, distance: 340.9
click at [724, 182] on div at bounding box center [728, 182] width 1456 height 0
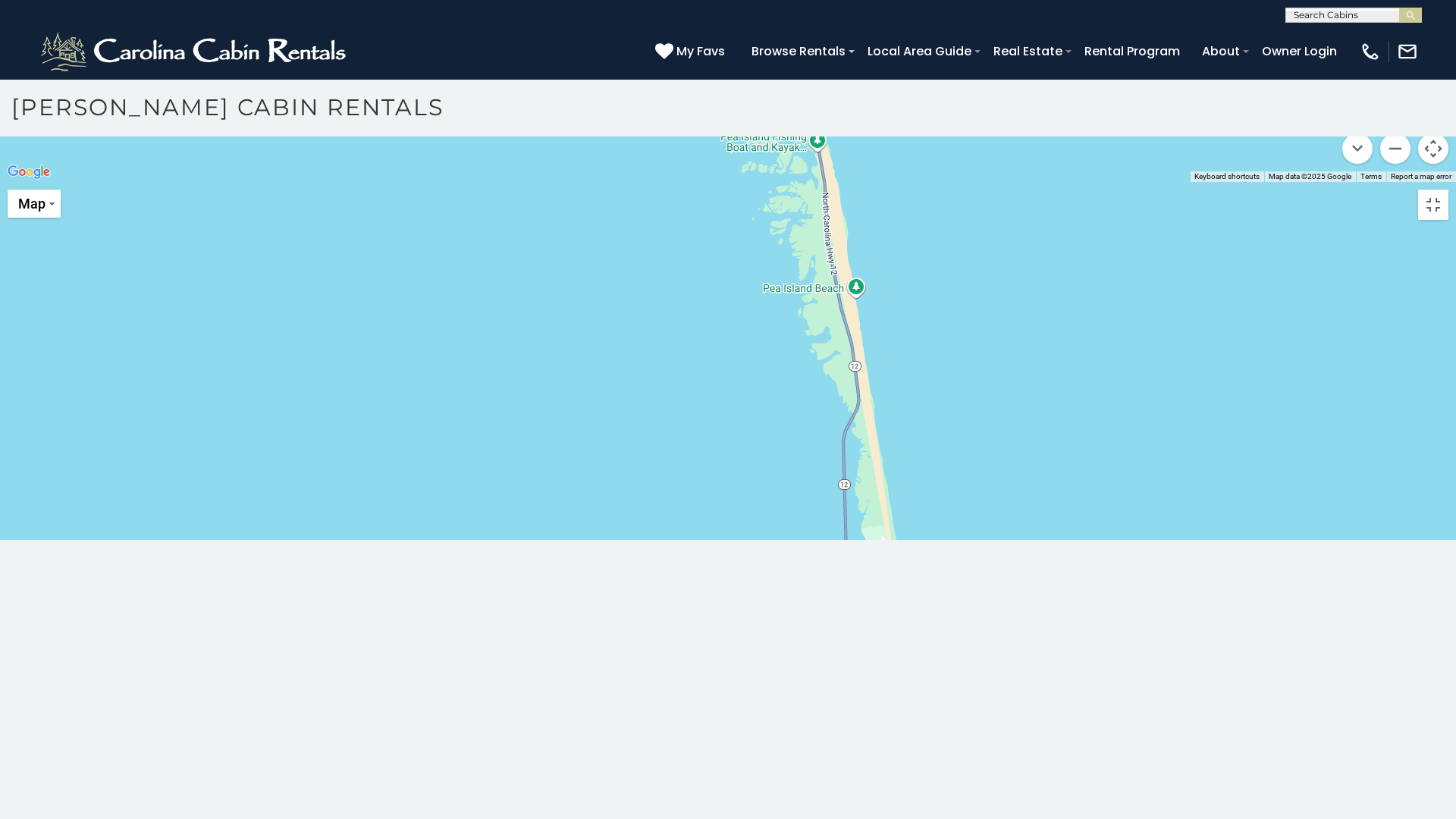
drag, startPoint x: 840, startPoint y: 509, endPoint x: 707, endPoint y: 207, distance: 330.0
click at [715, 182] on div at bounding box center [728, 182] width 1456 height 0
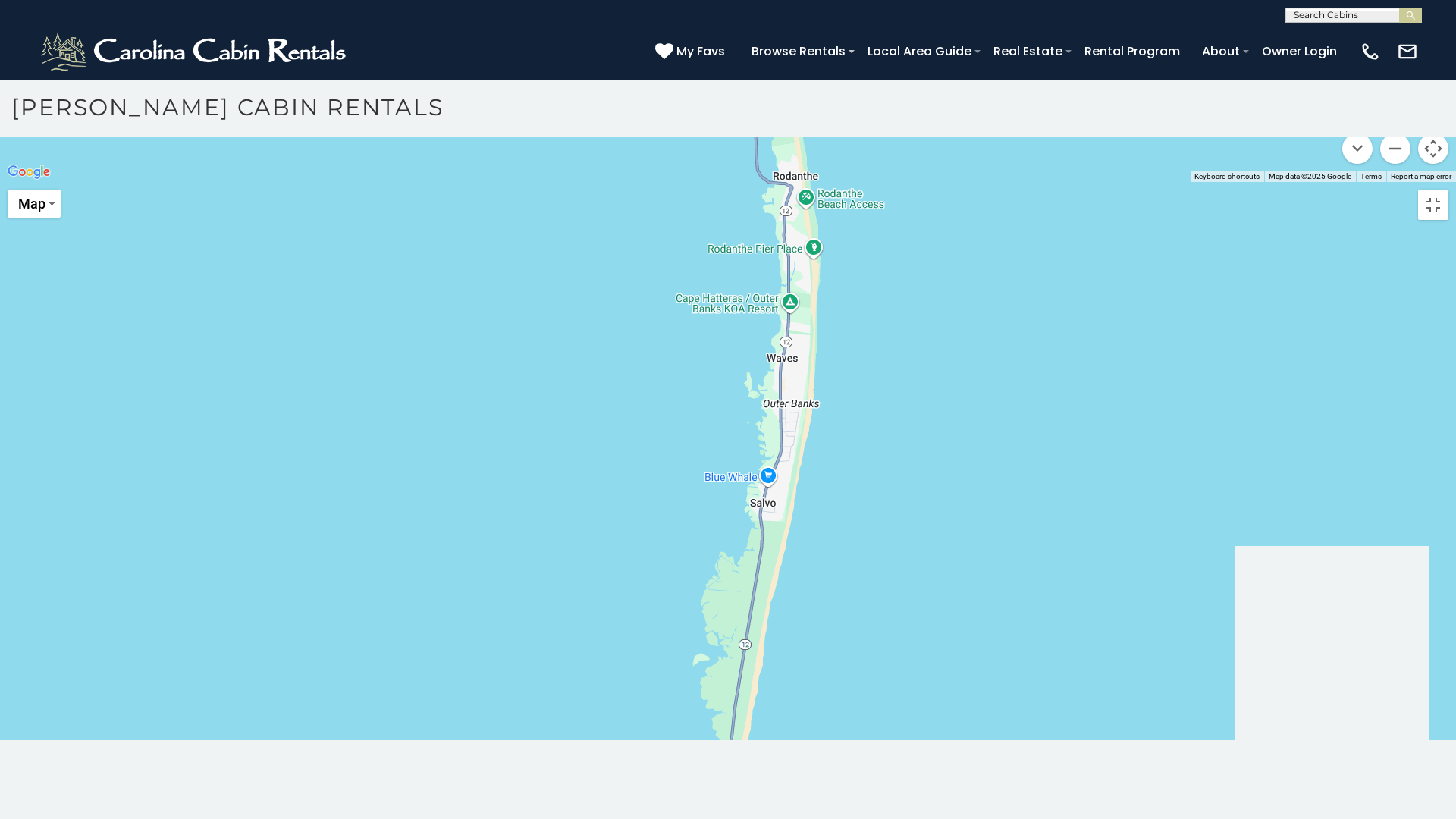
drag, startPoint x: 797, startPoint y: 476, endPoint x: 735, endPoint y: 155, distance: 326.9
click at [735, 182] on div at bounding box center [728, 182] width 1456 height 0
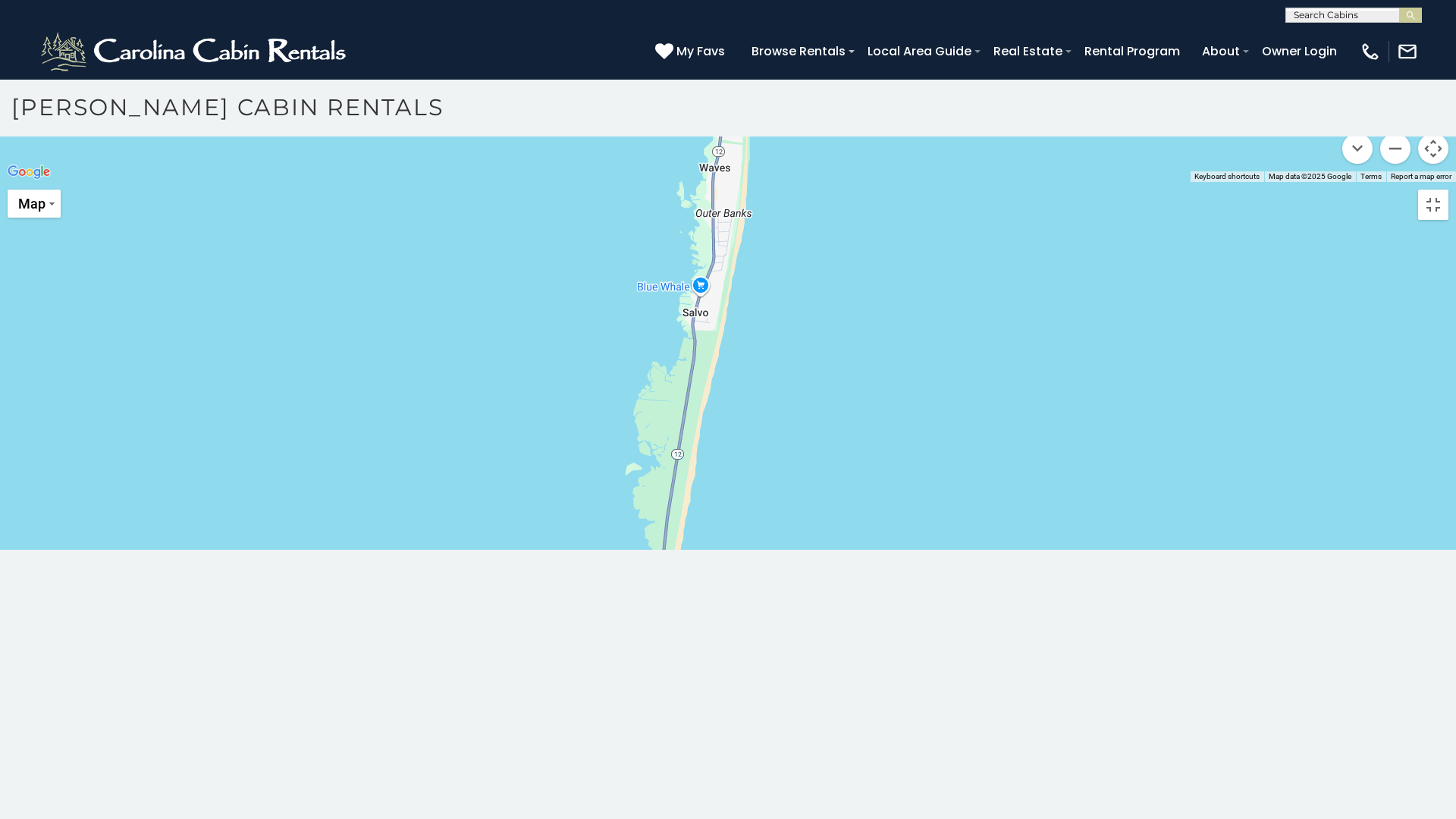
drag, startPoint x: 757, startPoint y: 403, endPoint x: 669, endPoint y: 82, distance: 332.8
click at [669, 182] on div at bounding box center [728, 182] width 1456 height 0
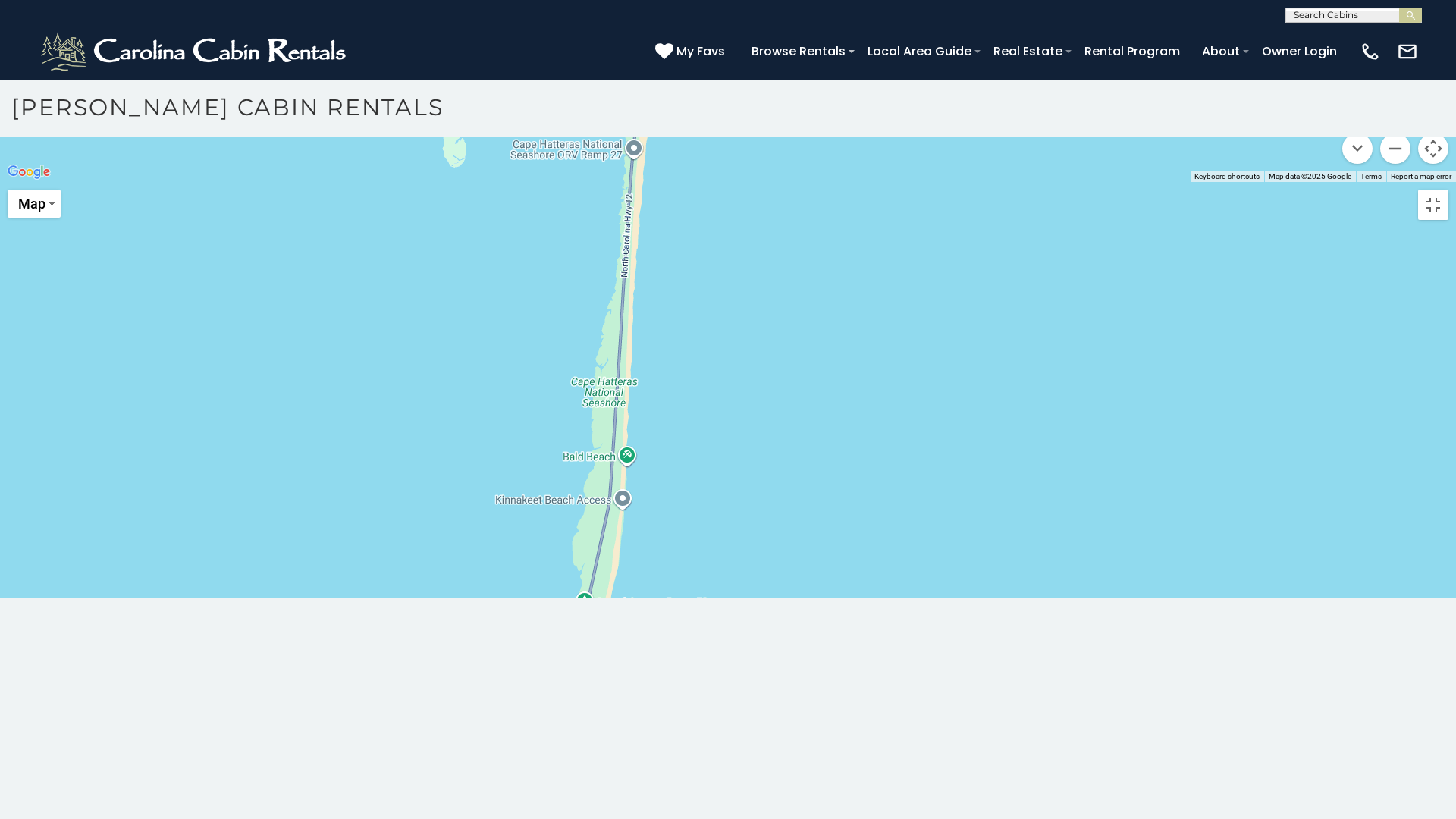
drag, startPoint x: 685, startPoint y: 417, endPoint x: 696, endPoint y: 24, distance: 393.2
click at [696, 182] on div at bounding box center [728, 182] width 1456 height 0
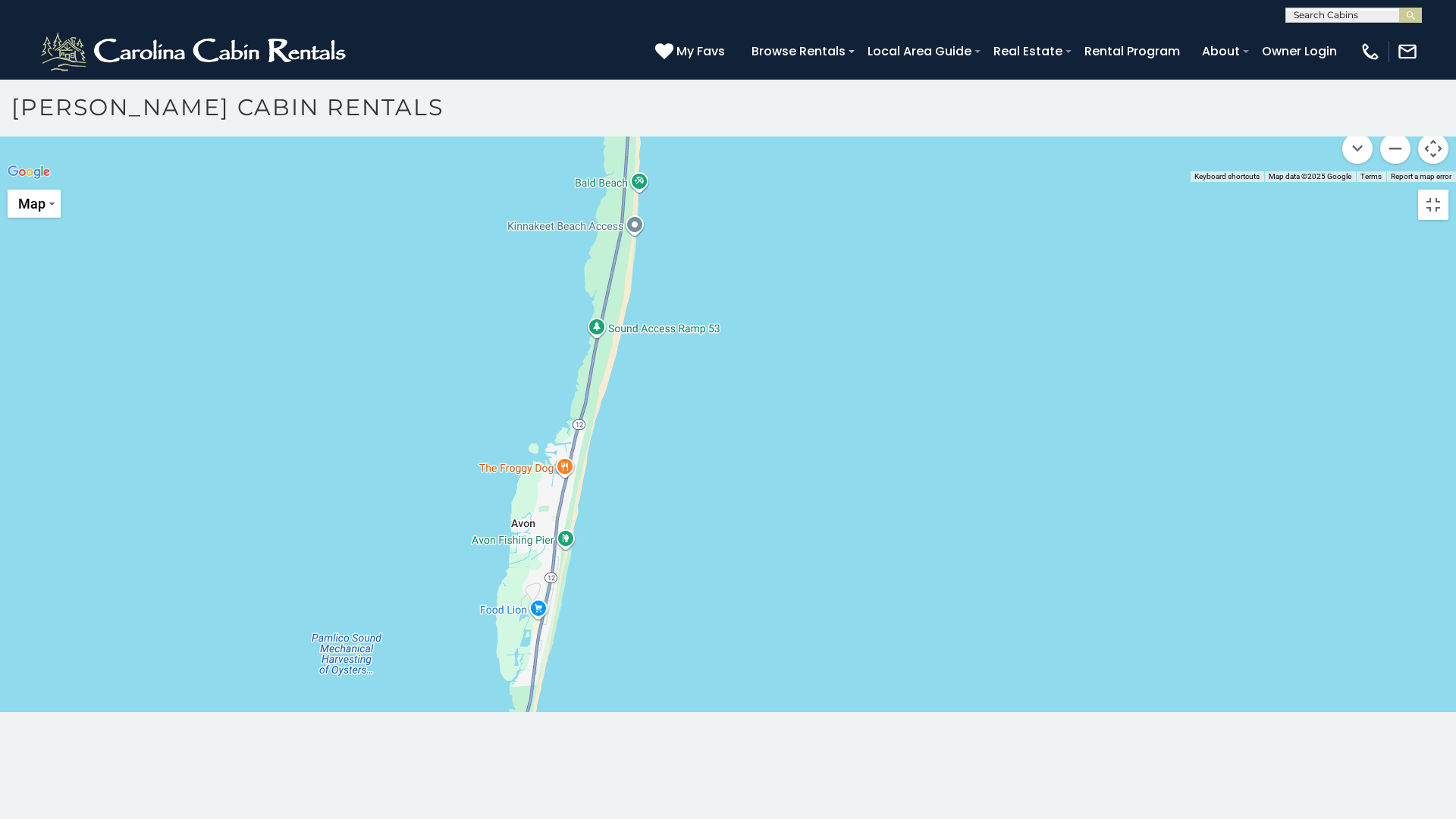
drag, startPoint x: 646, startPoint y: 380, endPoint x: 658, endPoint y: 107, distance: 273.3
click at [658, 182] on div at bounding box center [728, 182] width 1456 height 0
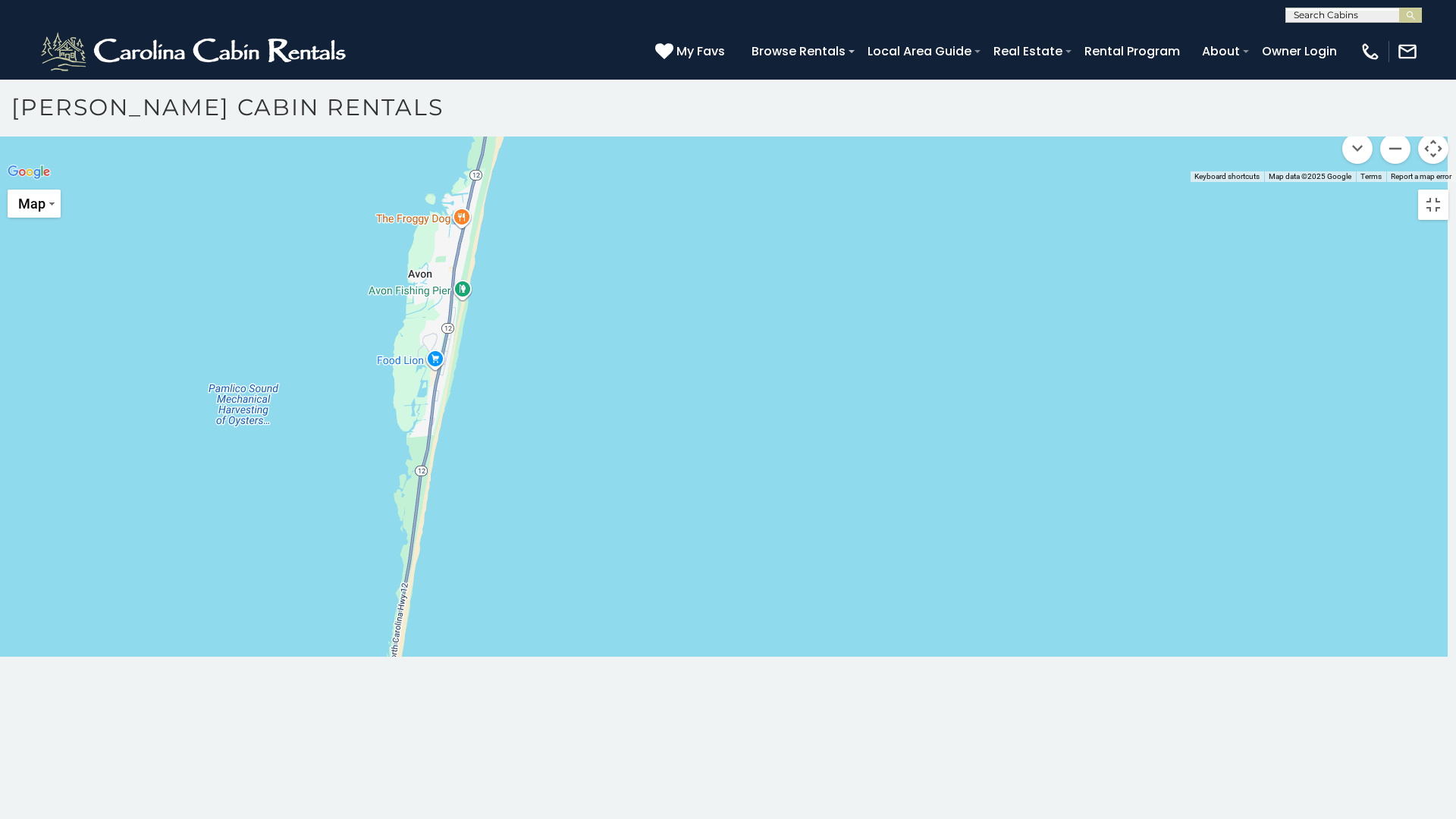
drag, startPoint x: 588, startPoint y: 379, endPoint x: 484, endPoint y: 139, distance: 261.6
click at [484, 182] on div at bounding box center [728, 182] width 1456 height 0
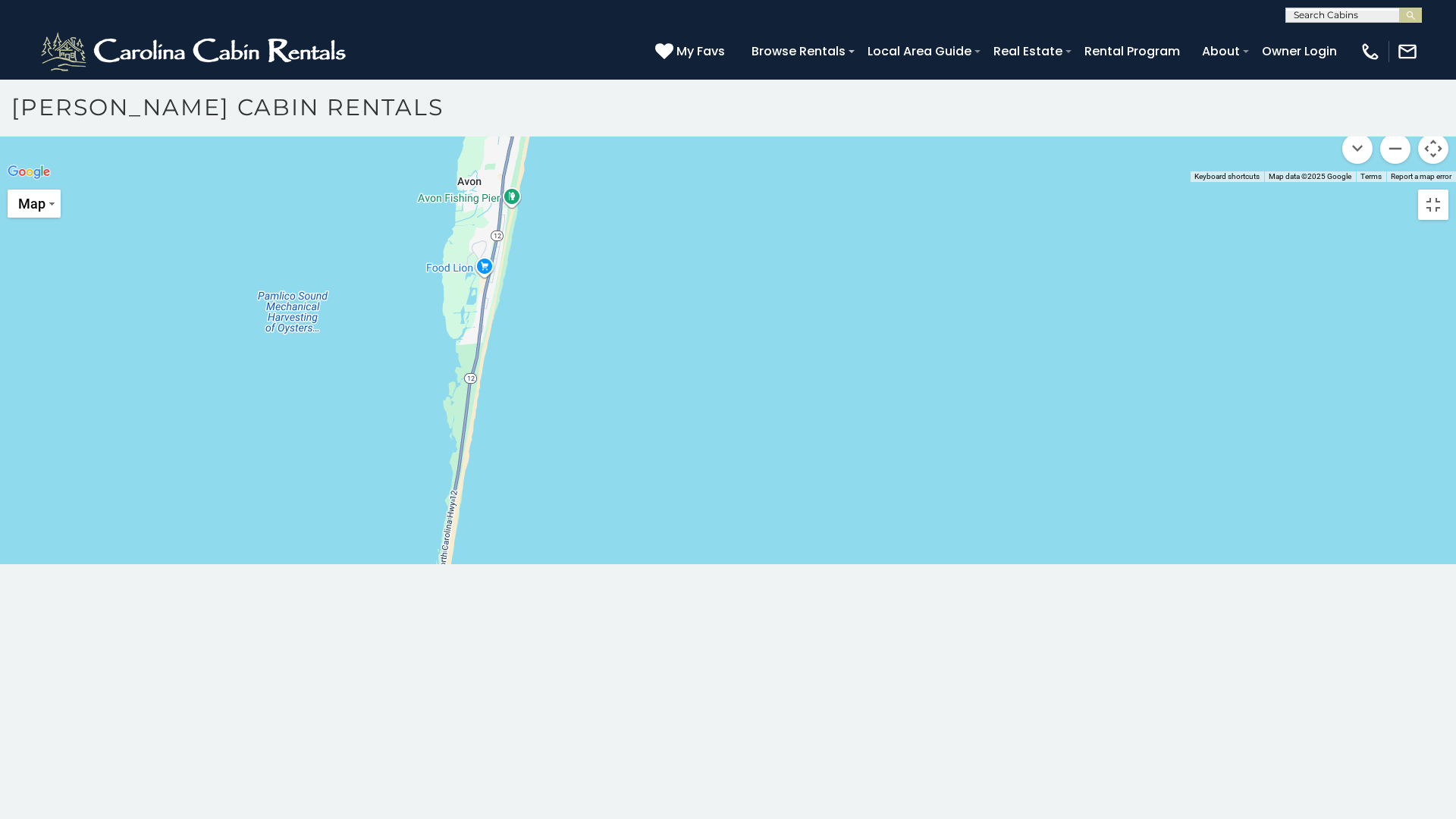
drag, startPoint x: 481, startPoint y: 261, endPoint x: 570, endPoint y: 41, distance: 237.3
click at [570, 182] on div at bounding box center [728, 182] width 1456 height 0
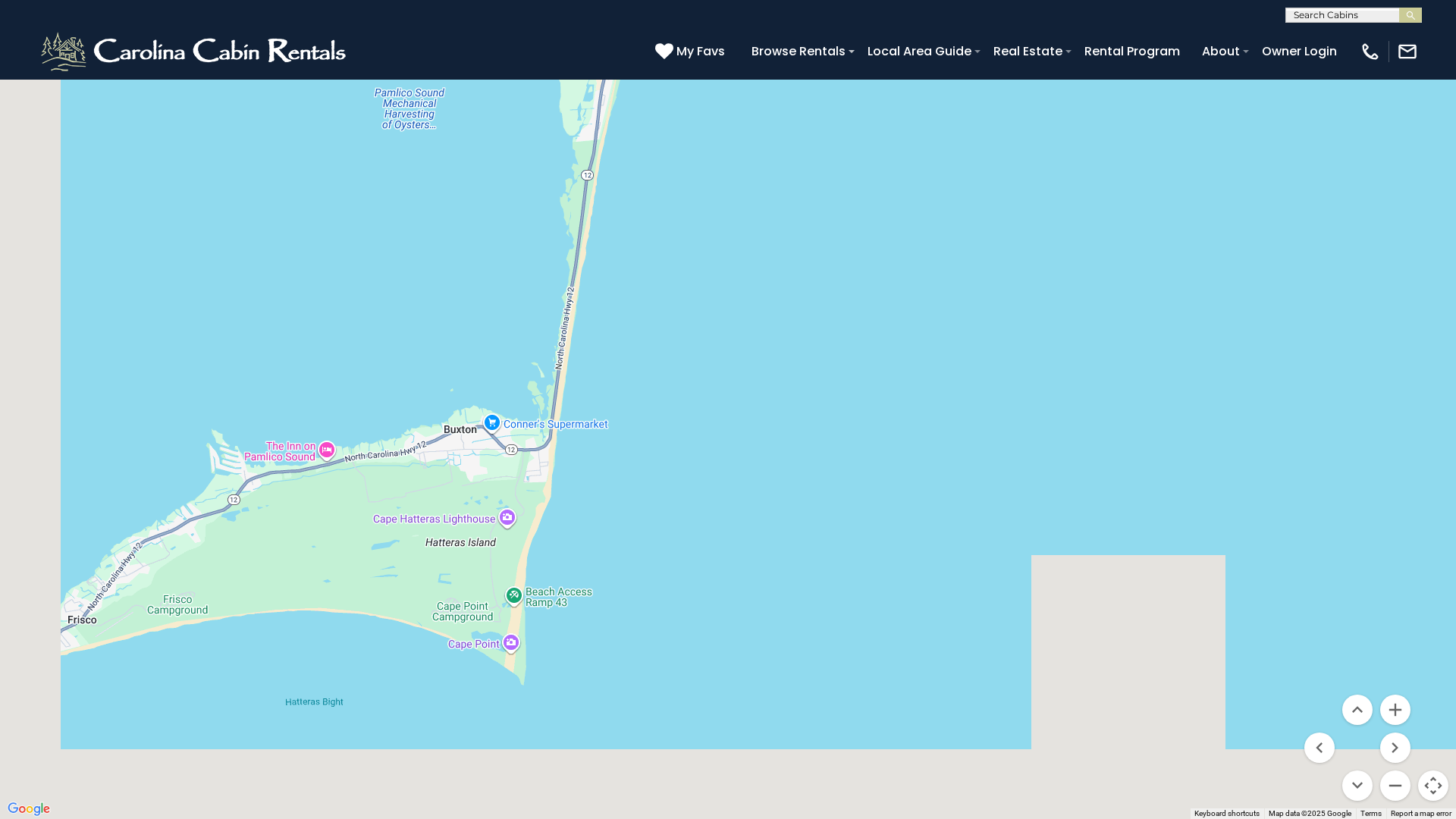
drag, startPoint x: 500, startPoint y: 283, endPoint x: 617, endPoint y: 0, distance: 306.2
click at [624, 0] on div at bounding box center [728, 410] width 1456 height 819
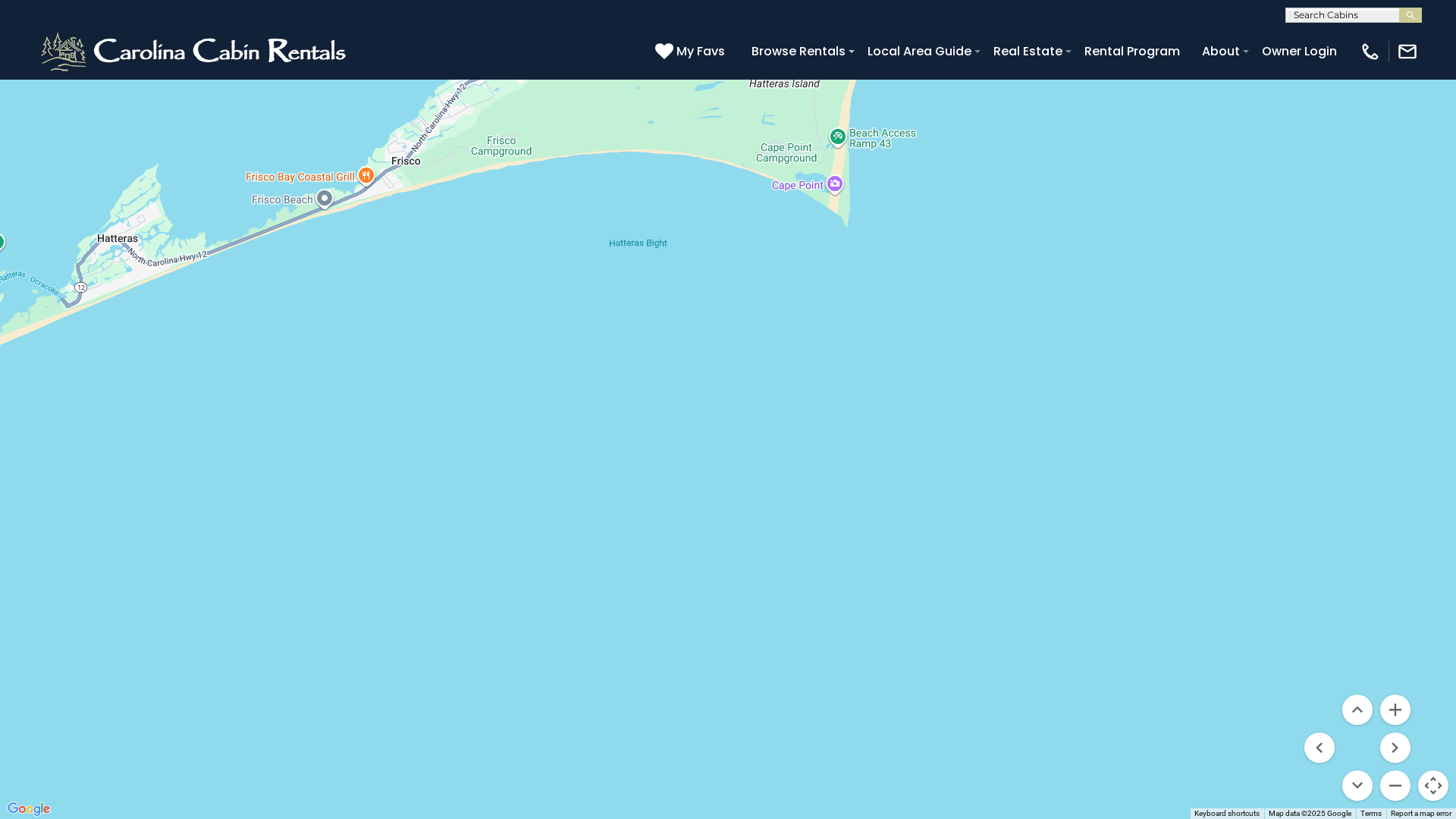
drag, startPoint x: 461, startPoint y: 249, endPoint x: 611, endPoint y: 0, distance: 290.7
click at [611, 0] on div at bounding box center [728, 410] width 1456 height 819
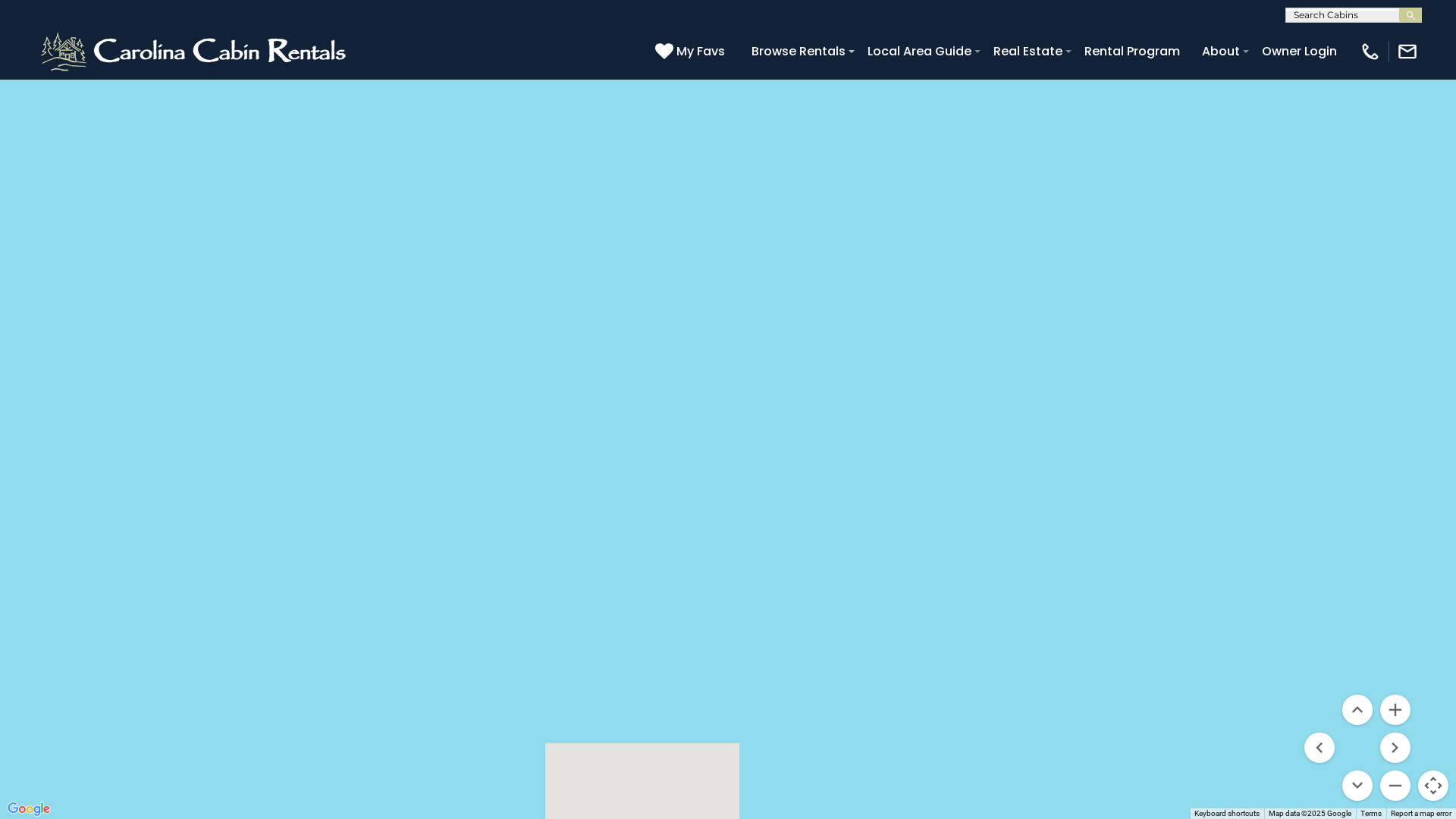
drag, startPoint x: 610, startPoint y: 519, endPoint x: 750, endPoint y: 3, distance: 534.7
click at [762, 0] on div at bounding box center [728, 410] width 1456 height 819
